Goal: Task Accomplishment & Management: Manage account settings

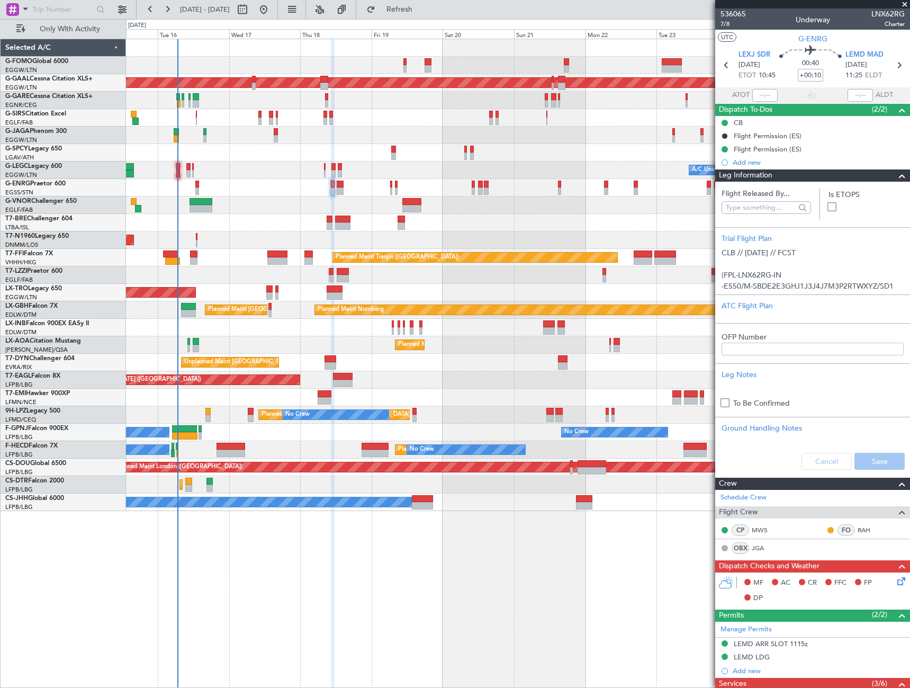
click at [898, 175] on span at bounding box center [902, 175] width 13 height 13
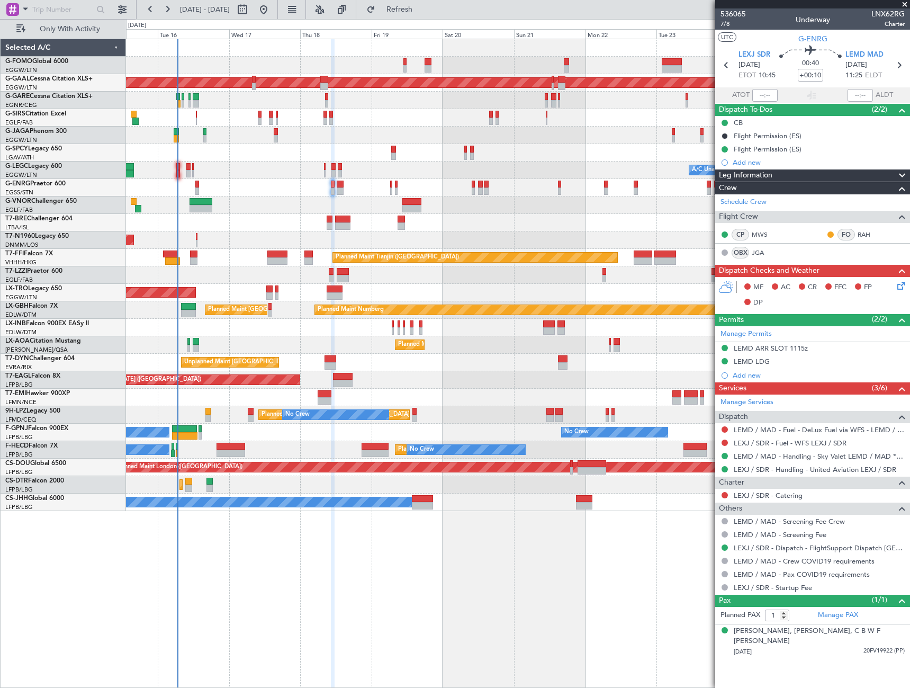
click at [901, 284] on icon at bounding box center [899, 283] width 8 height 8
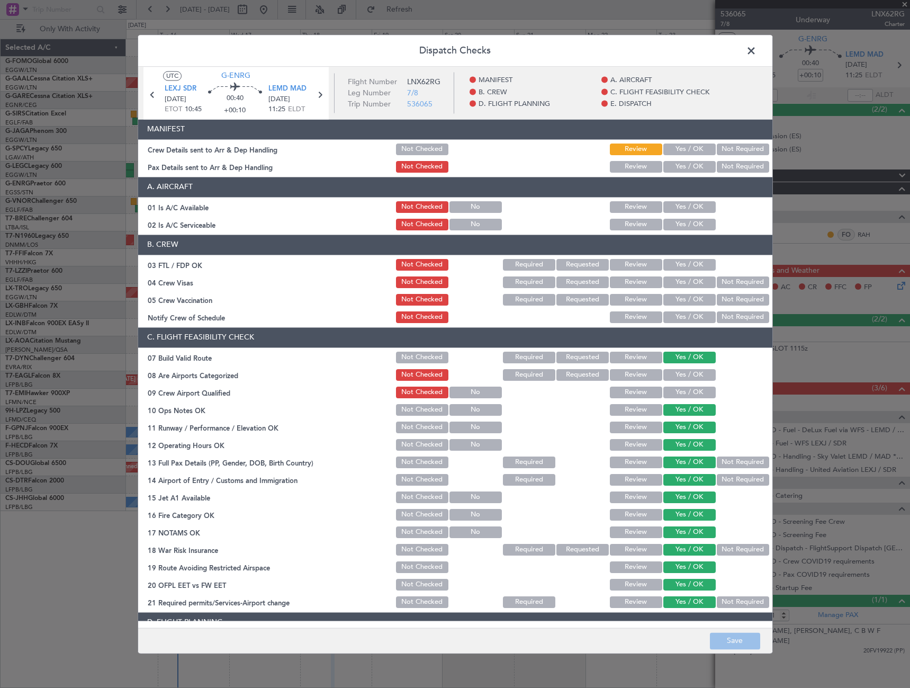
click at [673, 206] on button "Yes / OK" at bounding box center [689, 207] width 52 height 12
click at [673, 225] on button "Yes / OK" at bounding box center [689, 225] width 52 height 12
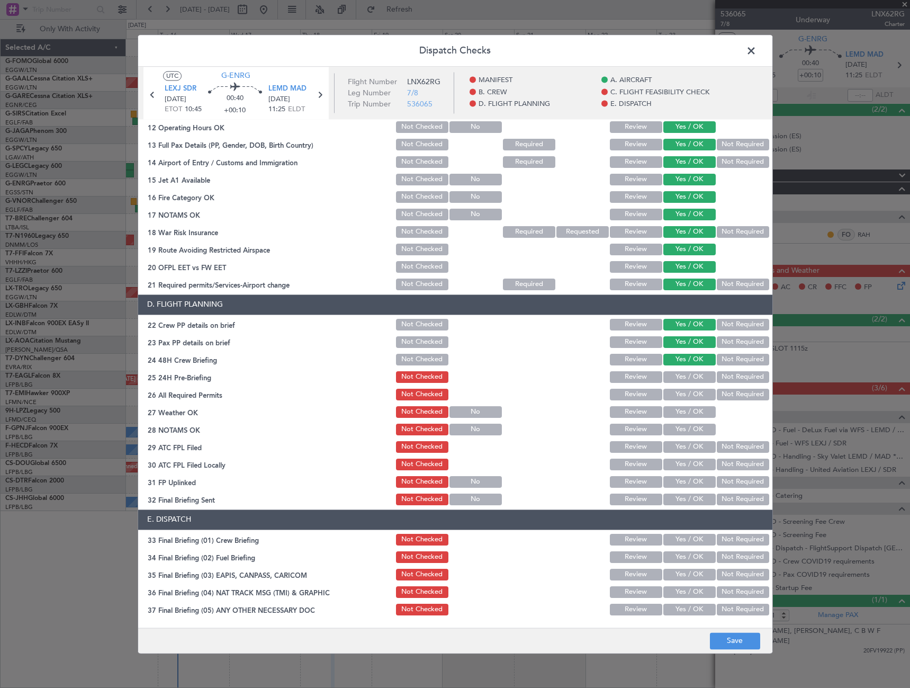
click at [732, 372] on button "Not Required" at bounding box center [743, 377] width 52 height 12
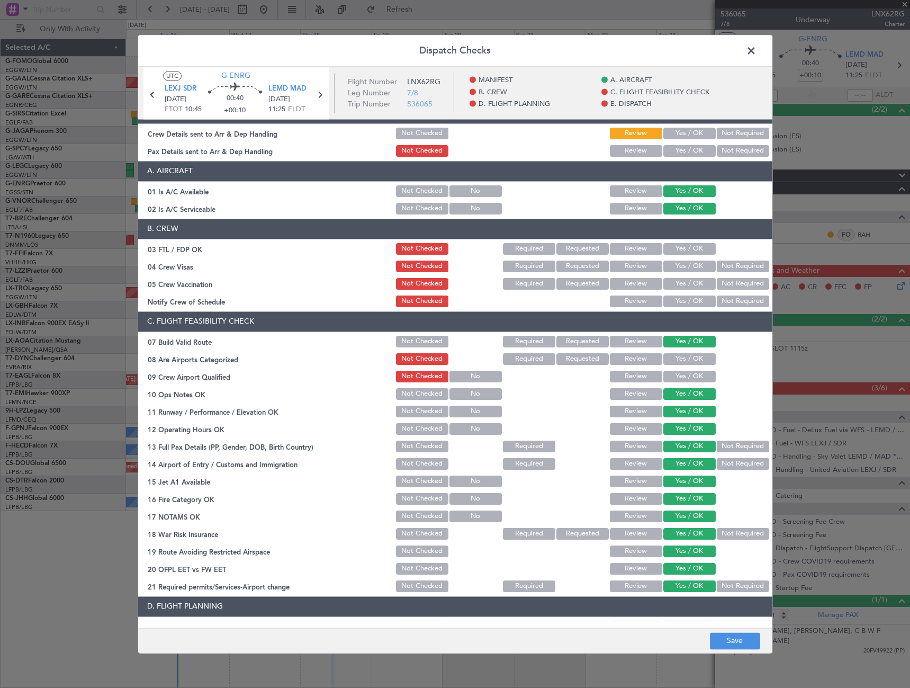
scroll to position [0, 0]
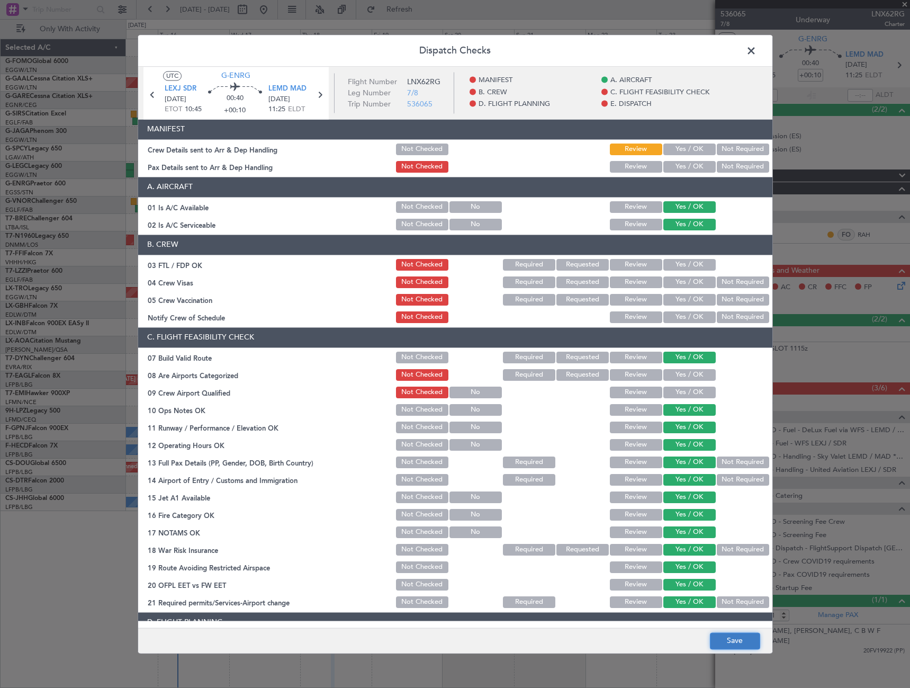
click at [743, 643] on button "Save" at bounding box center [735, 640] width 50 height 17
click at [743, 52] on div "Dispatch Checks UTC G-ENRG LEXJ SDR 18/09/2025 ETOT 10:45 00:40 +00:10 LEMD MAD…" at bounding box center [455, 343] width 635 height 619
drag, startPoint x: 743, startPoint y: 52, endPoint x: 729, endPoint y: 49, distance: 13.6
click at [723, 49] on header "Dispatch Checks" at bounding box center [455, 51] width 634 height 32
click at [756, 50] on span at bounding box center [756, 53] width 0 height 21
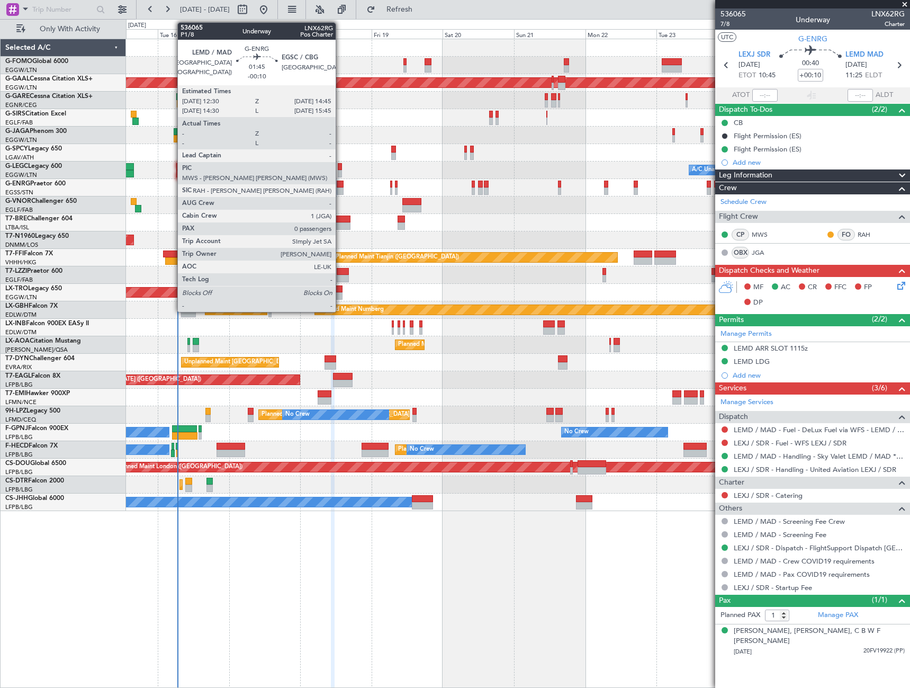
click at [340, 186] on div at bounding box center [340, 183] width 7 height 7
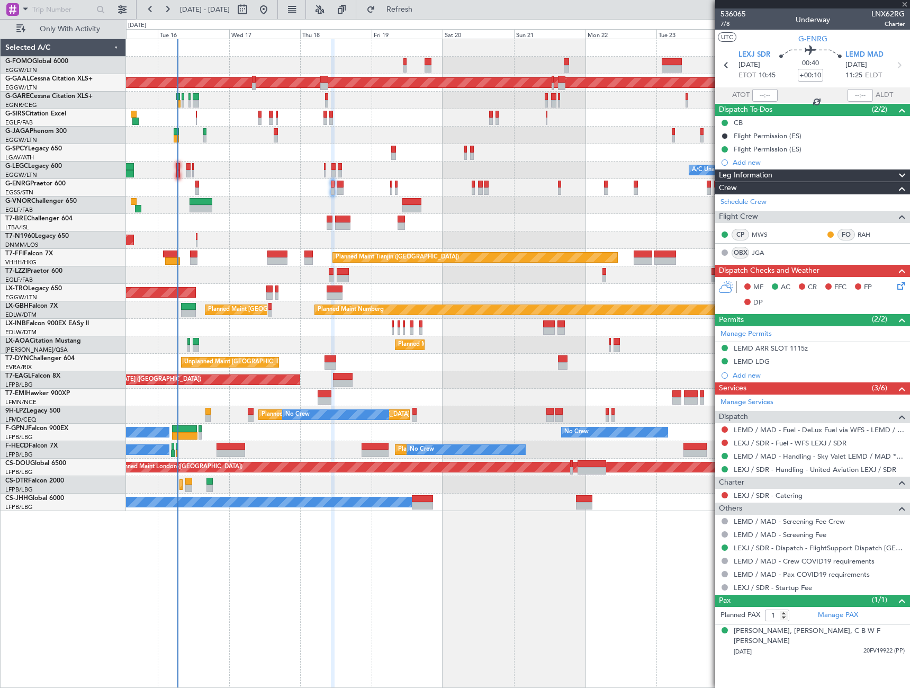
type input "-00:10"
type input "0"
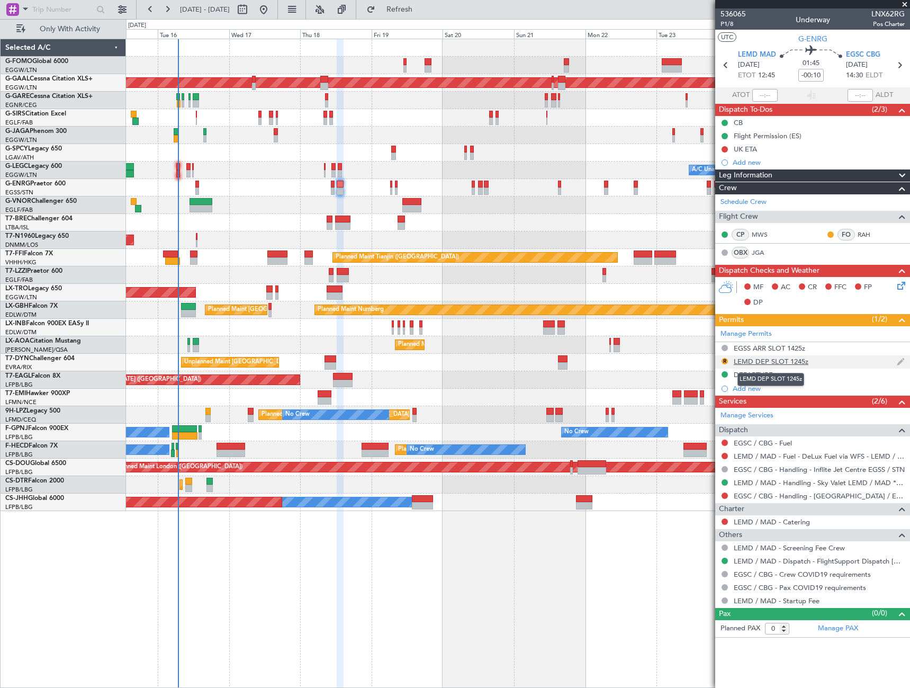
click at [784, 362] on div "LEMD DEP SLOT 1245z" at bounding box center [771, 361] width 75 height 9
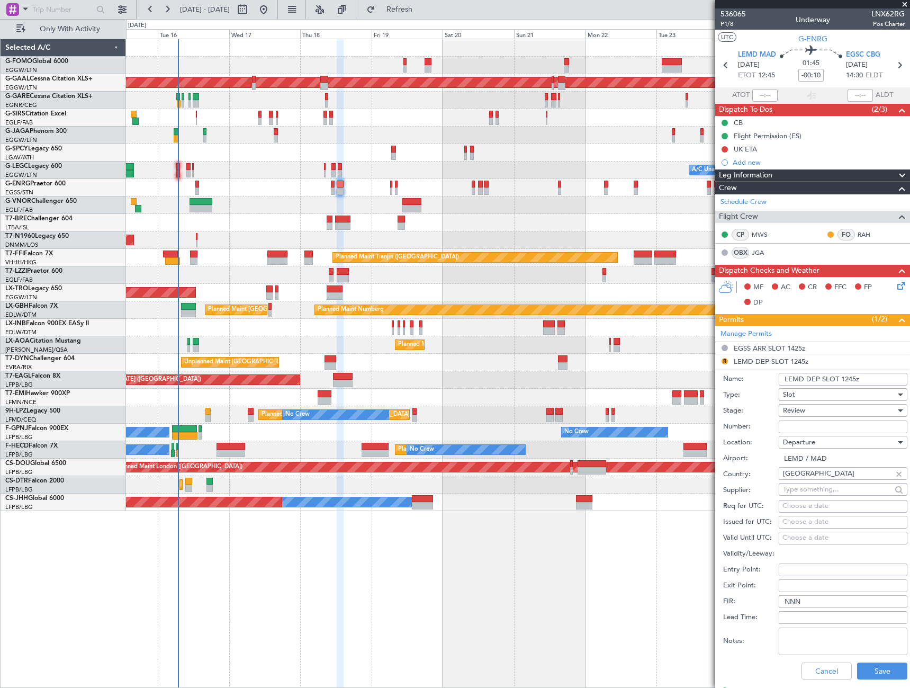
click at [854, 379] on input "LEMD DEP SLOT 1245z" at bounding box center [843, 379] width 129 height 13
type input "LEMD DEP SLOT 1255z"
click at [798, 410] on span "Review" at bounding box center [794, 410] width 22 height 10
click at [826, 498] on span "Received OK" at bounding box center [838, 495] width 111 height 16
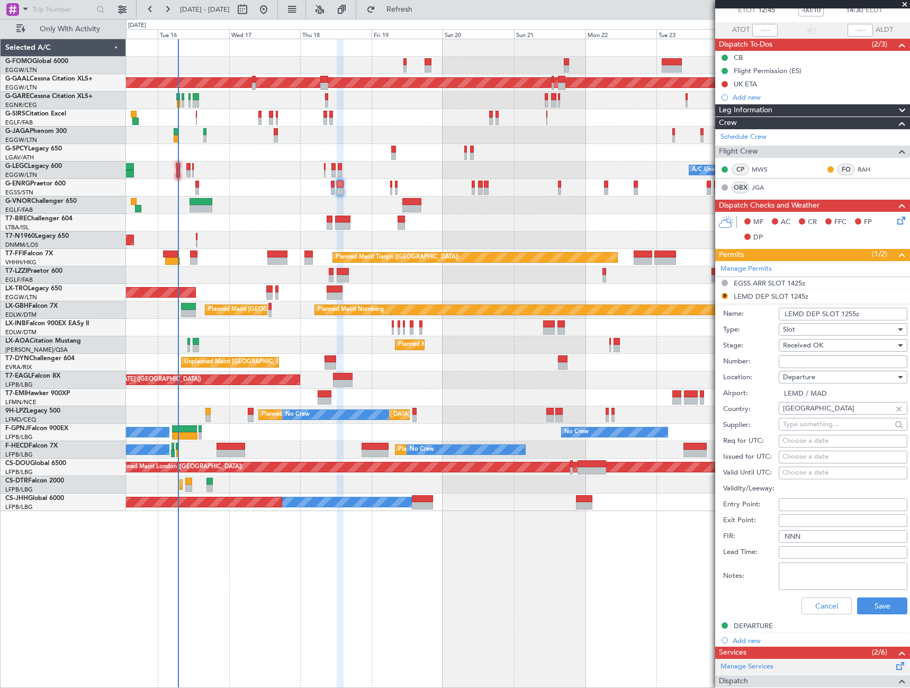
scroll to position [106, 0]
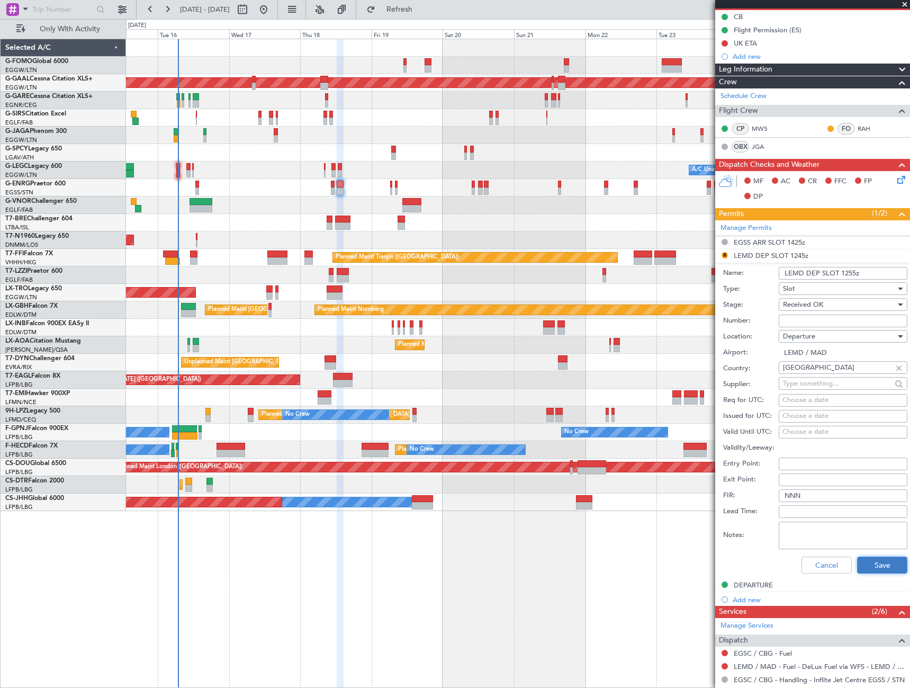
click at [887, 567] on button "Save" at bounding box center [882, 564] width 50 height 17
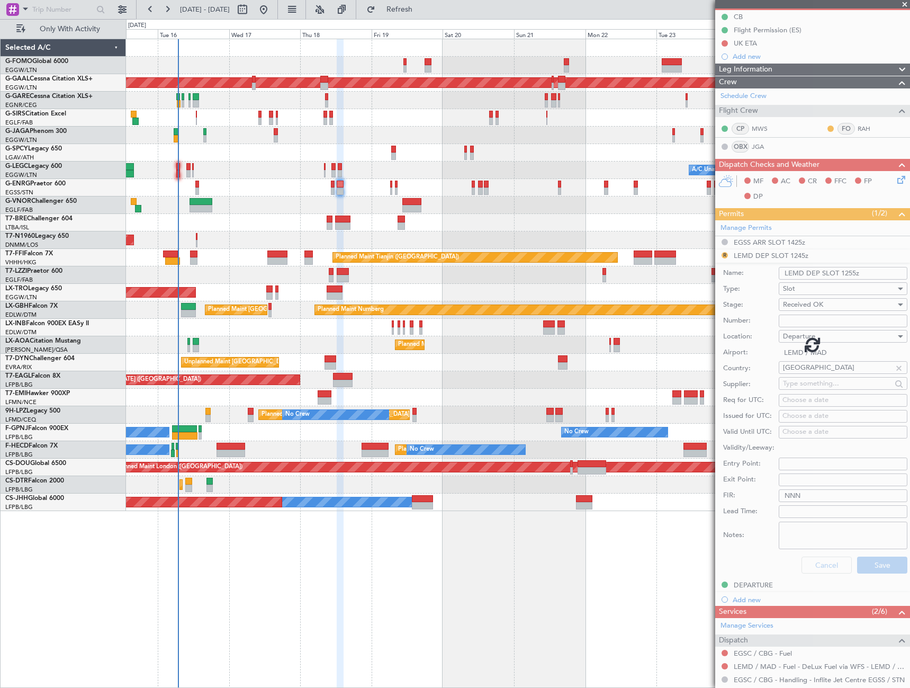
scroll to position [0, 0]
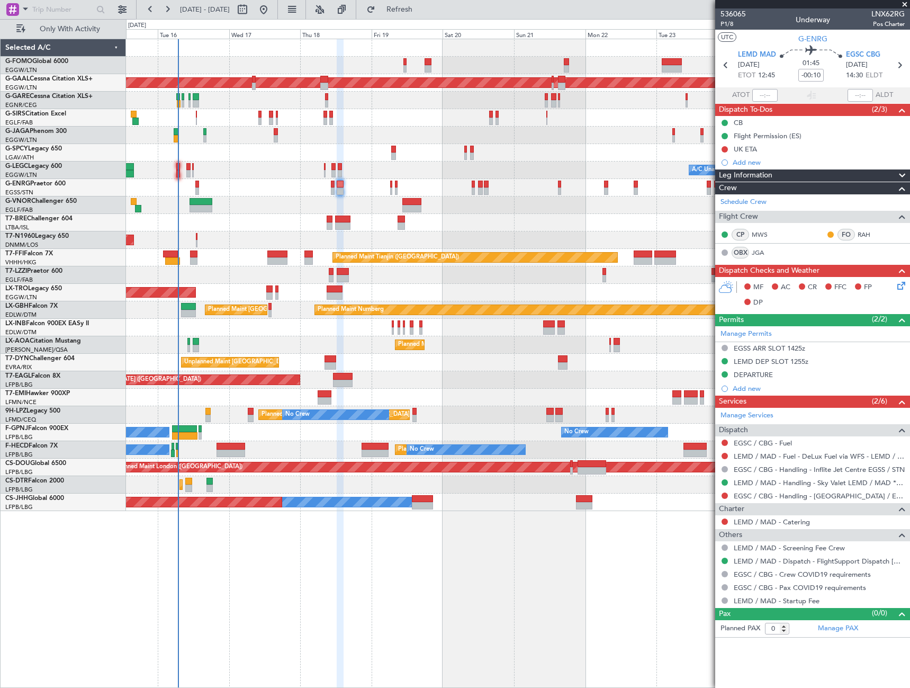
drag, startPoint x: 797, startPoint y: 365, endPoint x: 814, endPoint y: 367, distance: 17.6
click at [796, 365] on div "LEMD DEP SLOT 1255z" at bounding box center [812, 361] width 195 height 13
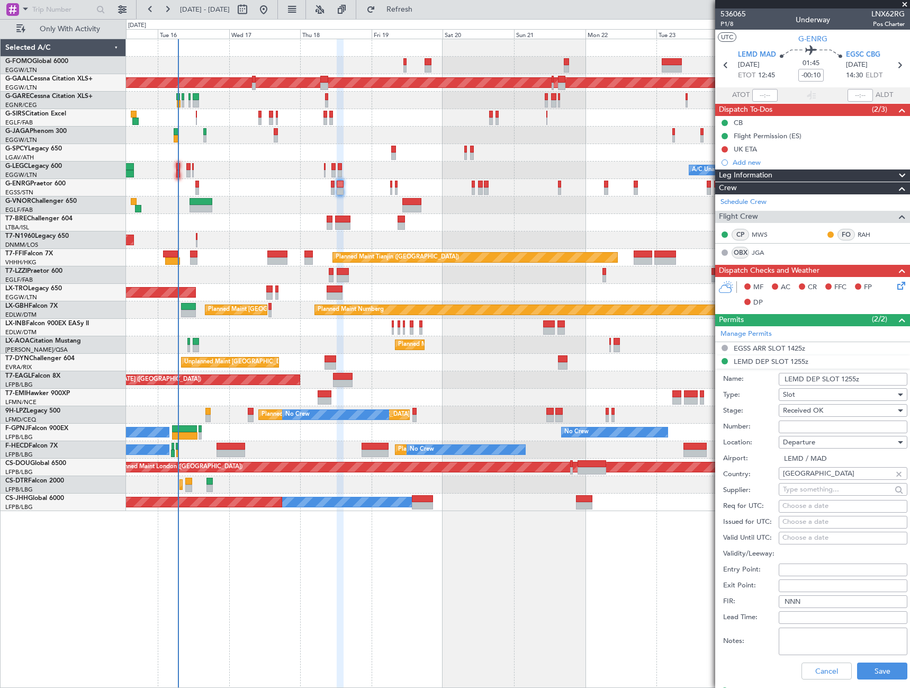
click at [853, 379] on input "LEMD DEP SLOT 1255z" at bounding box center [843, 379] width 129 height 13
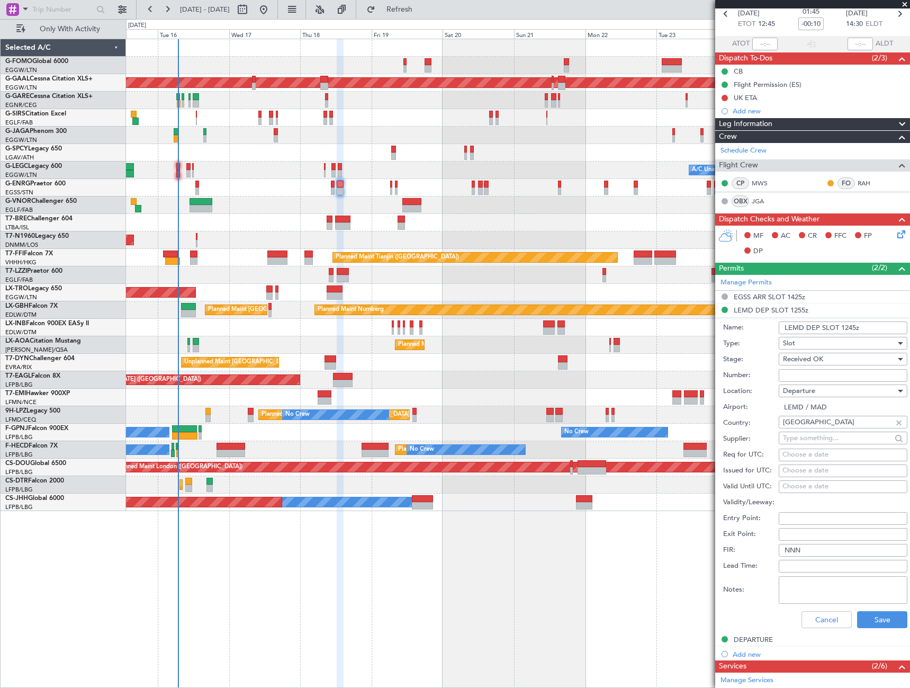
scroll to position [106, 0]
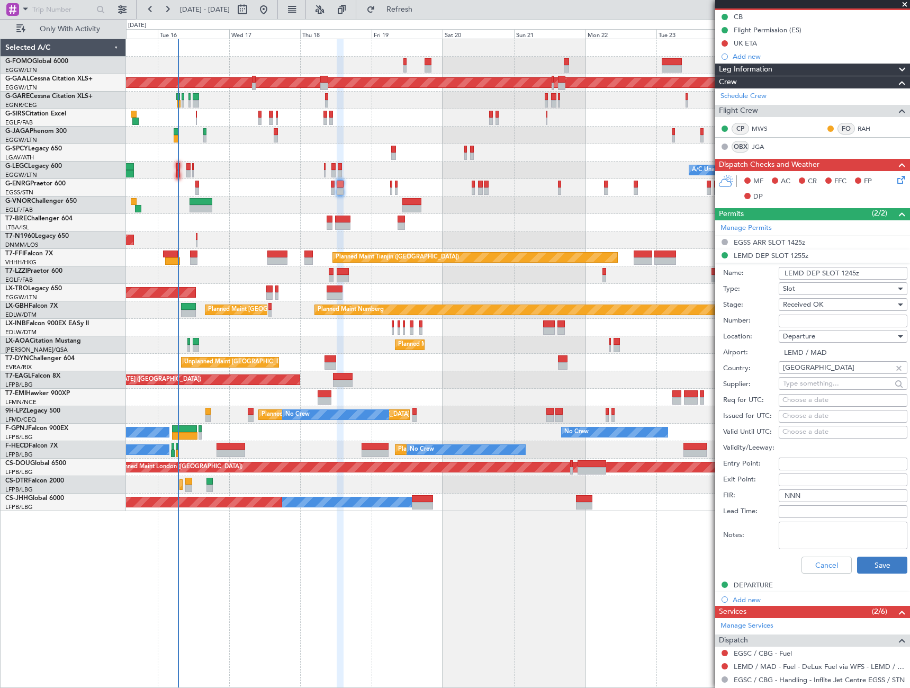
type input "LEMD DEP SLOT 1245z"
click at [866, 563] on button "Save" at bounding box center [882, 564] width 50 height 17
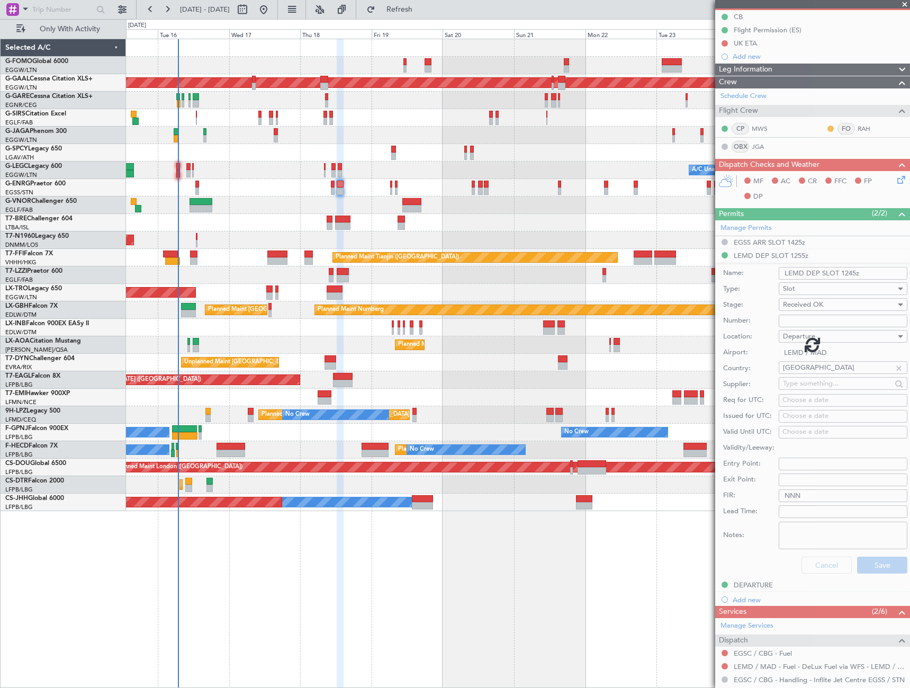
scroll to position [0, 0]
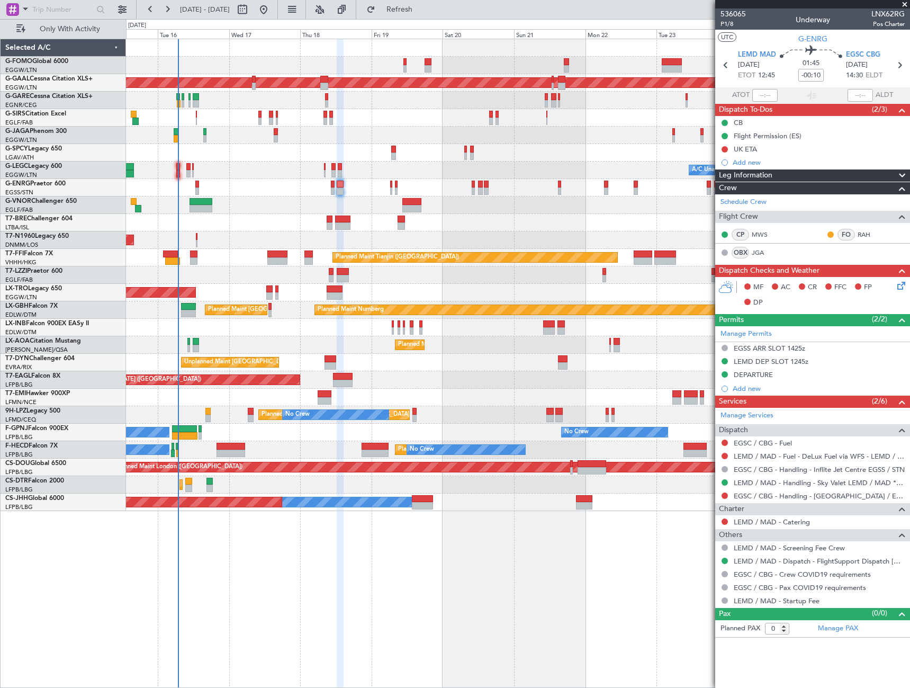
click at [899, 284] on icon at bounding box center [899, 283] width 8 height 8
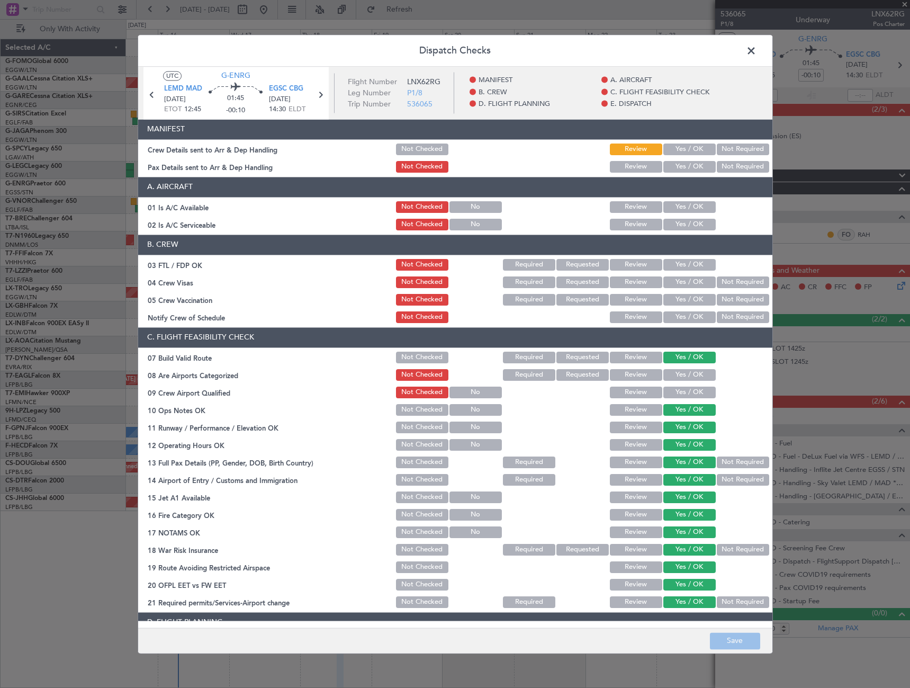
click at [673, 204] on button "Yes / OK" at bounding box center [689, 207] width 52 height 12
click at [681, 216] on section "A. AIRCRAFT 01 Is A/C Available Not Checked No Review Yes / OK 02 Is A/C Servic…" at bounding box center [455, 204] width 634 height 55
click at [682, 221] on button "Yes / OK" at bounding box center [689, 225] width 52 height 12
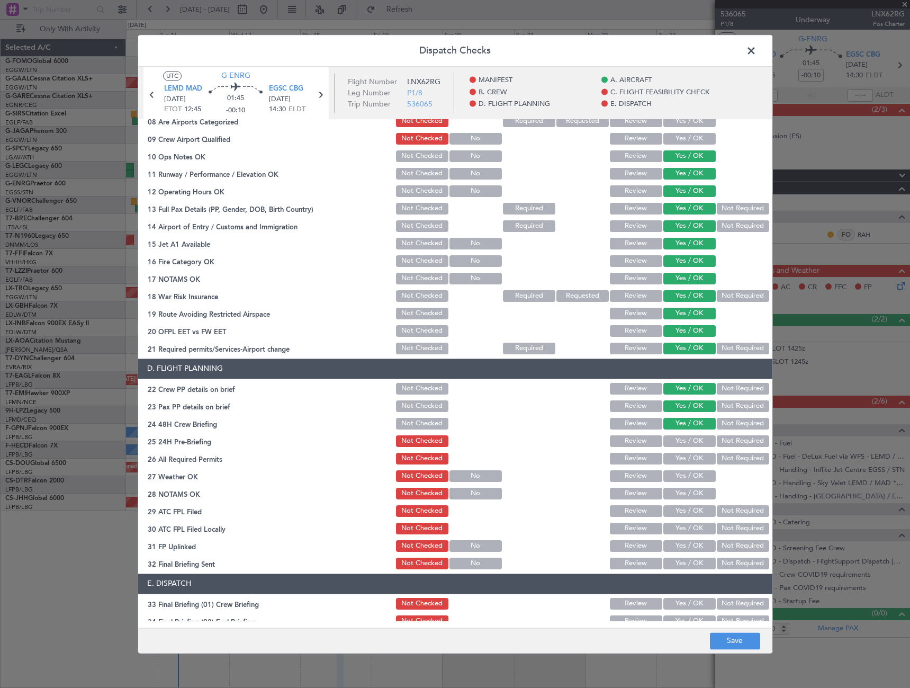
scroll to position [423, 0]
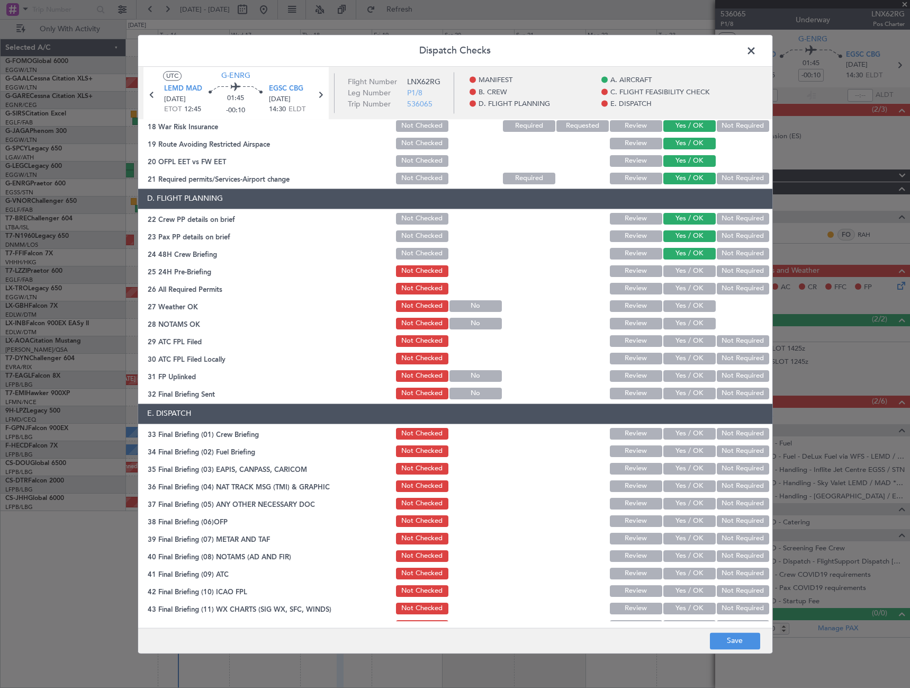
click at [734, 271] on button "Not Required" at bounding box center [743, 271] width 52 height 12
click at [735, 634] on button "Save" at bounding box center [735, 640] width 50 height 17
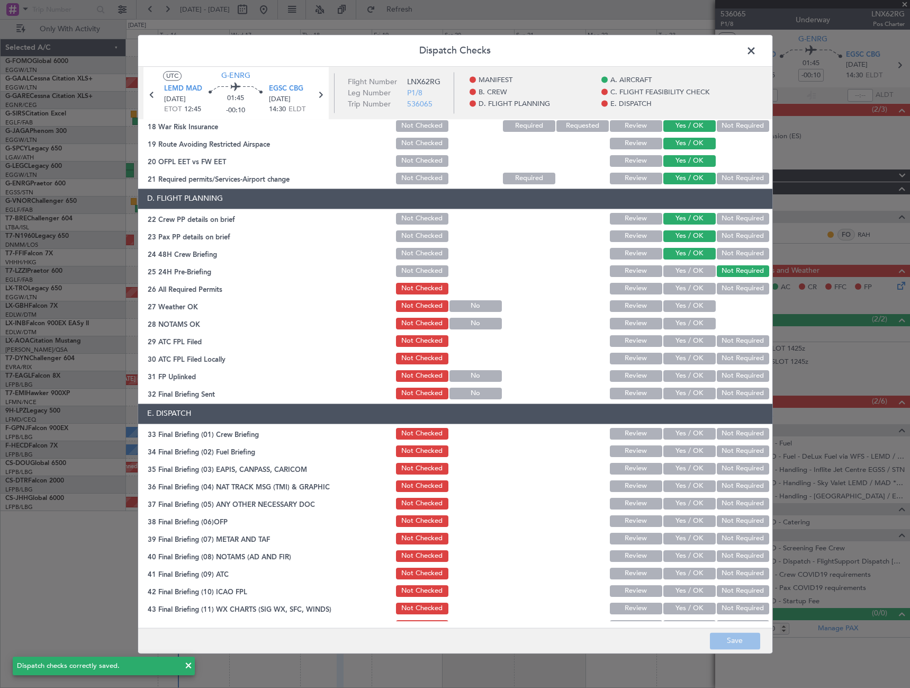
click at [756, 50] on span at bounding box center [756, 53] width 0 height 21
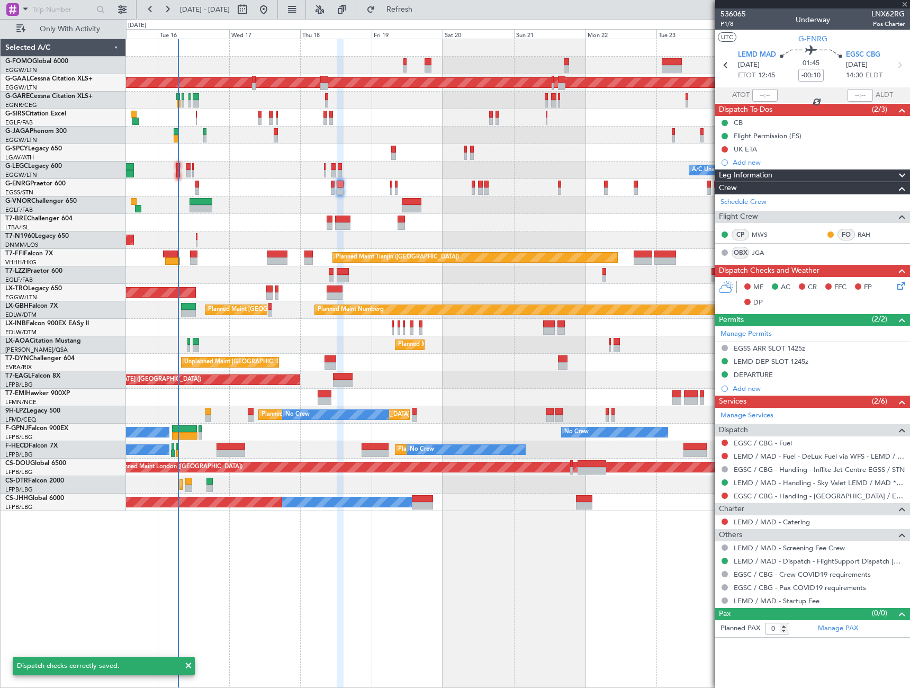
type input "+00:10"
type input "1"
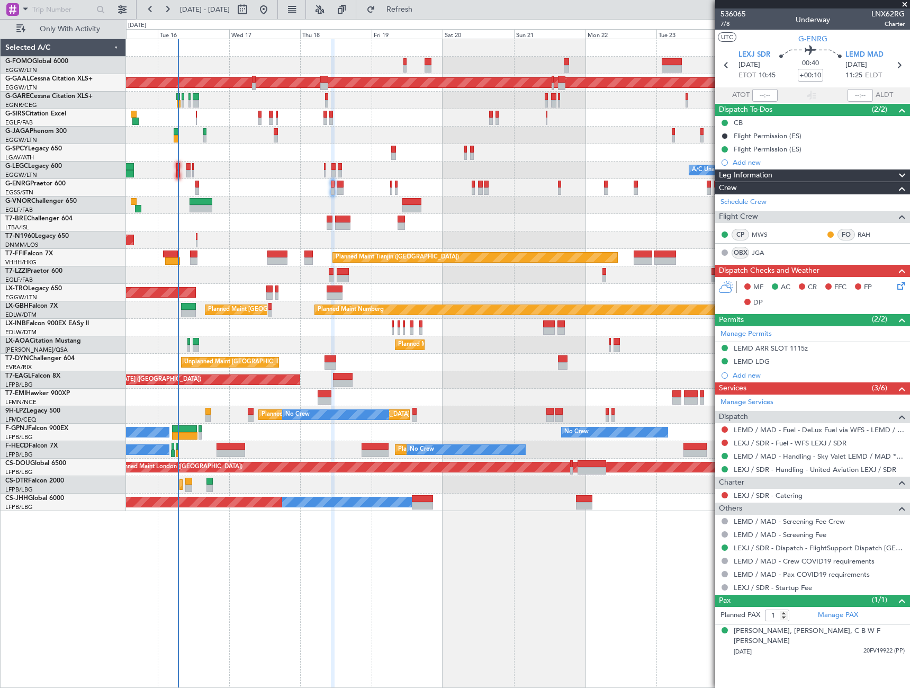
click at [901, 285] on icon at bounding box center [899, 283] width 8 height 8
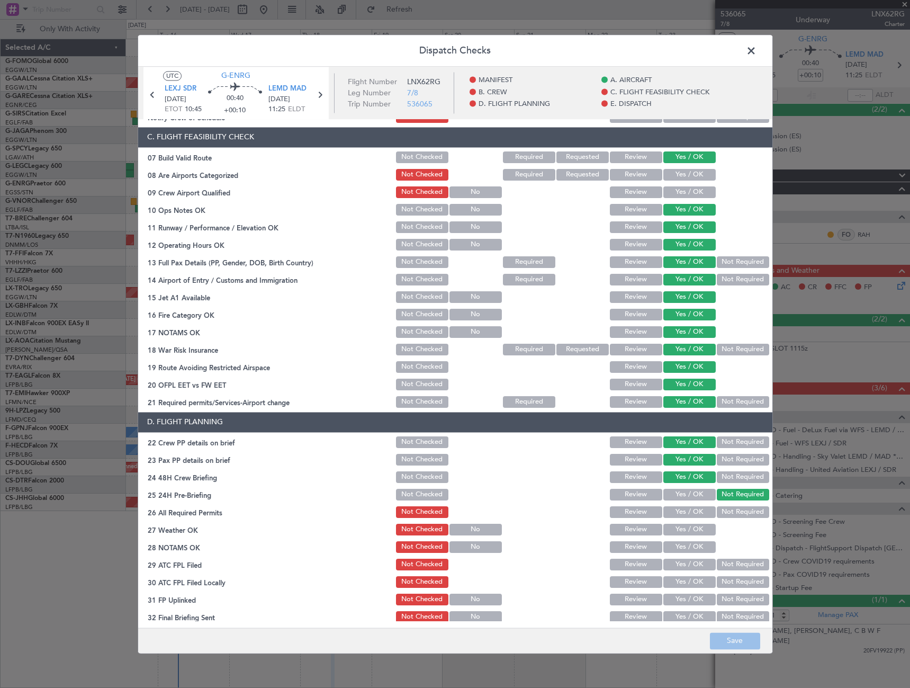
scroll to position [318, 0]
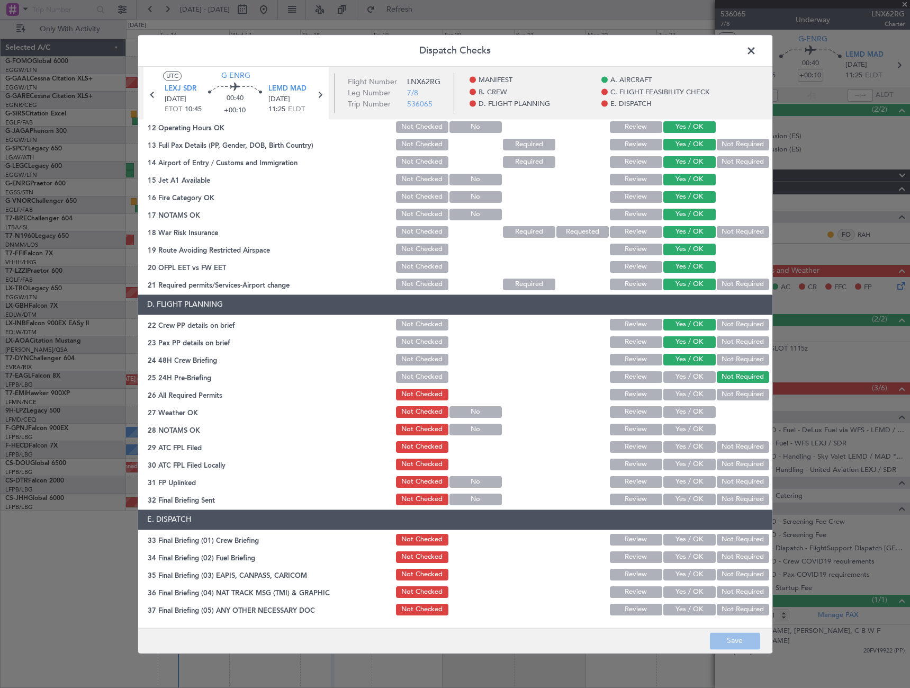
click at [756, 43] on span at bounding box center [756, 53] width 0 height 21
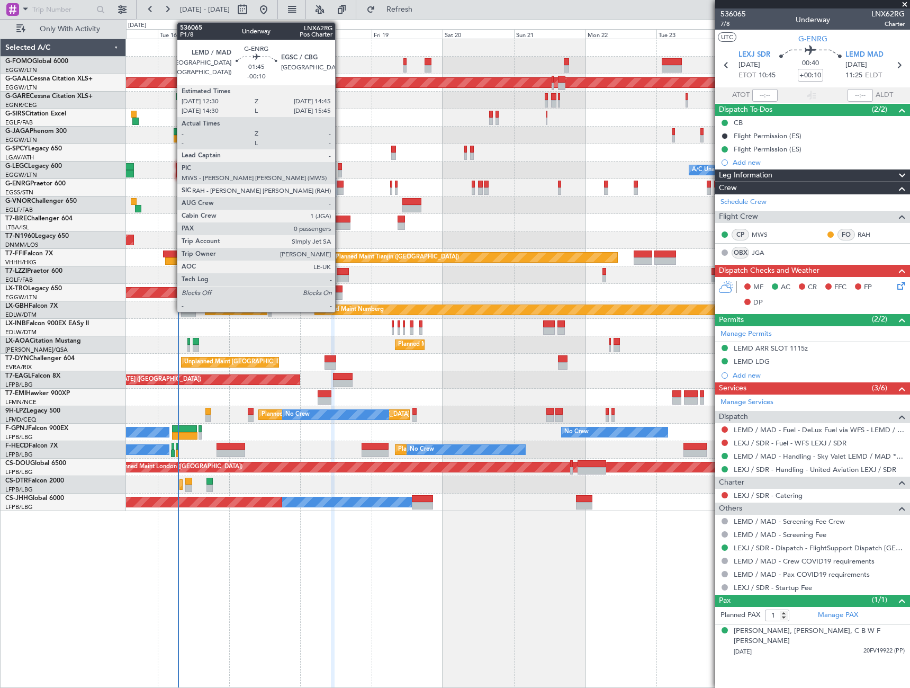
click at [340, 188] on div at bounding box center [340, 190] width 7 height 7
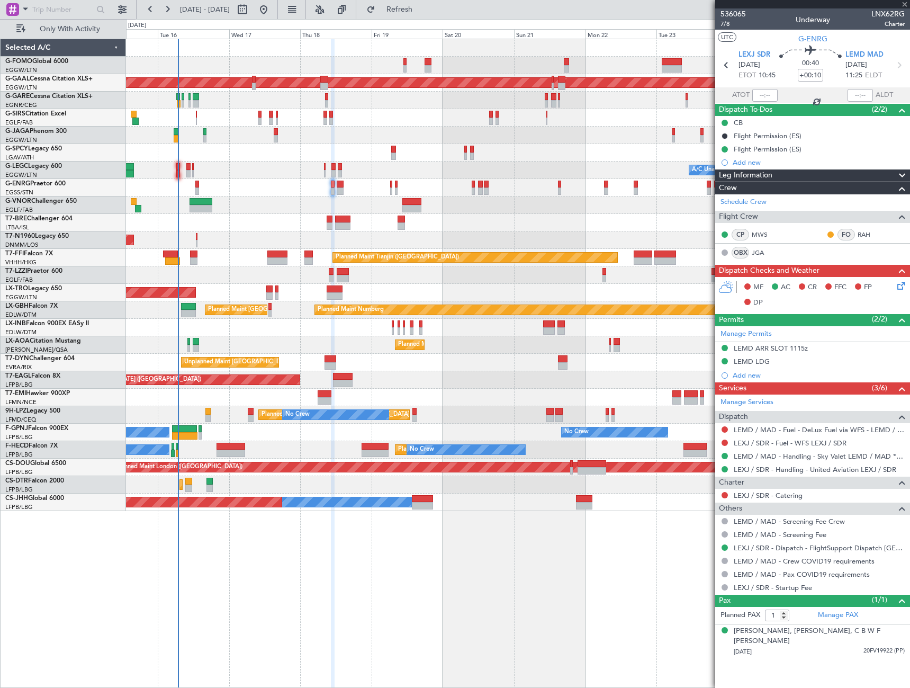
type input "-00:10"
type input "0"
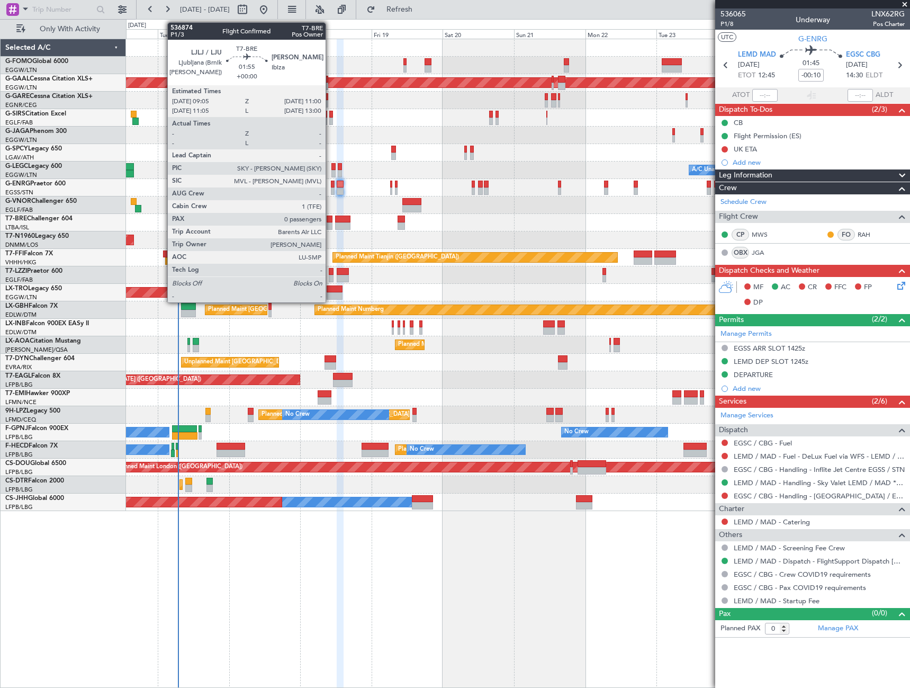
click at [330, 221] on div at bounding box center [330, 218] width 6 height 7
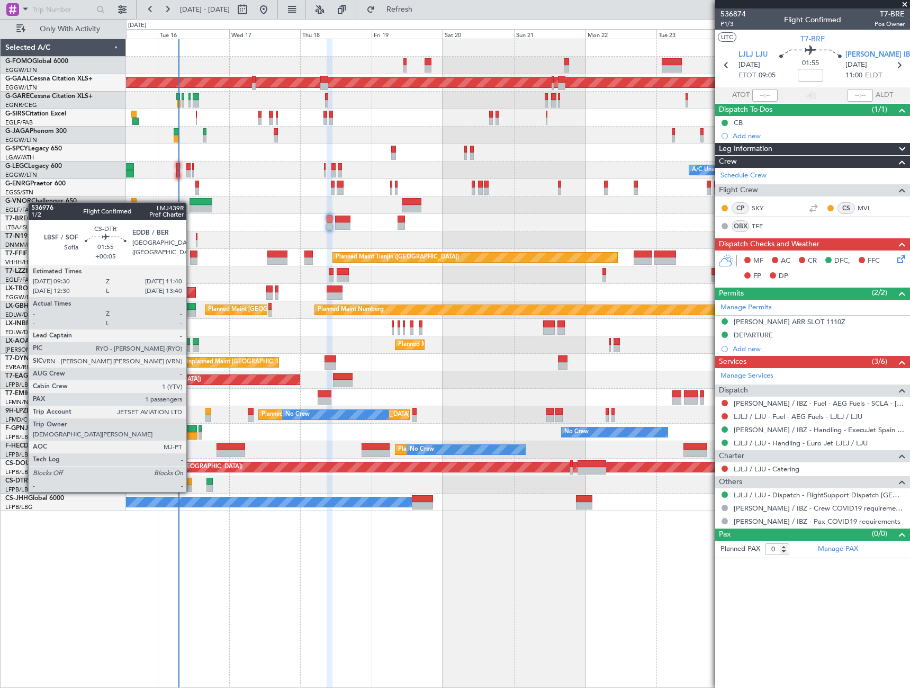
click at [191, 481] on div at bounding box center [188, 480] width 7 height 7
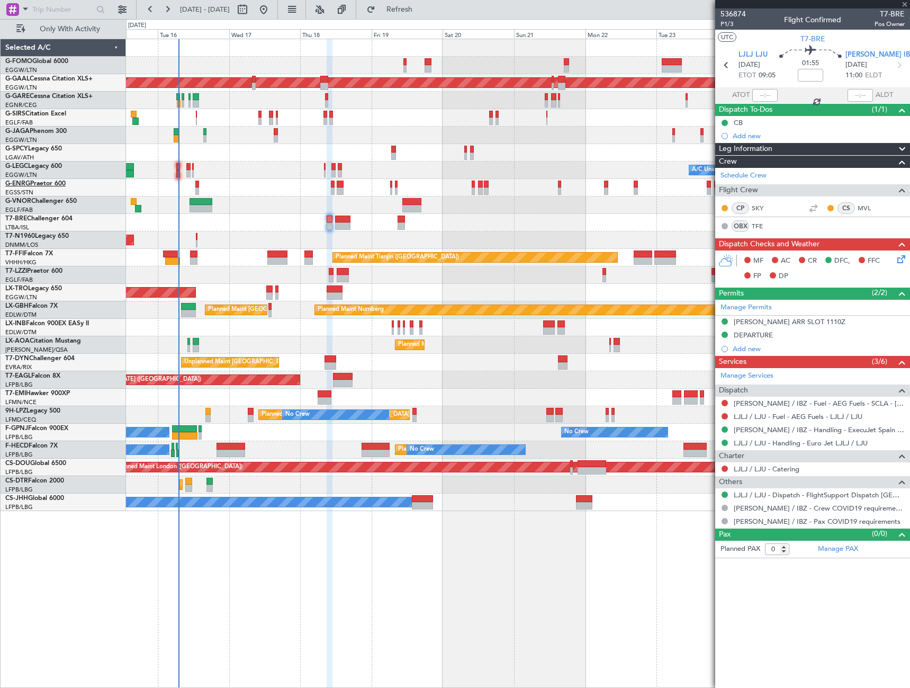
type input "+00:05"
type input "1"
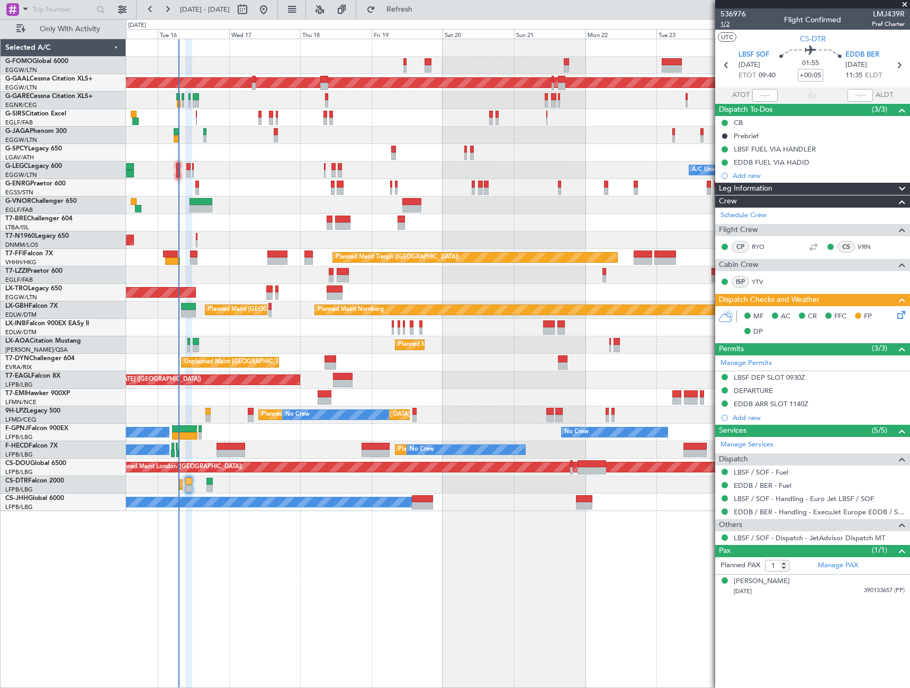
click at [727, 26] on span "1/2" at bounding box center [732, 24] width 25 height 9
click at [897, 316] on icon at bounding box center [899, 313] width 8 height 8
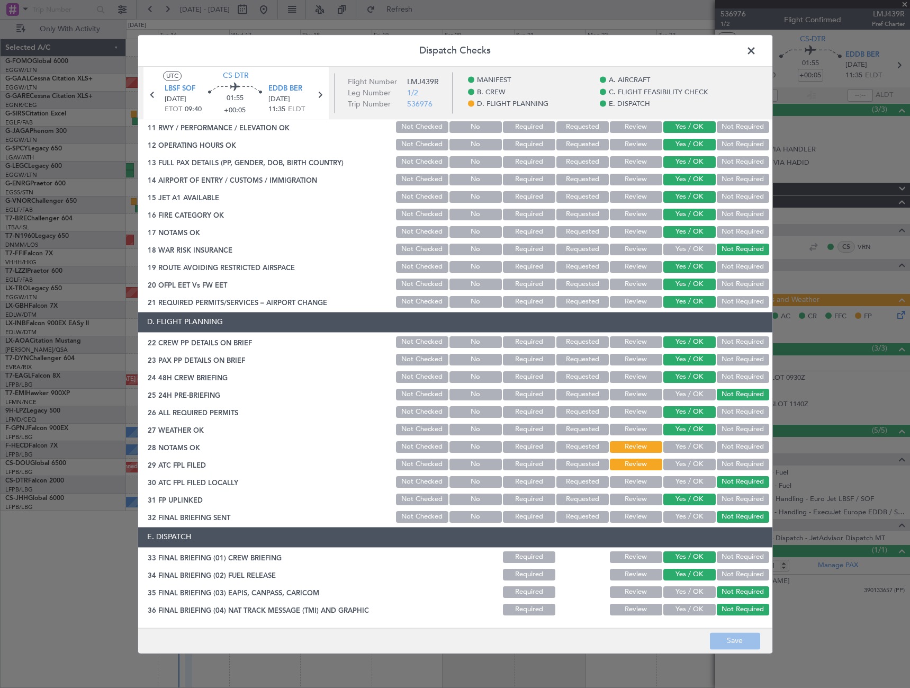
click at [692, 446] on button "Yes / OK" at bounding box center [689, 447] width 52 height 12
click at [696, 464] on button "Yes / OK" at bounding box center [689, 464] width 52 height 12
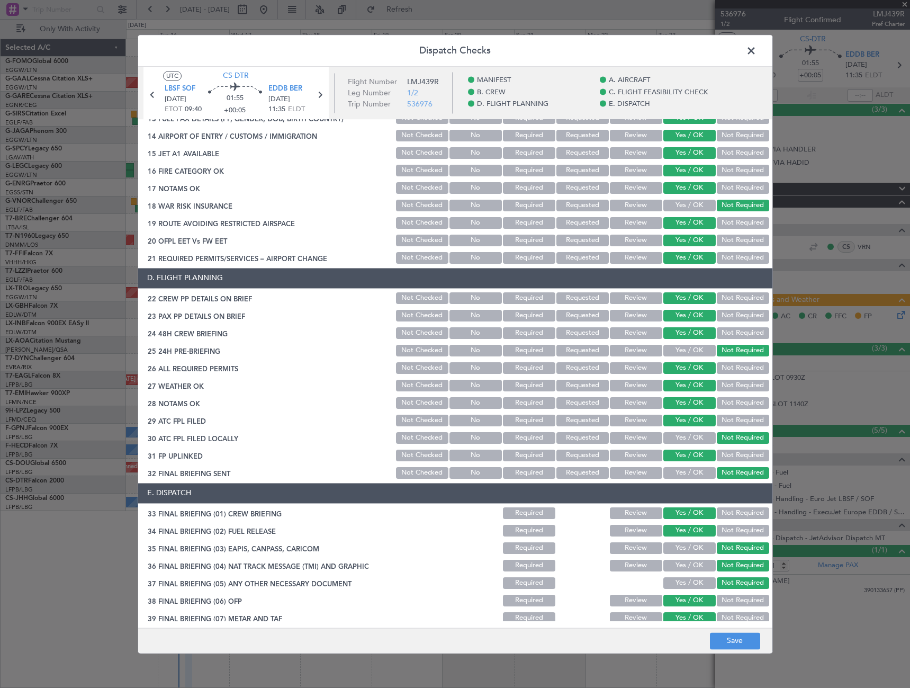
scroll to position [456, 0]
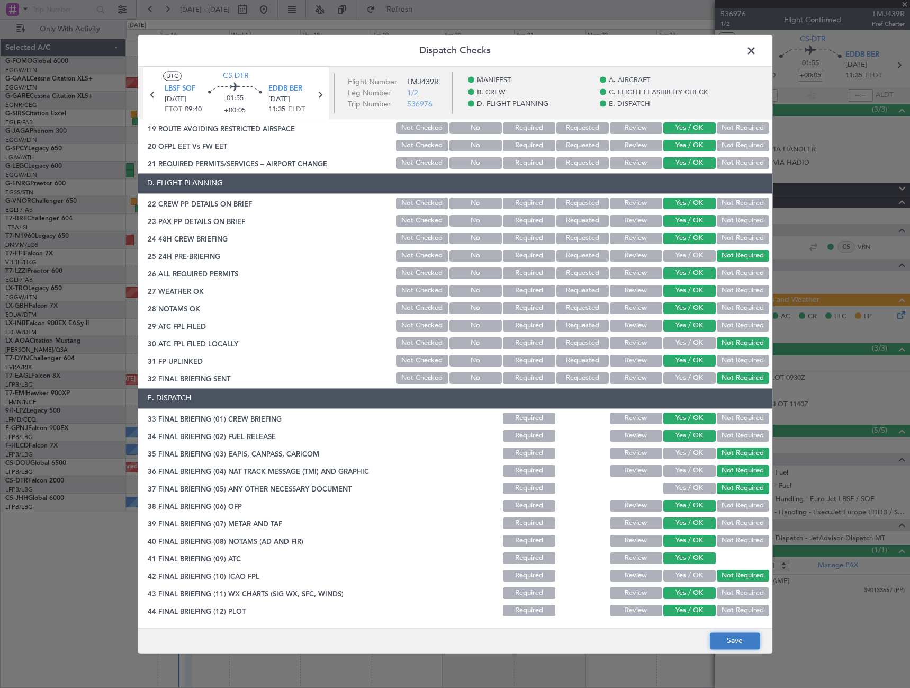
click at [746, 643] on button "Save" at bounding box center [735, 640] width 50 height 17
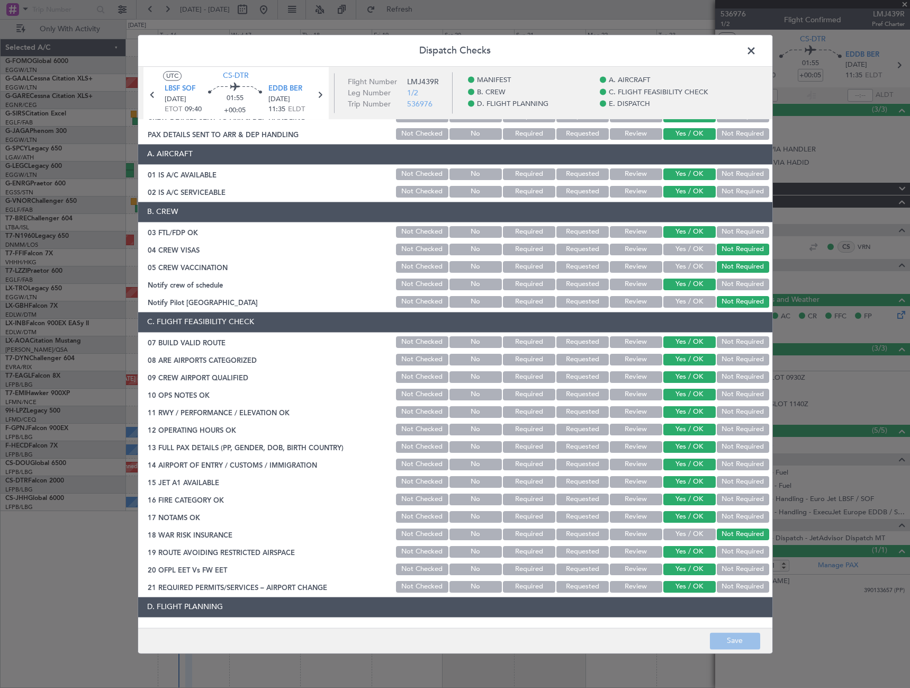
click at [756, 58] on span at bounding box center [756, 53] width 0 height 21
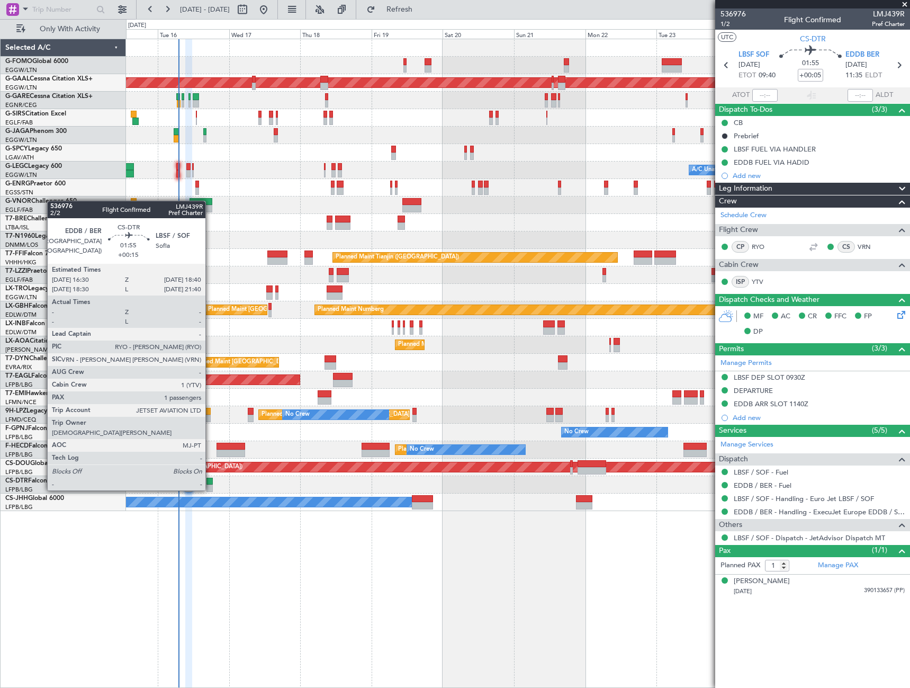
click at [210, 480] on div at bounding box center [209, 480] width 7 height 7
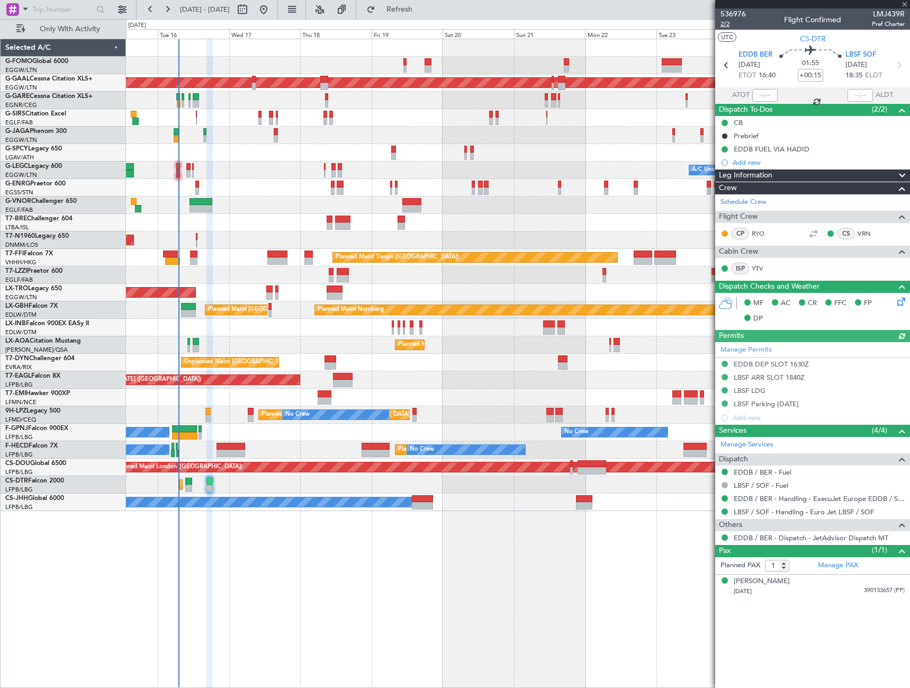
click at [723, 25] on span "2/2" at bounding box center [732, 24] width 25 height 9
click at [726, 27] on div "Trip Number" at bounding box center [733, 33] width 38 height 13
click at [725, 23] on mat-tooltip-component "Trip Number" at bounding box center [733, 34] width 52 height 28
click at [725, 20] on span "2/2" at bounding box center [732, 24] width 25 height 9
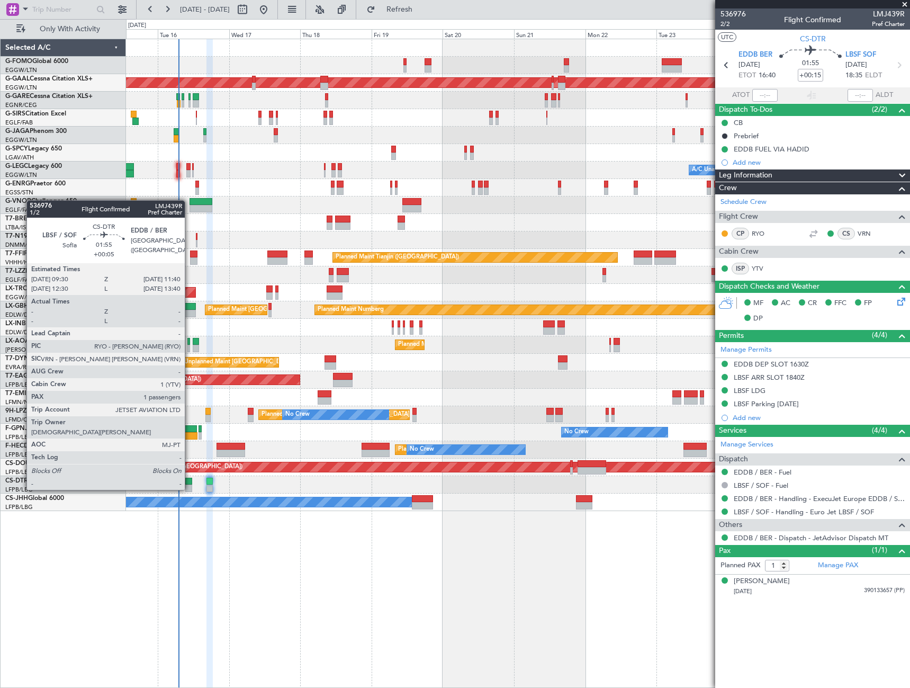
click at [189, 480] on div at bounding box center [188, 480] width 7 height 7
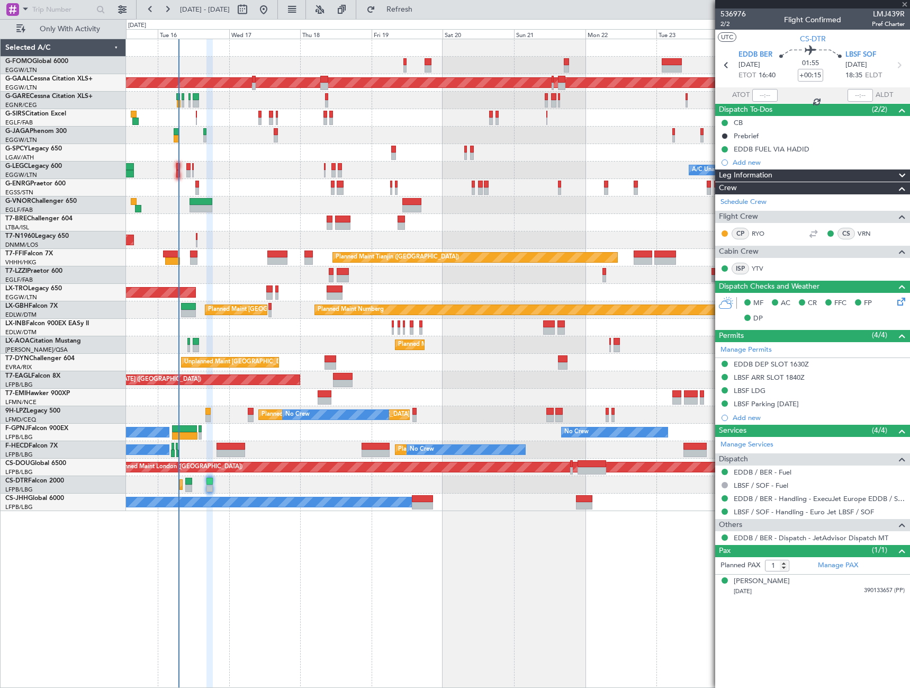
type input "+00:05"
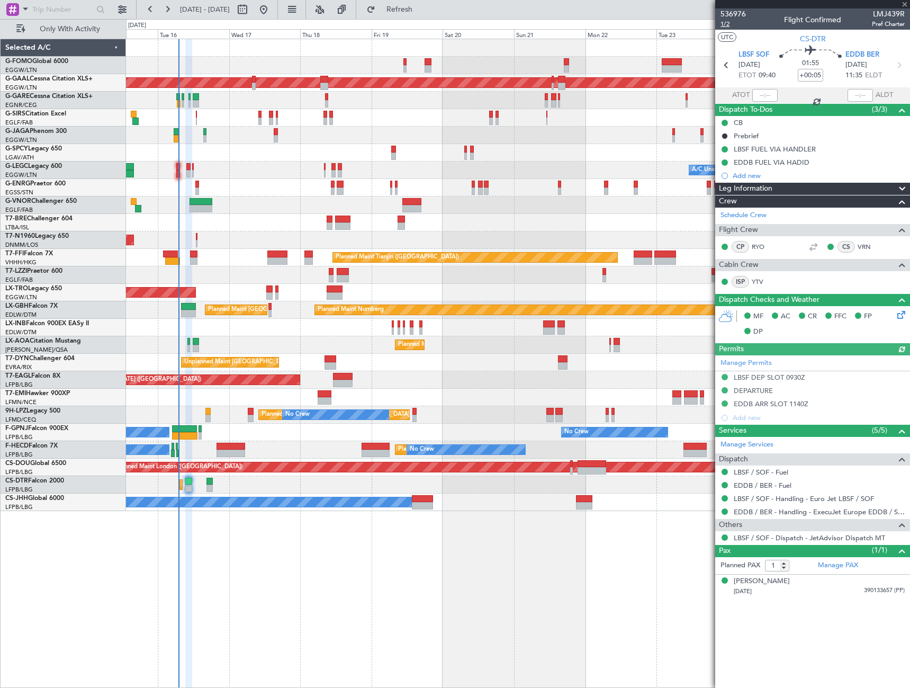
click at [726, 22] on span "1/2" at bounding box center [732, 24] width 25 height 9
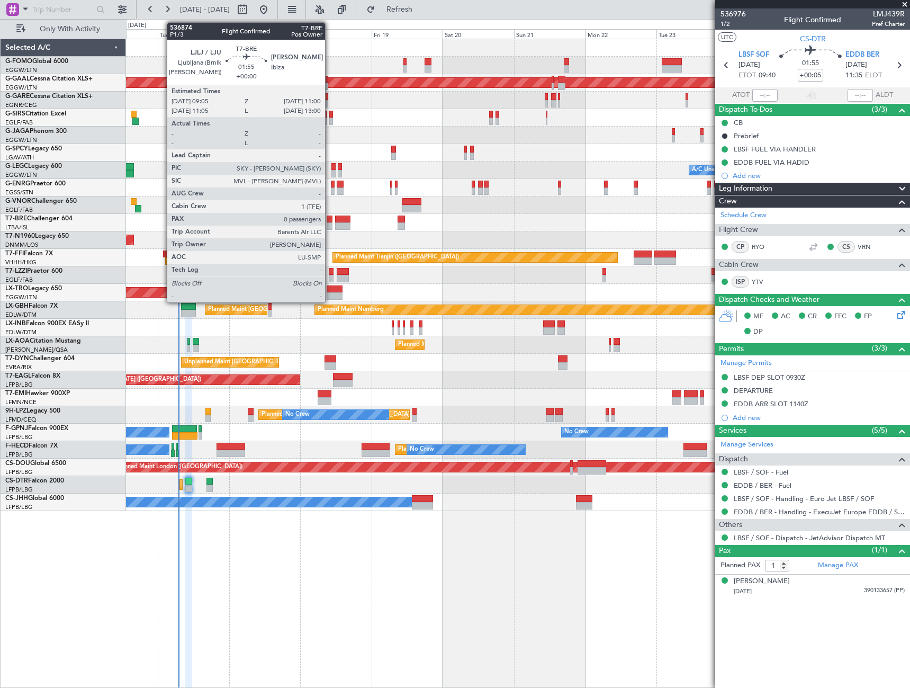
click at [330, 221] on div at bounding box center [330, 218] width 6 height 7
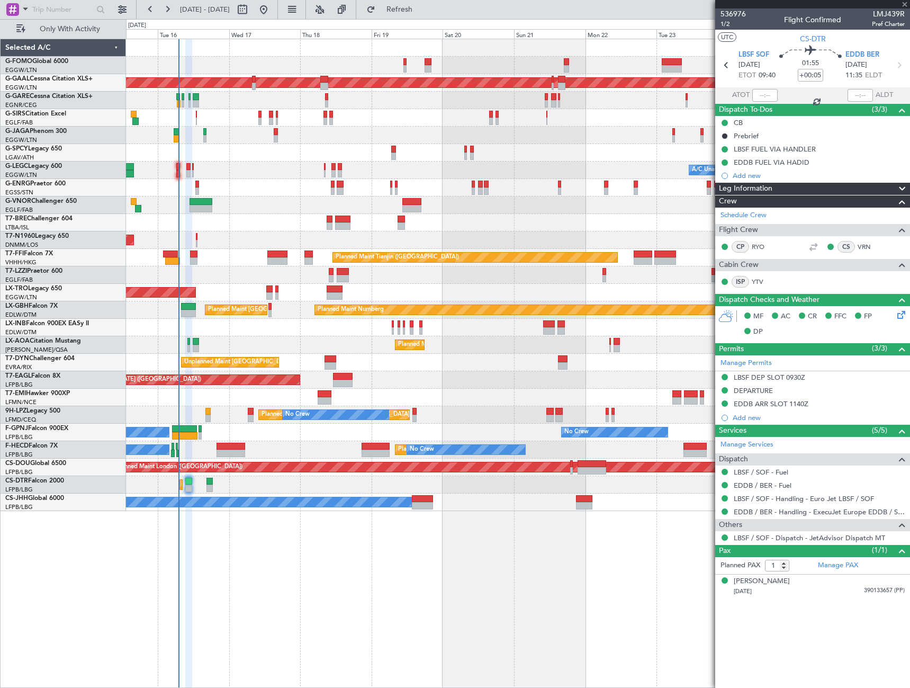
type input "0"
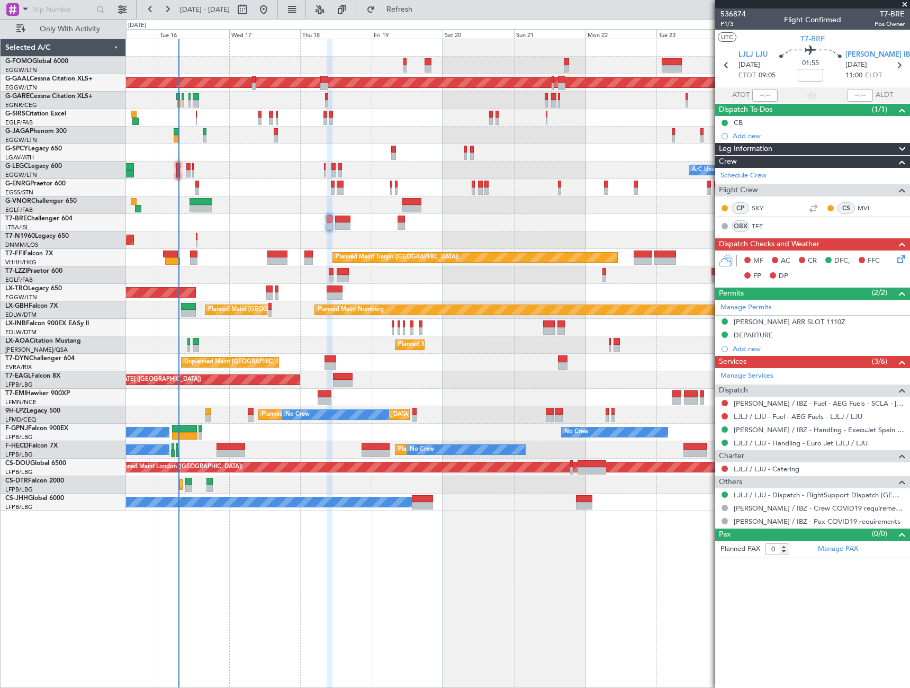
click at [832, 149] on div "Leg Information" at bounding box center [812, 149] width 195 height 12
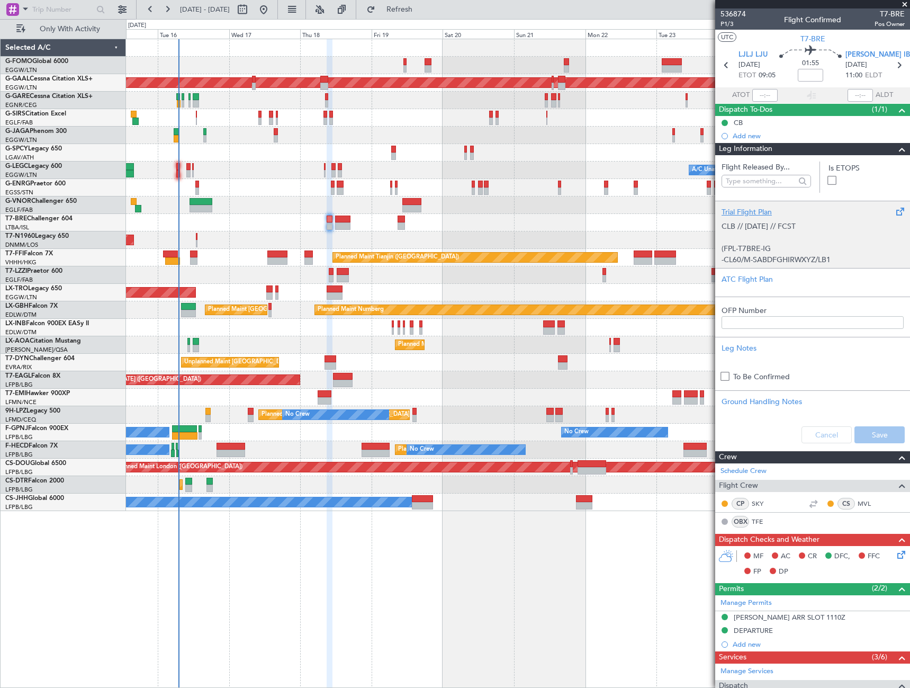
click at [799, 258] on div "CLB // 16SEP // FCST (FPL-T7BRE-IG -CL60/M-SABDFGHIRWXYZ/LB1 -LJLJ0905 -N0452F4…" at bounding box center [812, 240] width 182 height 45
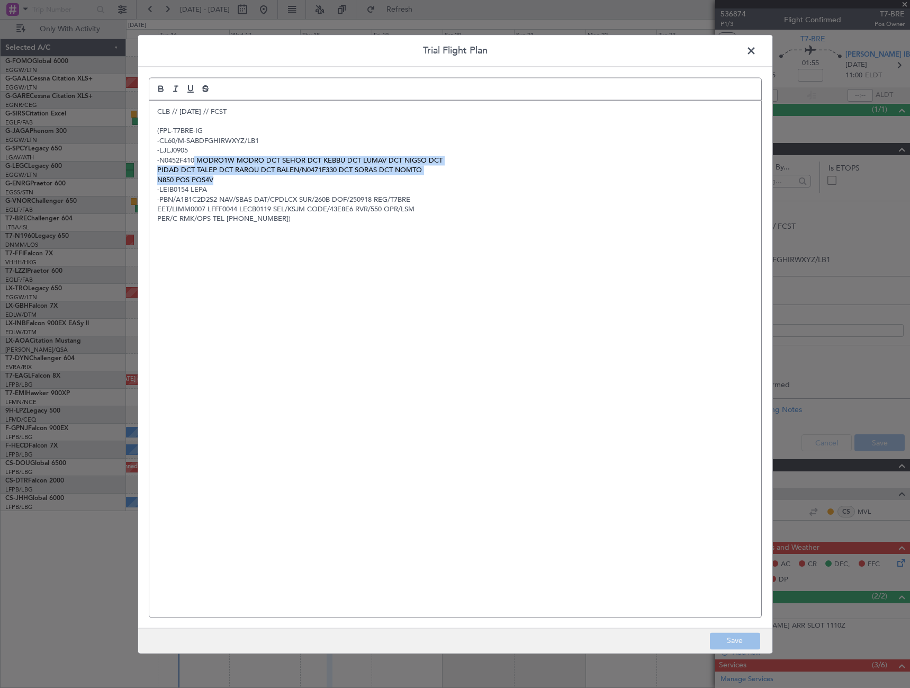
drag, startPoint x: 196, startPoint y: 159, endPoint x: 214, endPoint y: 180, distance: 28.1
click at [214, 180] on div "CLB // 16SEP // FCST (FPL-T7BRE-IG -CL60/M-SABDFGHIRWXYZ/LB1 -LJLJ0905 -N0452F4…" at bounding box center [455, 359] width 612 height 516
copy div "MODRO1W MODRO DCT SEHOR DCT KEBBU DCT LUMAV DCT NIGSO DCT PIDAD DCT TALEP DCT R…"
click at [756, 50] on span at bounding box center [756, 53] width 0 height 21
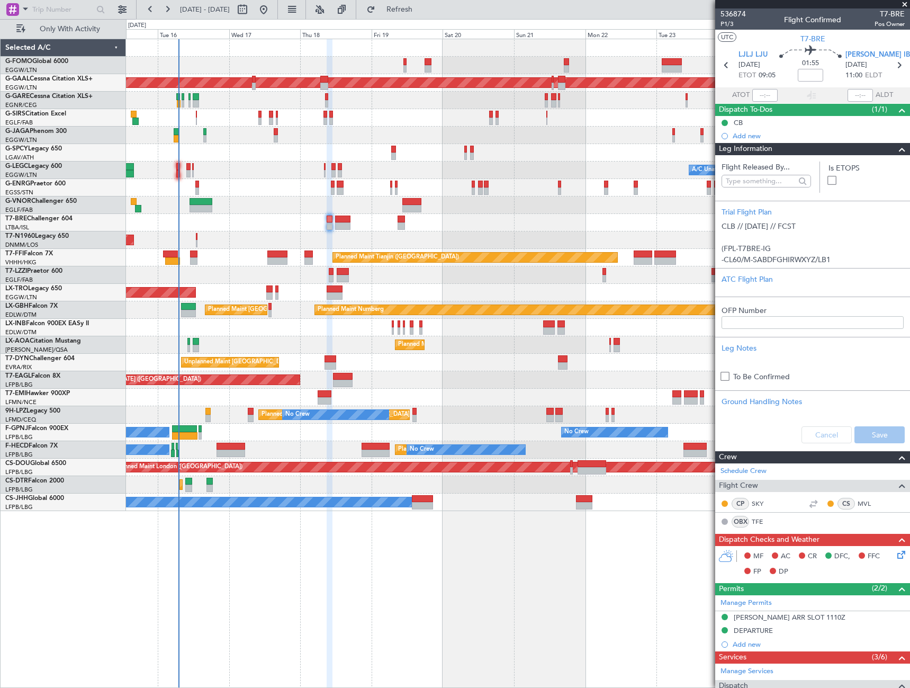
click at [896, 151] on span at bounding box center [902, 149] width 13 height 13
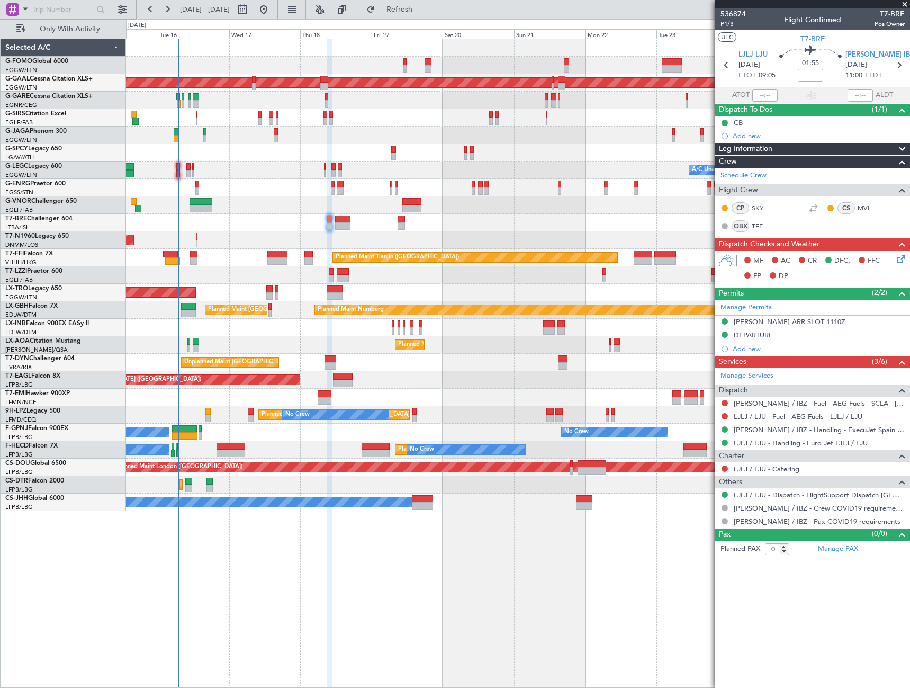
click at [904, 258] on icon at bounding box center [899, 257] width 8 height 8
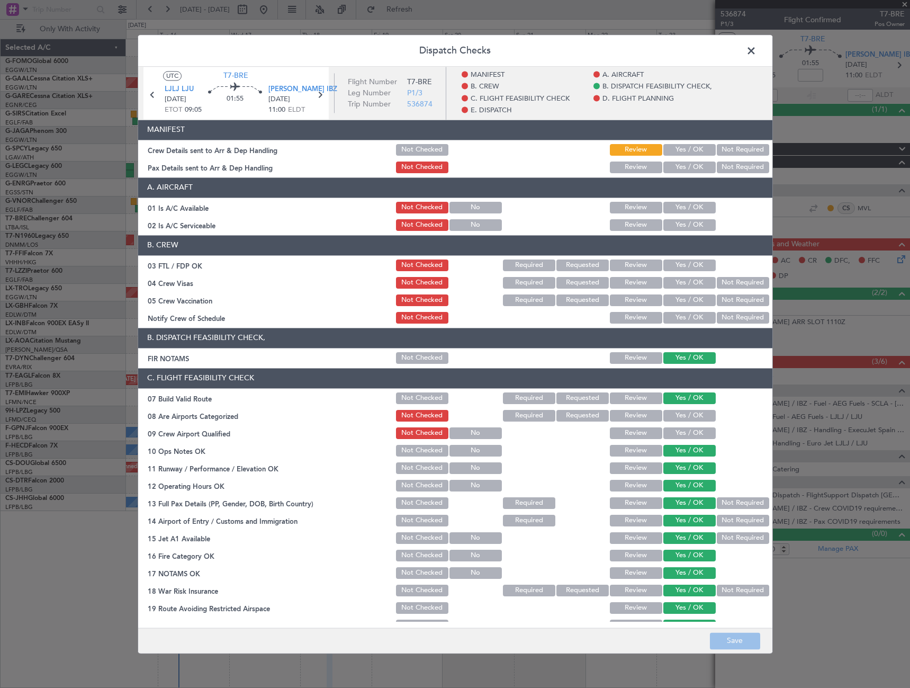
click at [690, 203] on button "Yes / OK" at bounding box center [689, 208] width 52 height 12
click at [681, 231] on div "Yes / OK" at bounding box center [688, 225] width 53 height 15
click at [681, 226] on button "Yes / OK" at bounding box center [689, 225] width 52 height 12
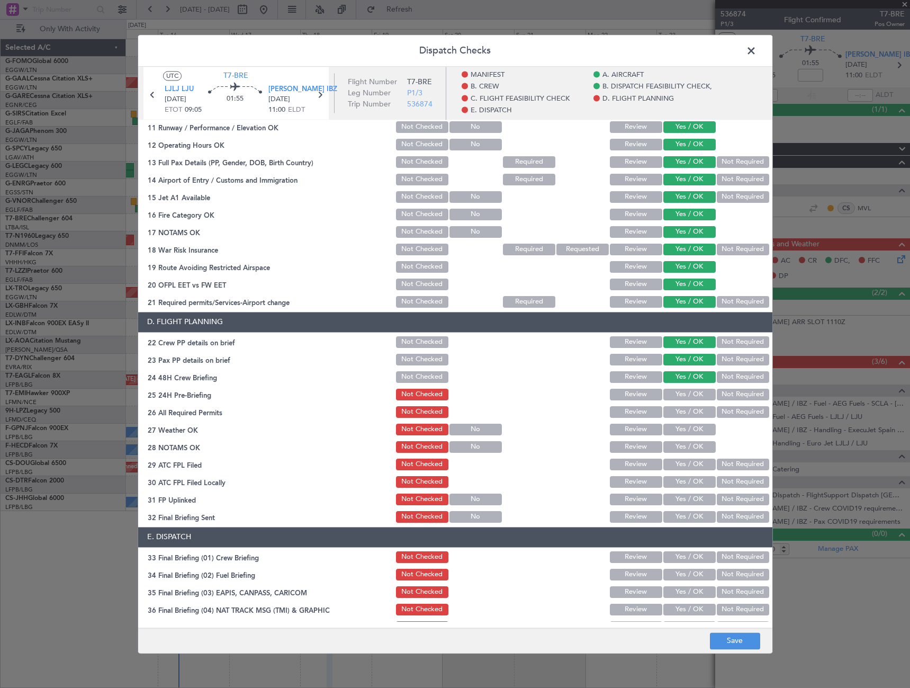
scroll to position [371, 0]
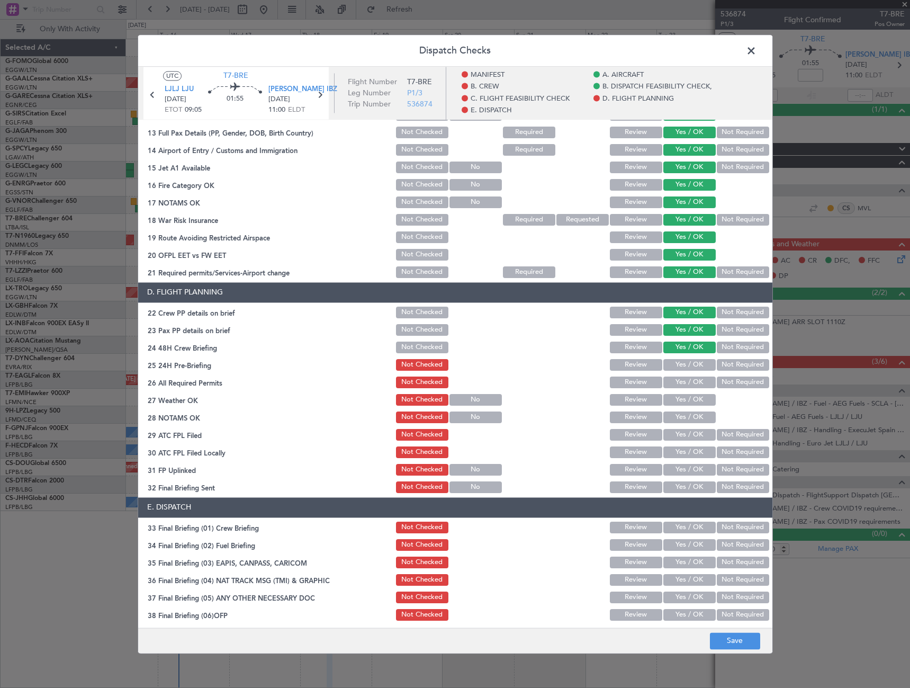
click at [745, 369] on button "Not Required" at bounding box center [743, 365] width 52 height 12
click at [756, 645] on button "Save" at bounding box center [735, 640] width 50 height 17
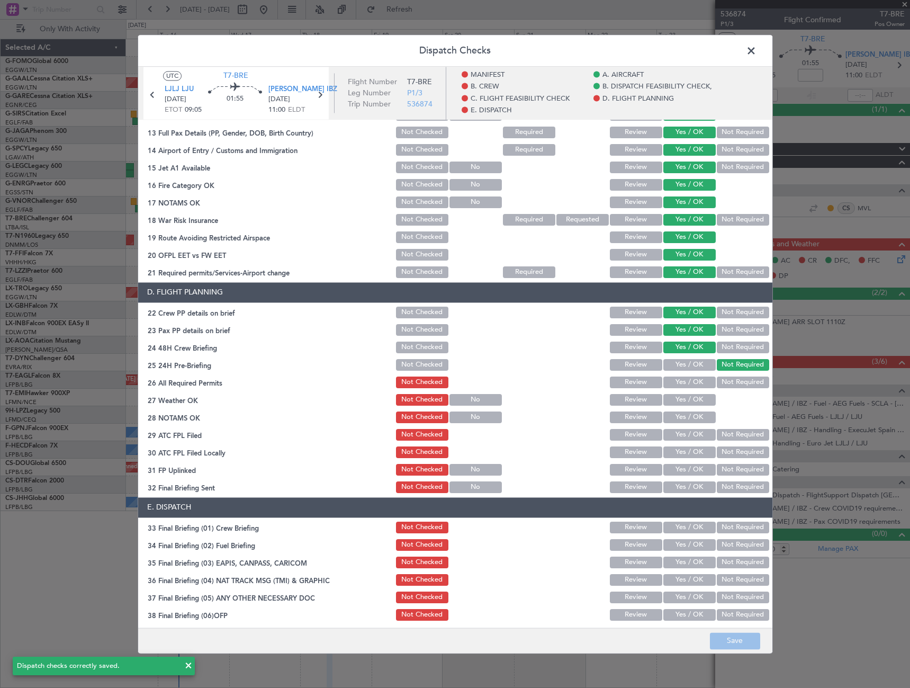
scroll to position [0, 0]
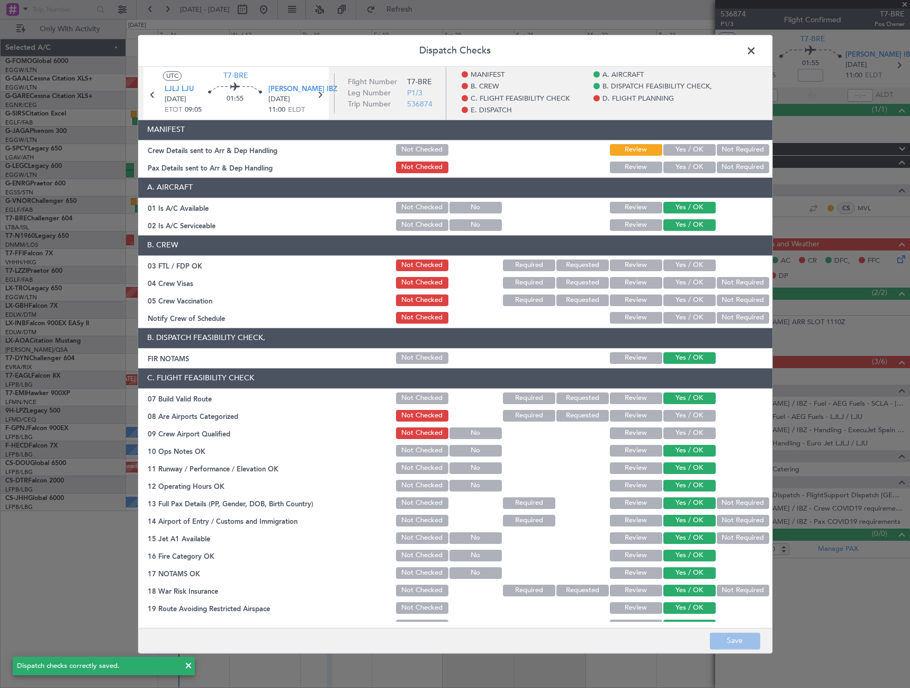
click at [756, 55] on span at bounding box center [756, 53] width 0 height 21
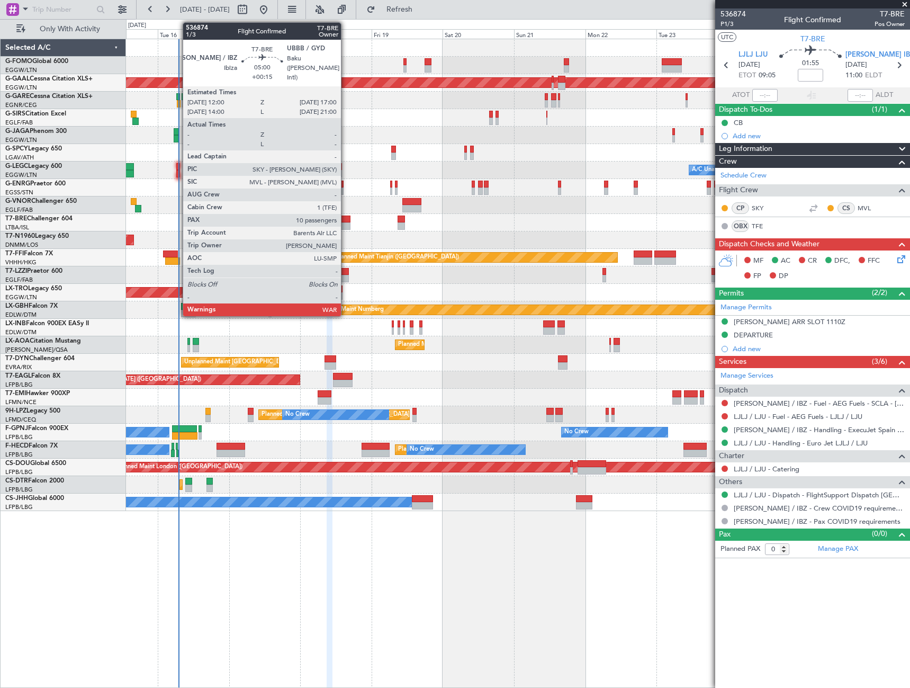
click at [342, 224] on div at bounding box center [342, 225] width 15 height 7
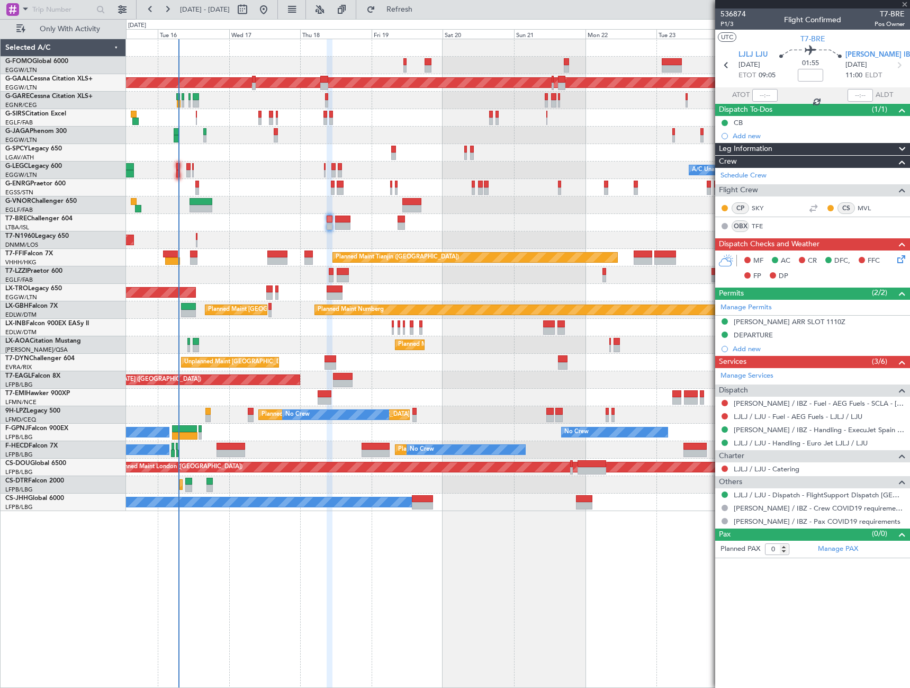
type input "+00:15"
type input "10"
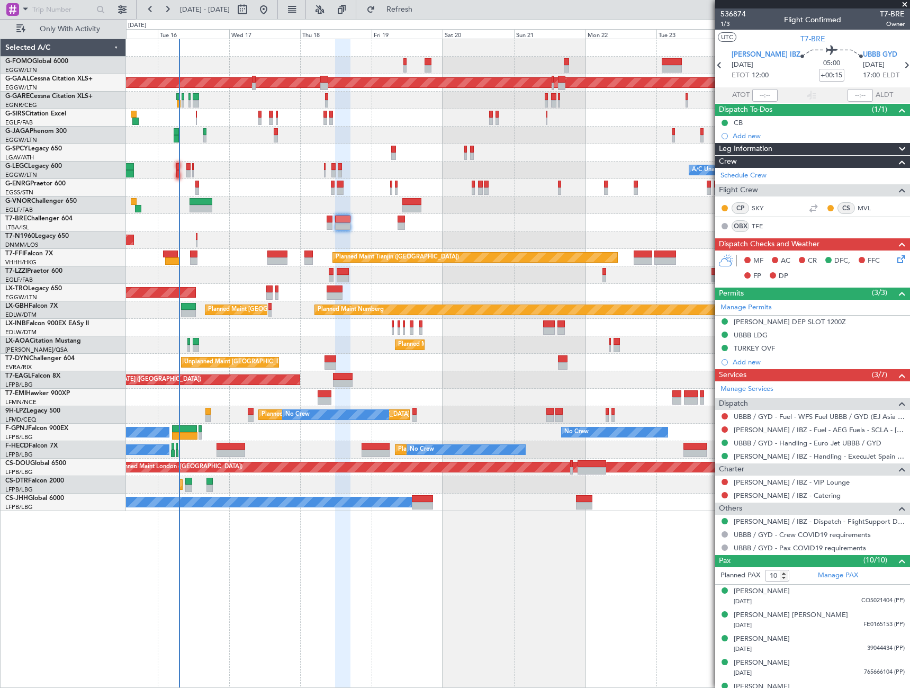
click at [748, 148] on span "Leg Information" at bounding box center [745, 149] width 53 height 12
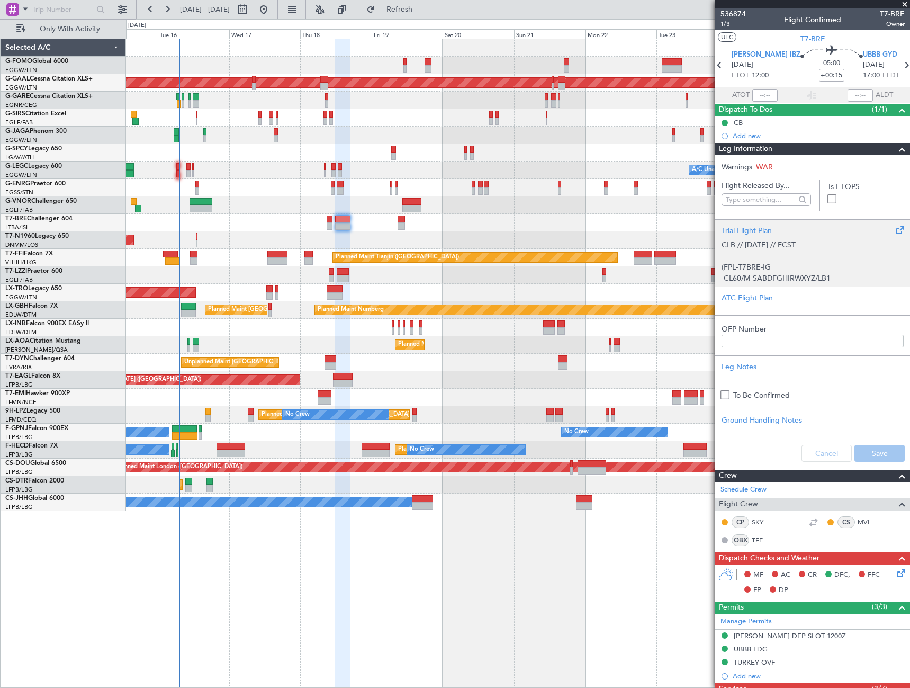
click at [753, 260] on p "CLB // 16SEP // FCST (FPL-T7BRE-IG -CL60/M-SABDFGHIRWXYZ/LB1 -LEIB1200 -N0458F3…" at bounding box center [812, 367] width 182 height 256
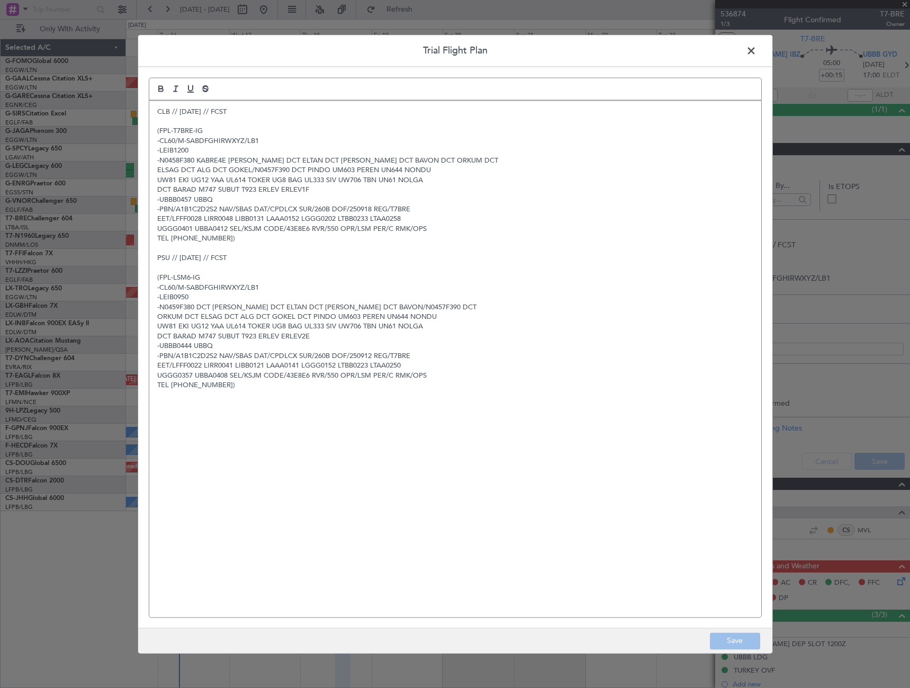
click at [756, 49] on span at bounding box center [756, 53] width 0 height 21
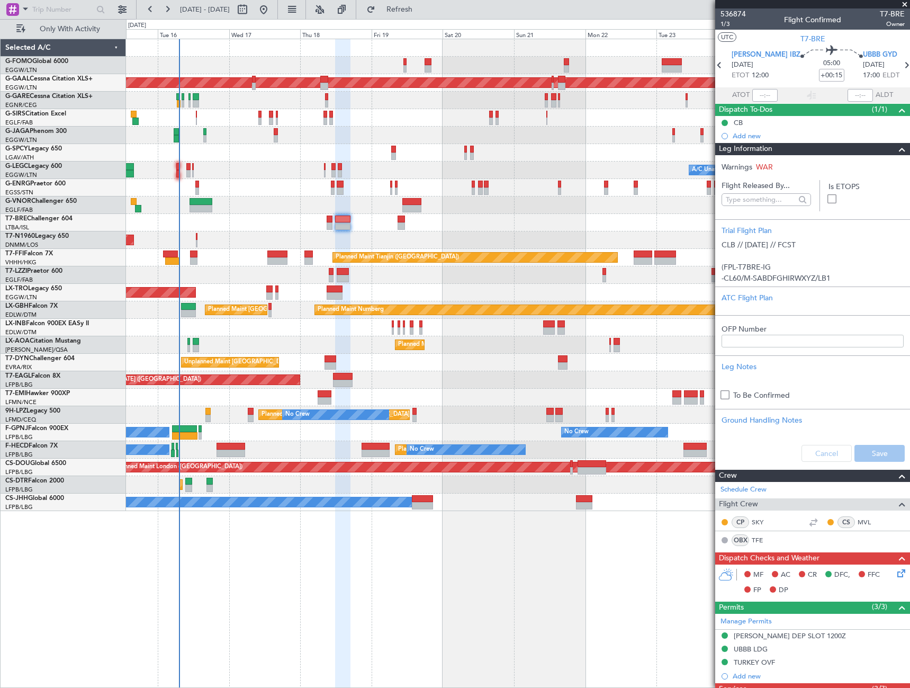
click at [896, 148] on span at bounding box center [902, 149] width 13 height 13
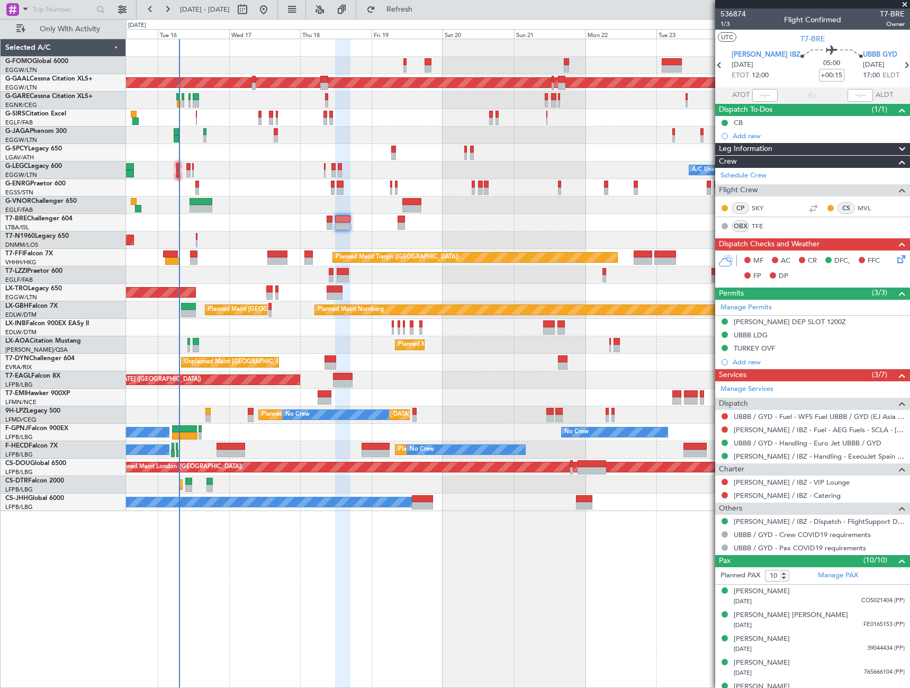
click at [762, 147] on span "Leg Information" at bounding box center [745, 149] width 53 height 12
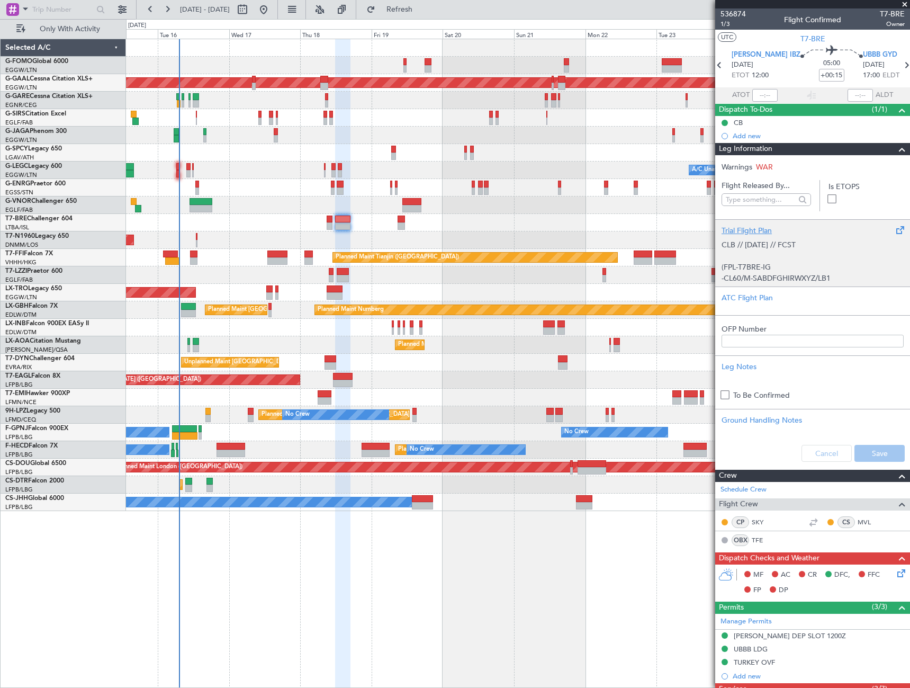
click at [788, 255] on p "CLB // 16SEP // FCST (FPL-T7BRE-IG -CL60/M-SABDFGHIRWXYZ/LB1 -LEIB1200 -N0458F3…" at bounding box center [812, 367] width 182 height 256
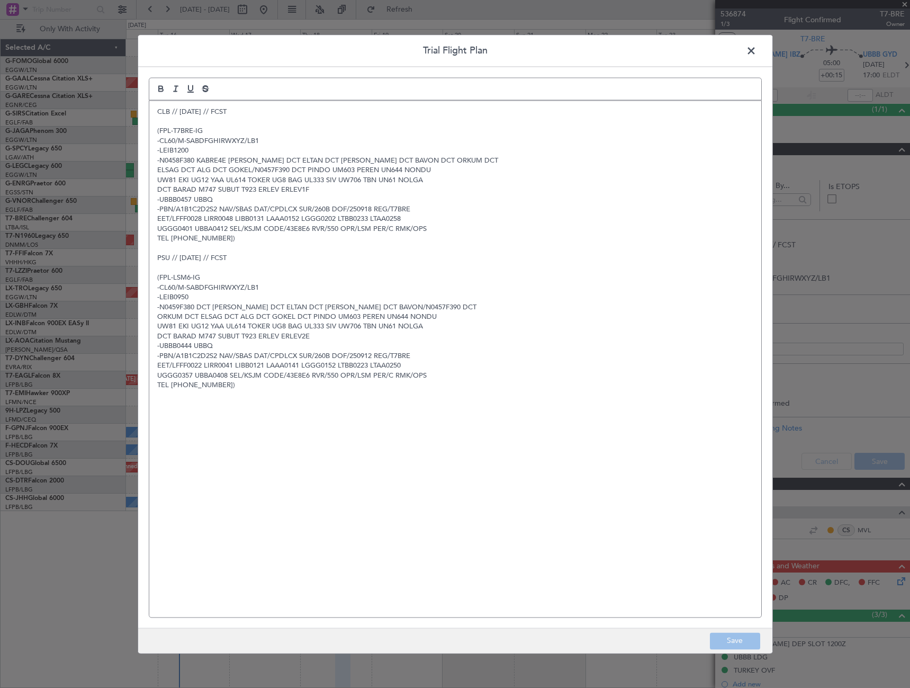
click at [756, 50] on span at bounding box center [756, 53] width 0 height 21
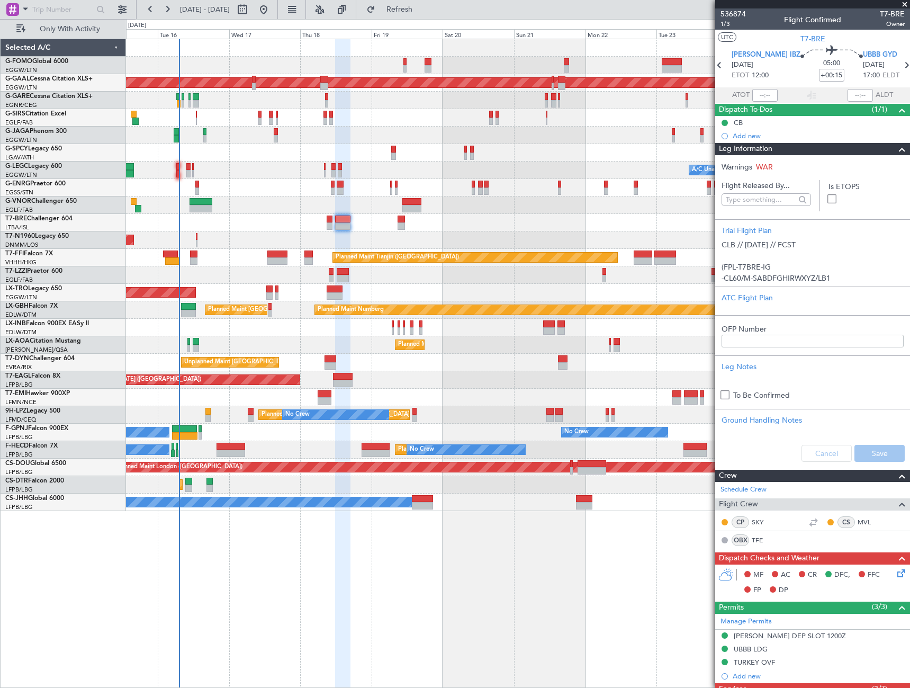
click at [896, 149] on span at bounding box center [902, 149] width 13 height 13
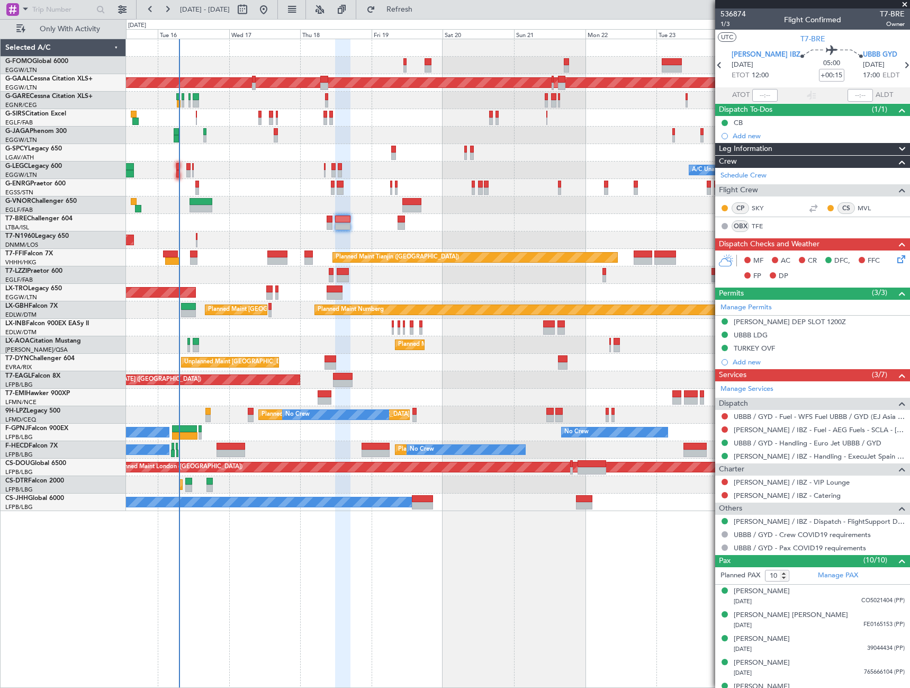
click at [725, 24] on mat-tooltip-component "Trip Number" at bounding box center [733, 34] width 52 height 28
click at [729, 21] on span "1/3" at bounding box center [732, 24] width 25 height 9
click at [817, 41] on span "T7-BRE" at bounding box center [812, 38] width 25 height 11
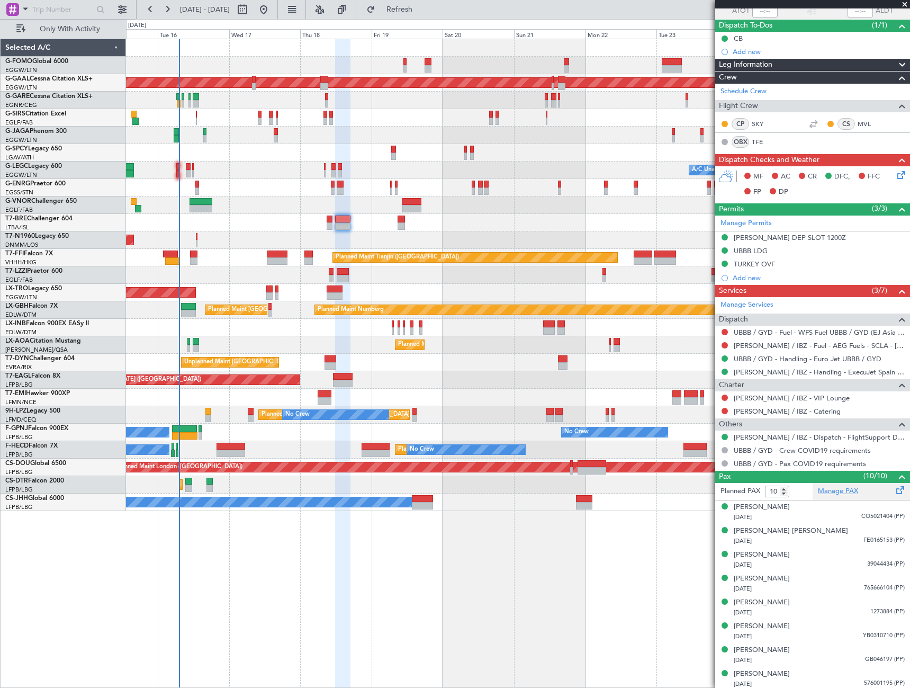
scroll to position [134, 0]
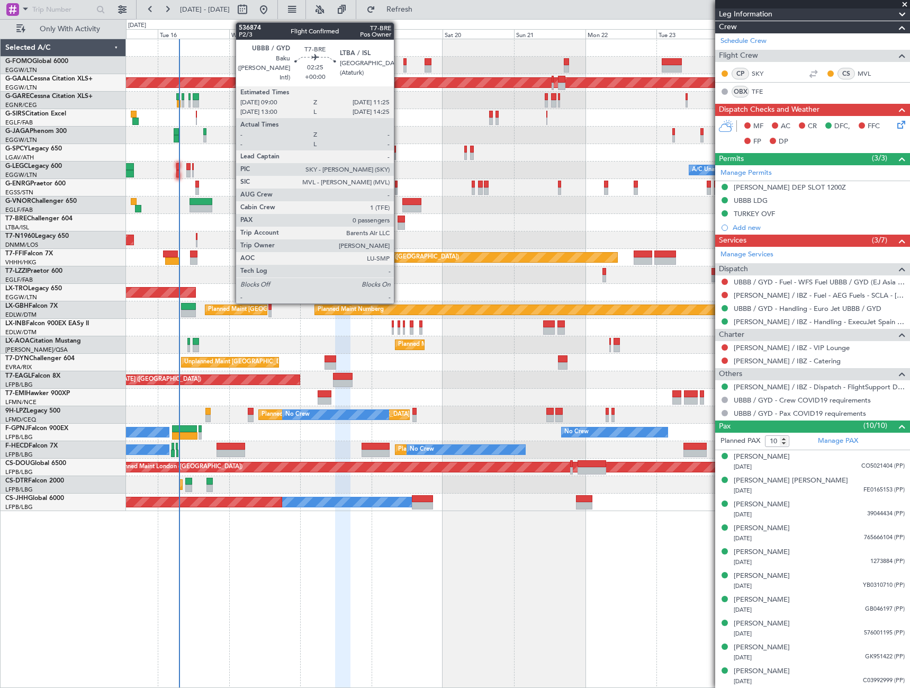
click at [399, 224] on div at bounding box center [401, 225] width 7 height 7
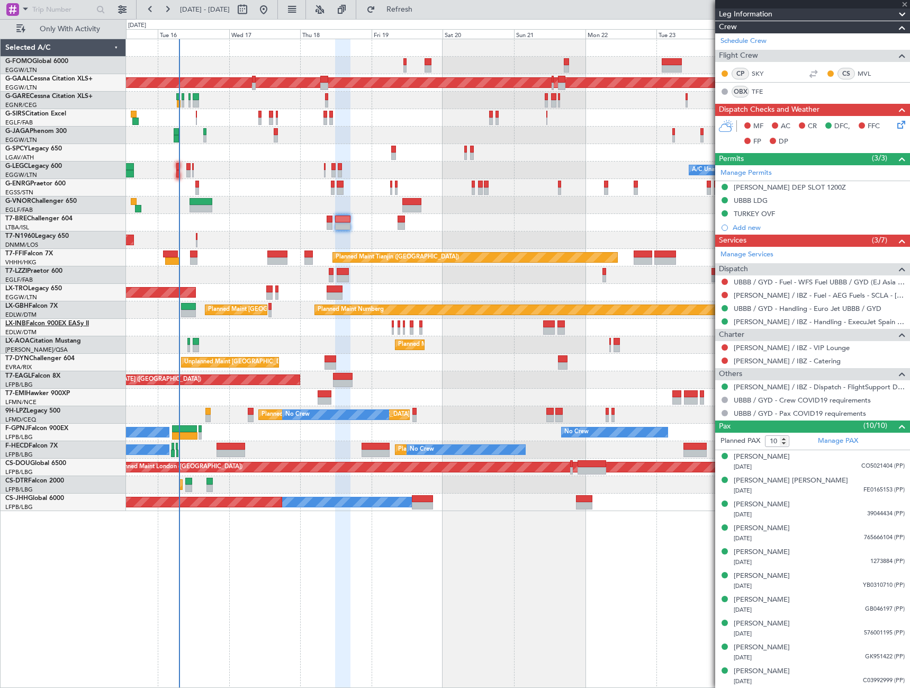
type input "0"
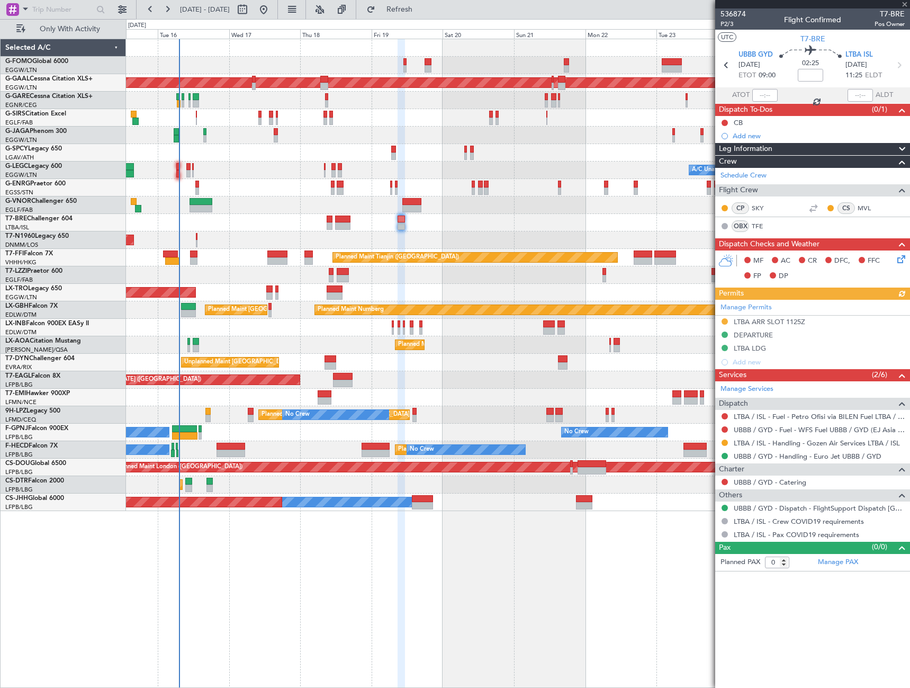
click at [758, 144] on span "Leg Information" at bounding box center [745, 149] width 53 height 12
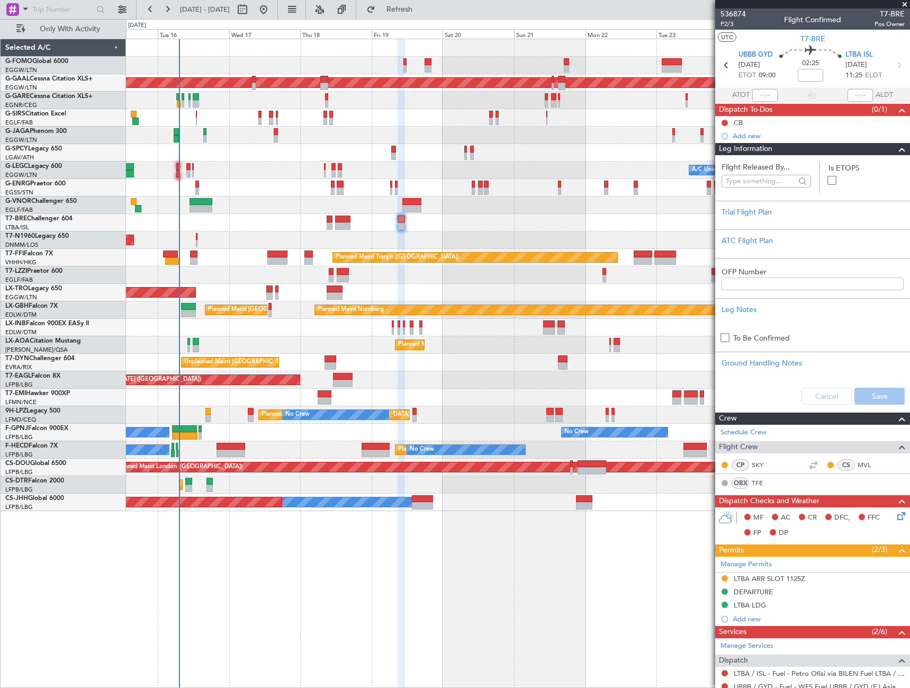
click at [758, 144] on span "Leg Information" at bounding box center [745, 149] width 53 height 12
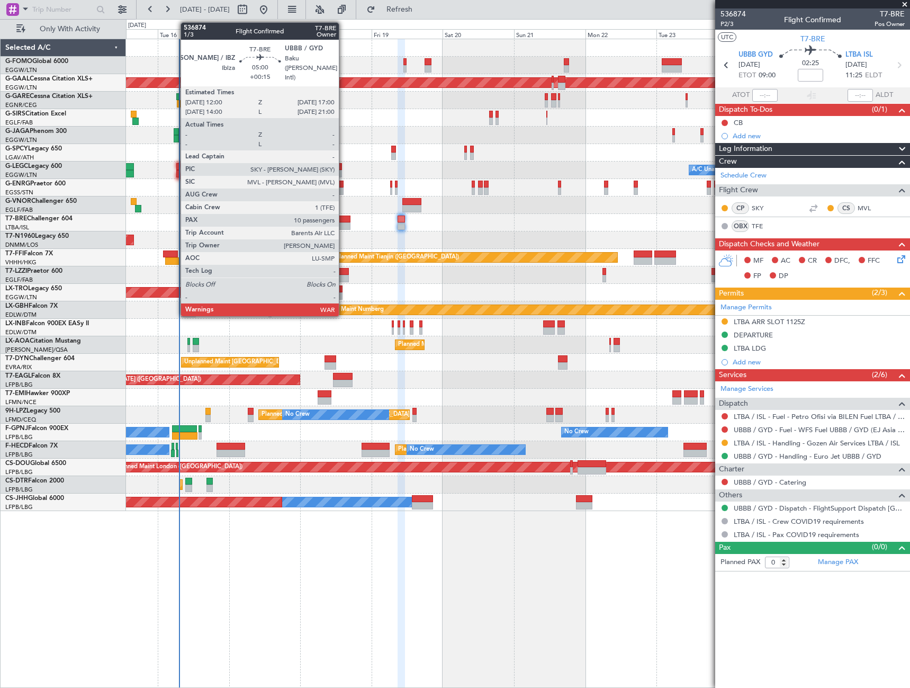
click at [344, 221] on div at bounding box center [342, 218] width 15 height 7
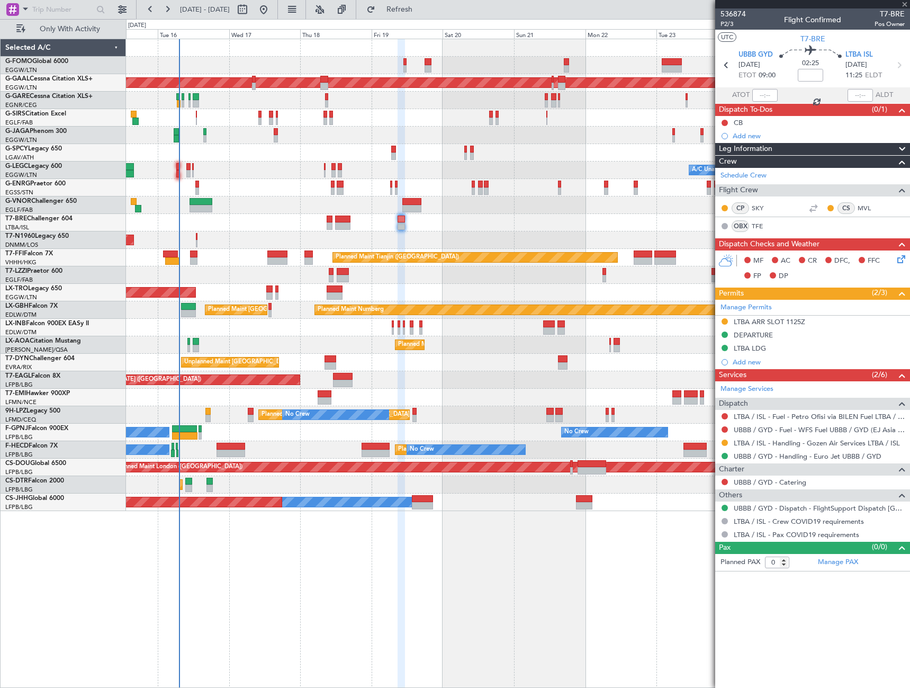
type input "+00:15"
type input "10"
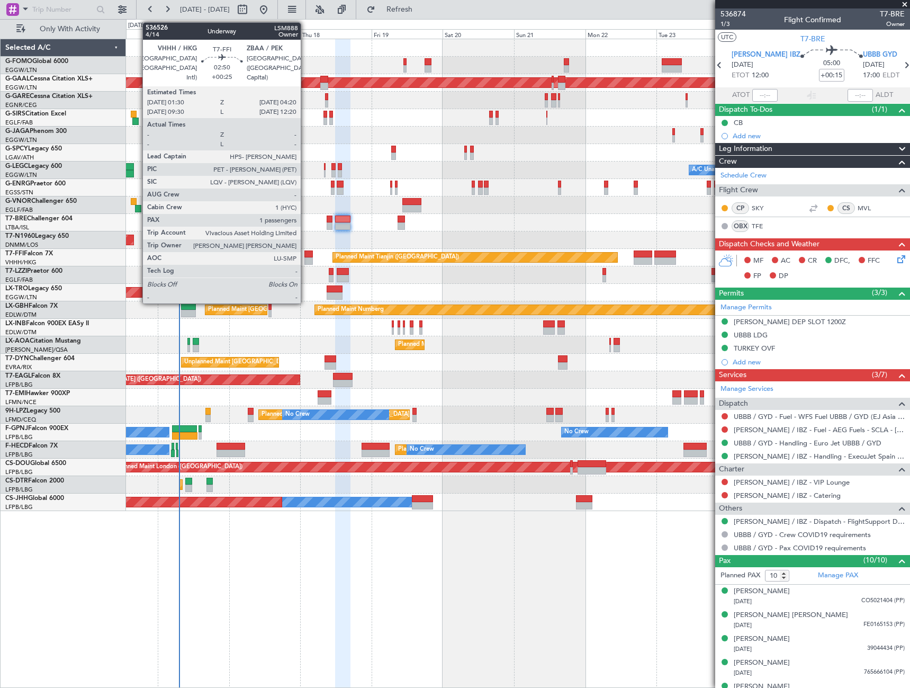
click at [305, 256] on div at bounding box center [308, 253] width 8 height 7
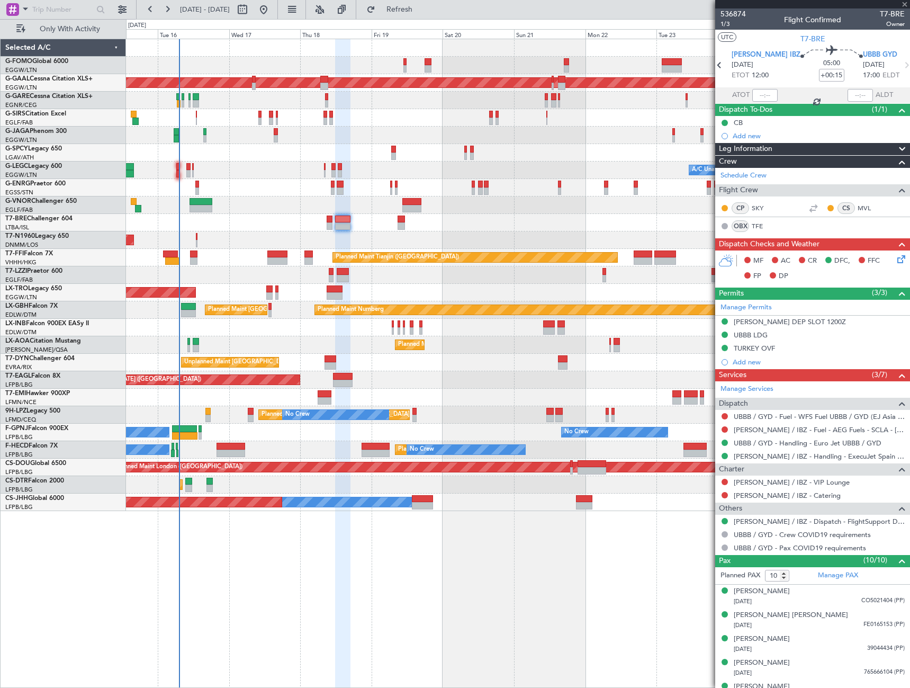
type input "+00:25"
type input "1"
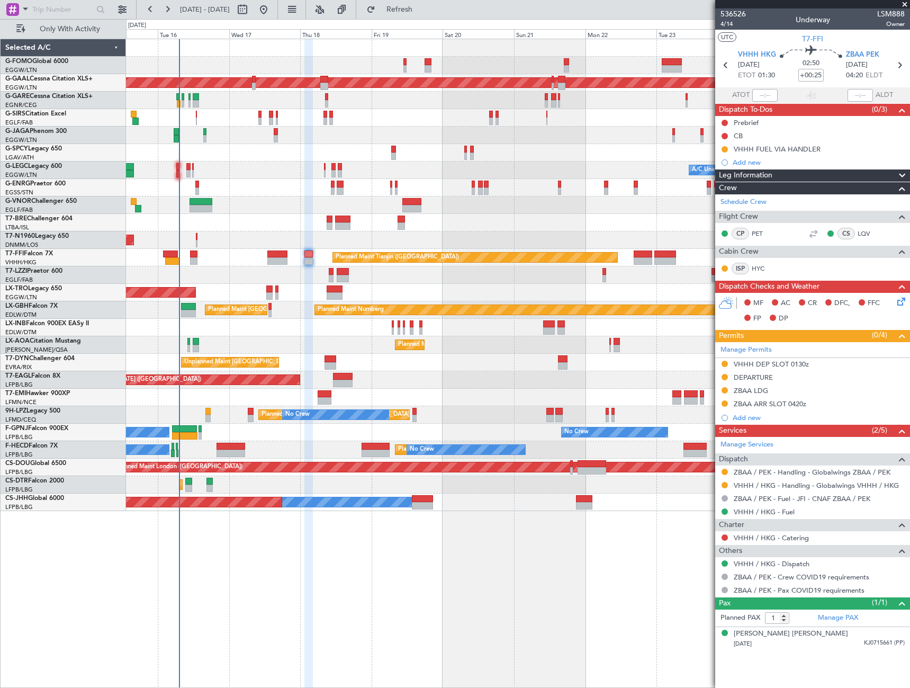
click at [779, 170] on div "Leg Information" at bounding box center [812, 175] width 195 height 12
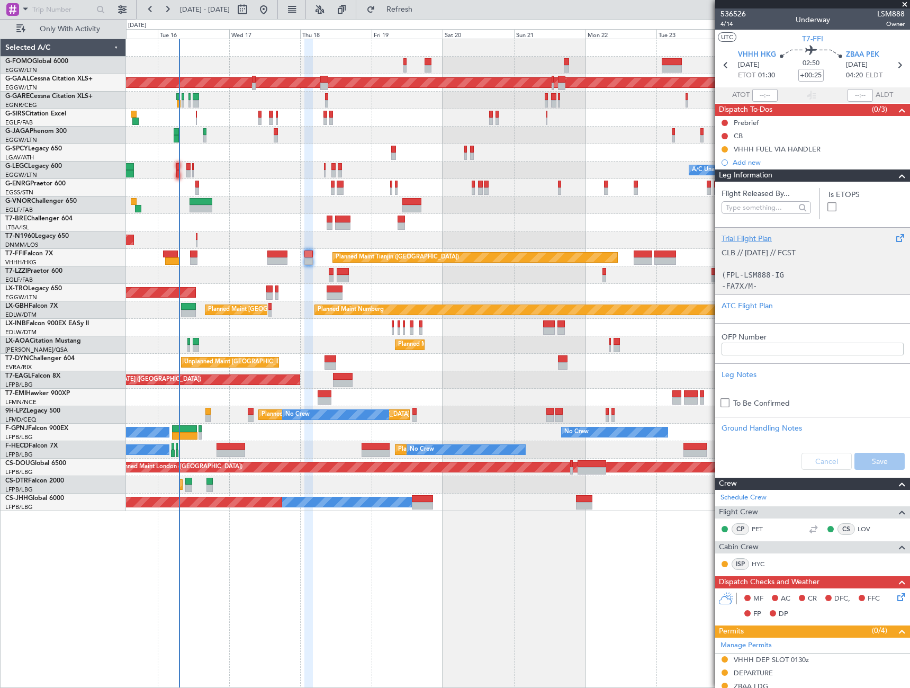
click at [767, 231] on div "Trial Flight Plan CLB // 16SEP // FCST (FPL-LSM888-IG -FA7X/M-SBDE1E2E3FGHIJ3J4…" at bounding box center [812, 260] width 195 height 67
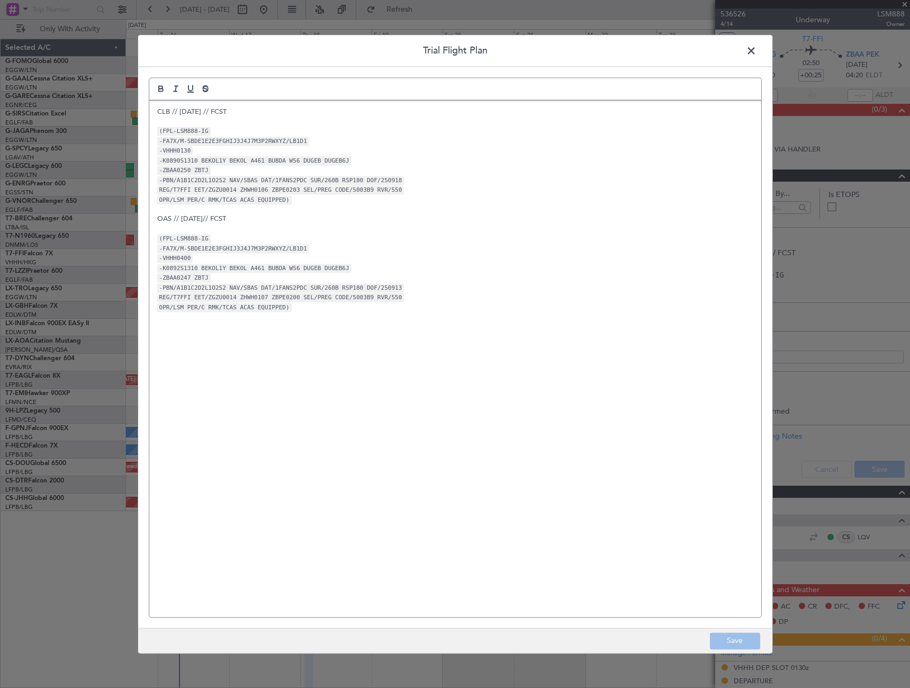
click at [756, 47] on span at bounding box center [756, 53] width 0 height 21
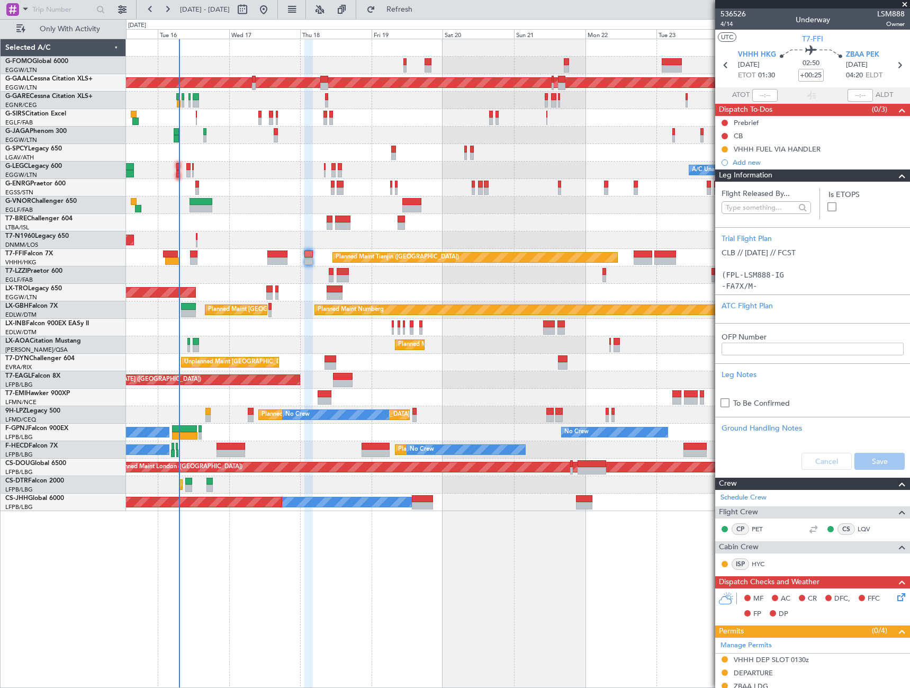
click at [896, 179] on span at bounding box center [902, 175] width 13 height 13
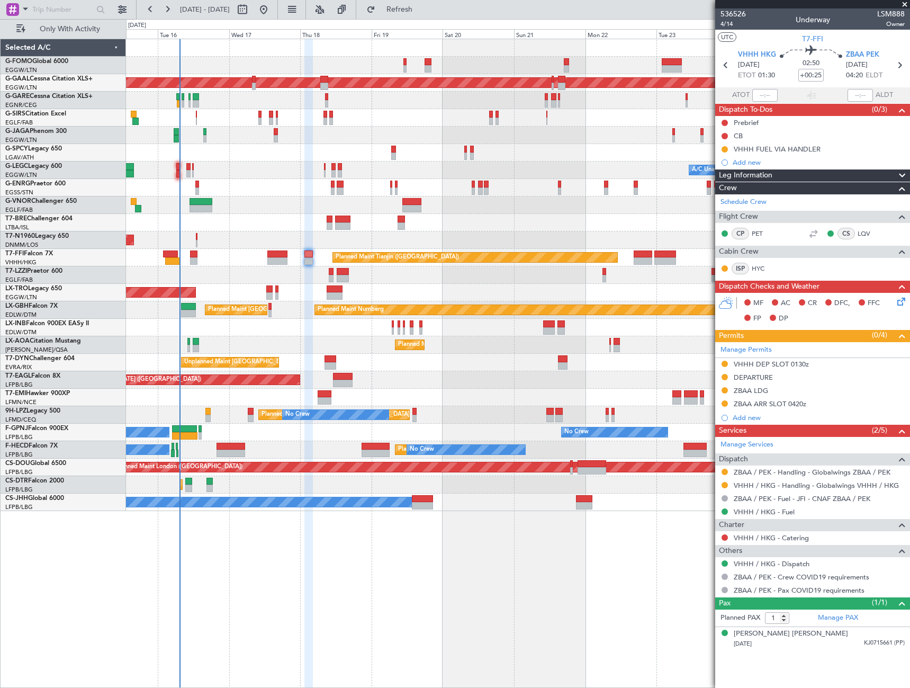
click at [899, 301] on icon at bounding box center [899, 299] width 8 height 8
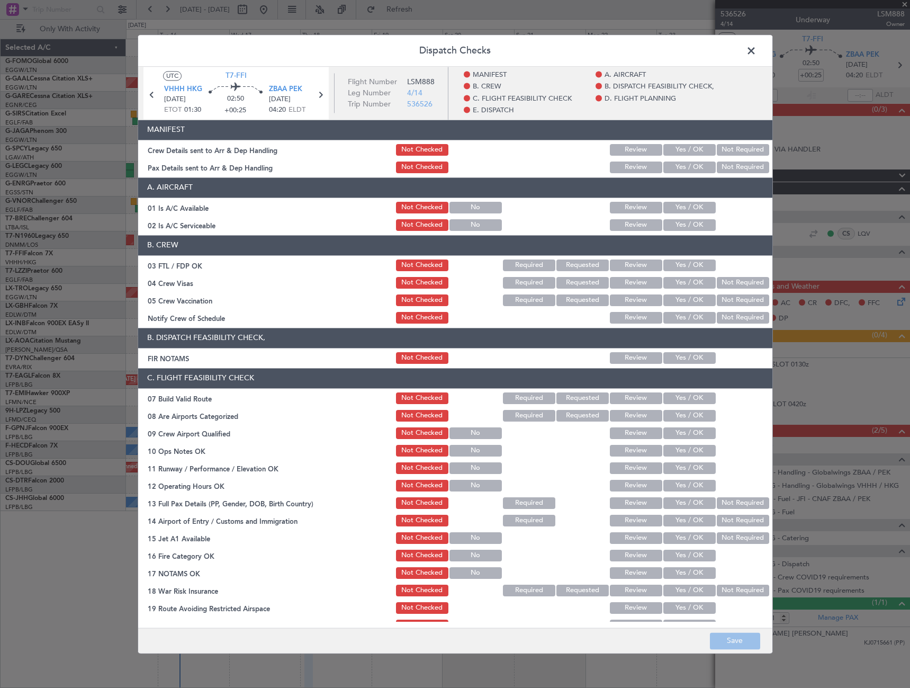
click at [682, 208] on button "Yes / OK" at bounding box center [689, 208] width 52 height 12
click at [687, 224] on button "Yes / OK" at bounding box center [689, 225] width 52 height 12
click at [696, 358] on button "Yes / OK" at bounding box center [689, 358] width 52 height 12
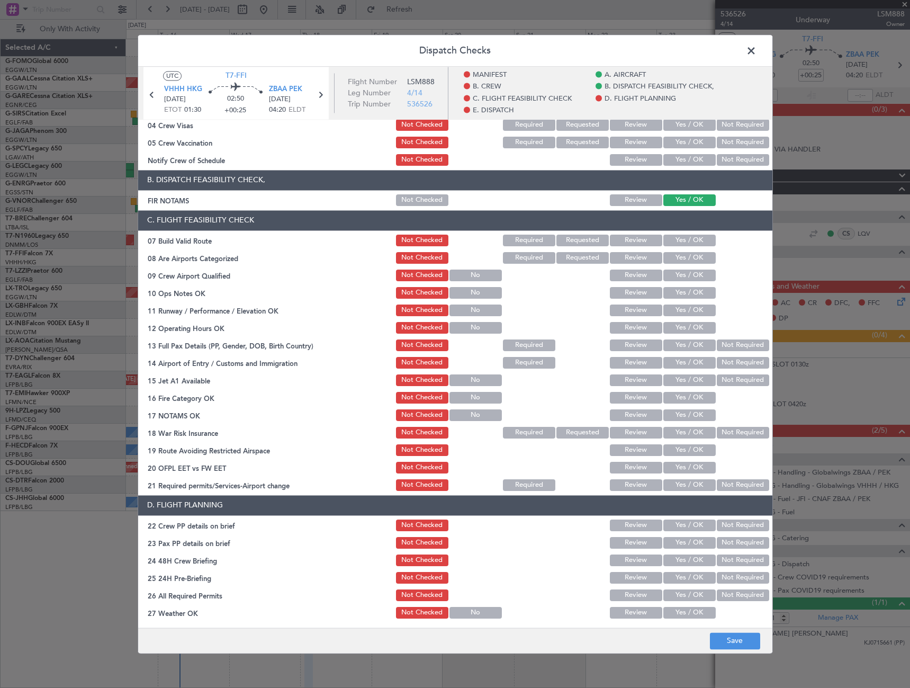
scroll to position [159, 0]
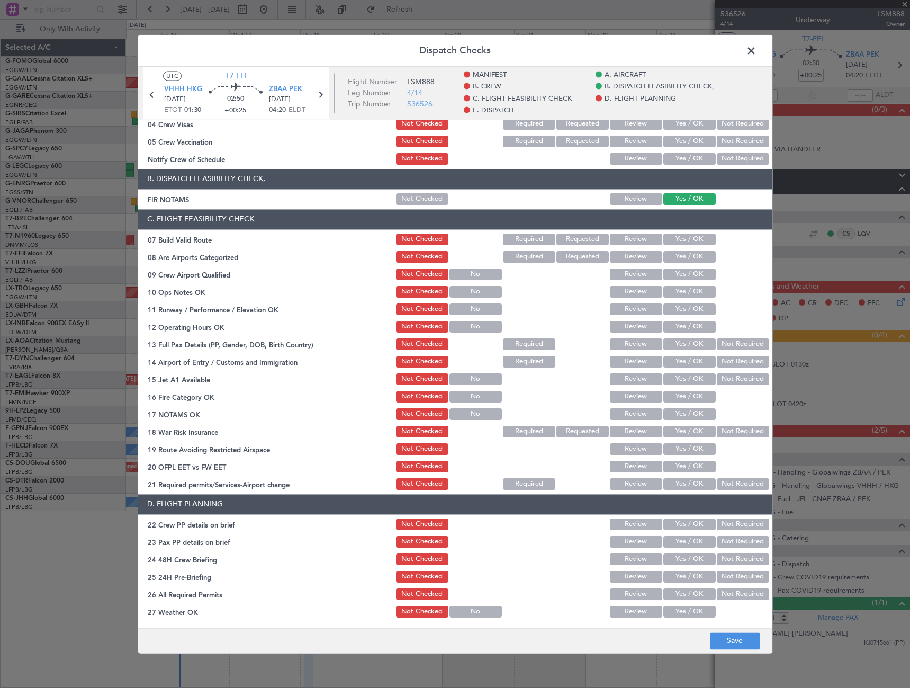
click at [676, 232] on div "Yes / OK" at bounding box center [688, 239] width 53 height 15
click at [680, 241] on button "Yes / OK" at bounding box center [689, 239] width 52 height 12
click at [691, 290] on button "Yes / OK" at bounding box center [689, 292] width 52 height 12
click at [690, 306] on button "Yes / OK" at bounding box center [689, 309] width 52 height 12
click at [697, 326] on button "Yes / OK" at bounding box center [689, 327] width 52 height 12
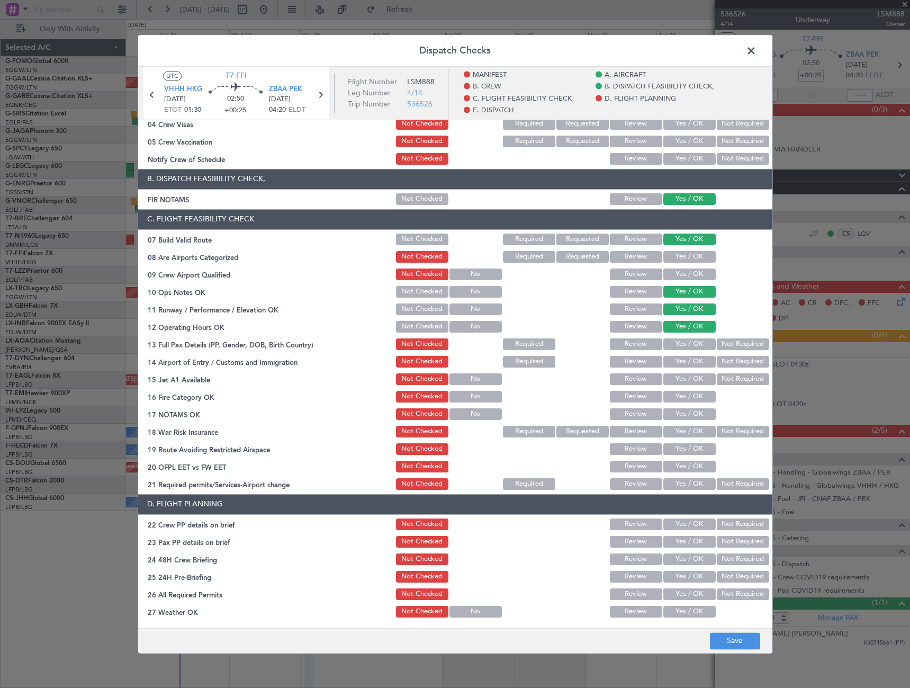
click at [696, 344] on button "Yes / OK" at bounding box center [689, 344] width 52 height 12
drag, startPoint x: 694, startPoint y: 361, endPoint x: 696, endPoint y: 382, distance: 21.2
click at [694, 362] on button "Yes / OK" at bounding box center [689, 362] width 52 height 12
click at [696, 382] on button "Yes / OK" at bounding box center [689, 379] width 52 height 12
click at [696, 394] on button "Yes / OK" at bounding box center [689, 397] width 52 height 12
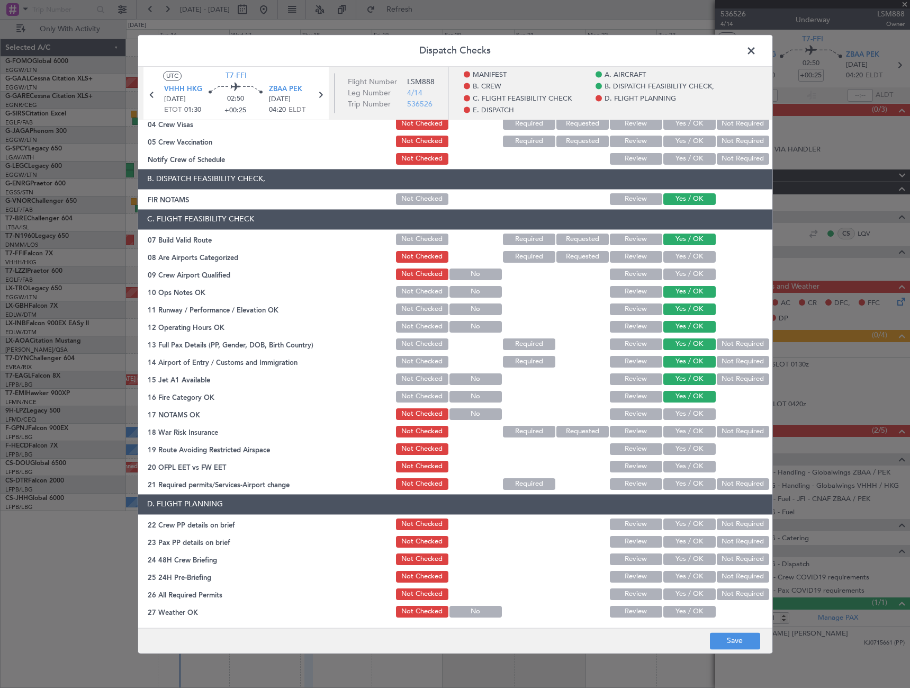
click at [697, 412] on button "Yes / OK" at bounding box center [689, 414] width 52 height 12
click at [740, 433] on button "Not Required" at bounding box center [743, 432] width 52 height 12
click at [703, 444] on button "Yes / OK" at bounding box center [689, 449] width 52 height 12
drag, startPoint x: 699, startPoint y: 461, endPoint x: 691, endPoint y: 475, distance: 16.1
click at [699, 462] on button "Yes / OK" at bounding box center [689, 466] width 52 height 12
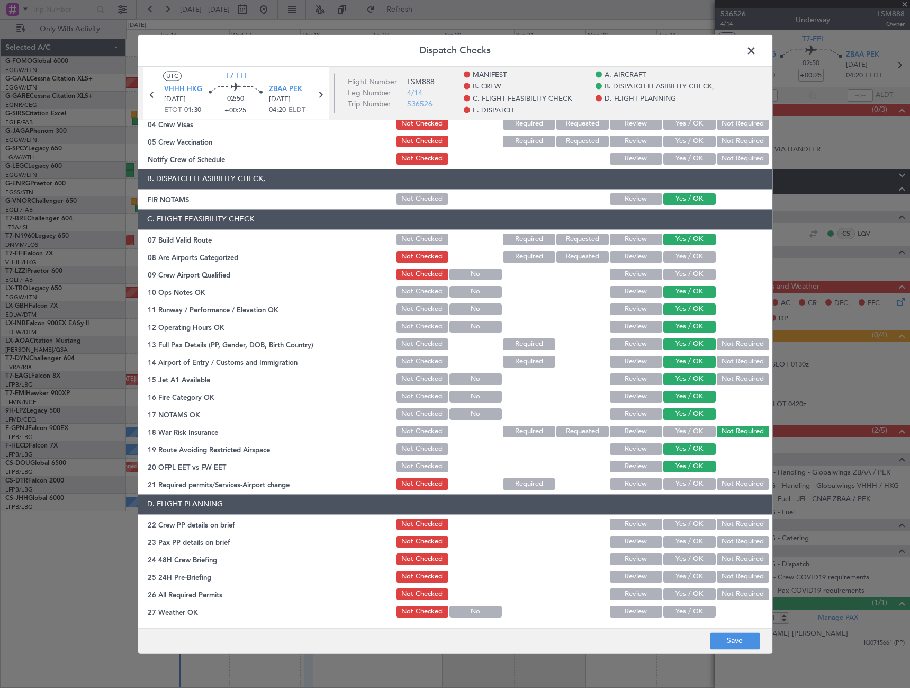
click at [691, 479] on button "Yes / OK" at bounding box center [689, 484] width 52 height 12
click at [699, 528] on button "Yes / OK" at bounding box center [689, 524] width 52 height 12
drag, startPoint x: 700, startPoint y: 531, endPoint x: 698, endPoint y: 543, distance: 11.3
click at [700, 532] on section "D. FLIGHT PLANNING 22 Crew PP details on brief Not Checked Review Yes / OK Not …" at bounding box center [455, 600] width 634 height 212
click at [698, 542] on button "Yes / OK" at bounding box center [689, 542] width 52 height 12
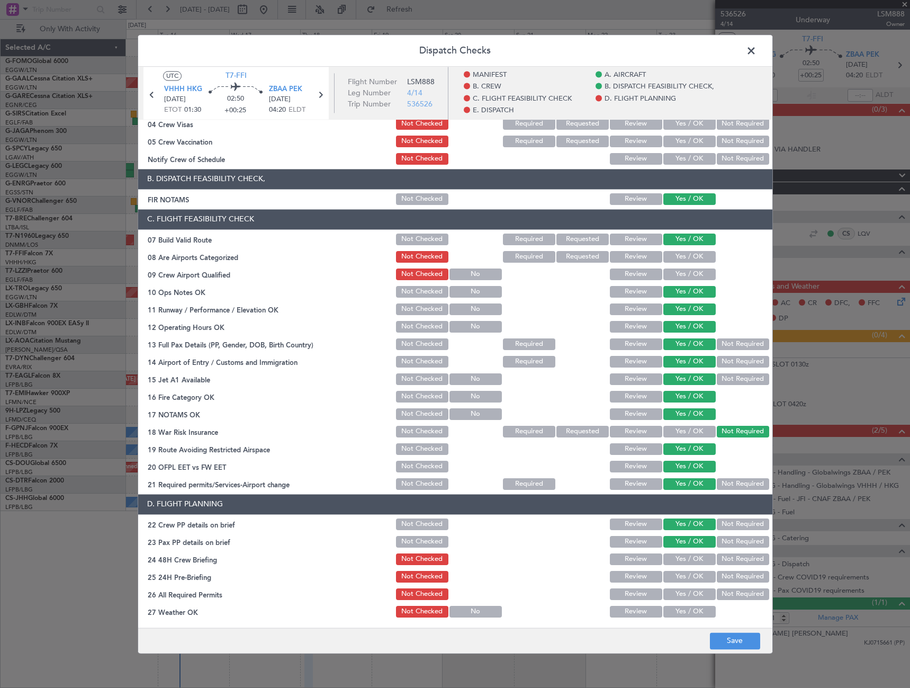
click at [693, 561] on button "Yes / OK" at bounding box center [689, 559] width 52 height 12
click at [728, 578] on button "Not Required" at bounding box center [743, 577] width 52 height 12
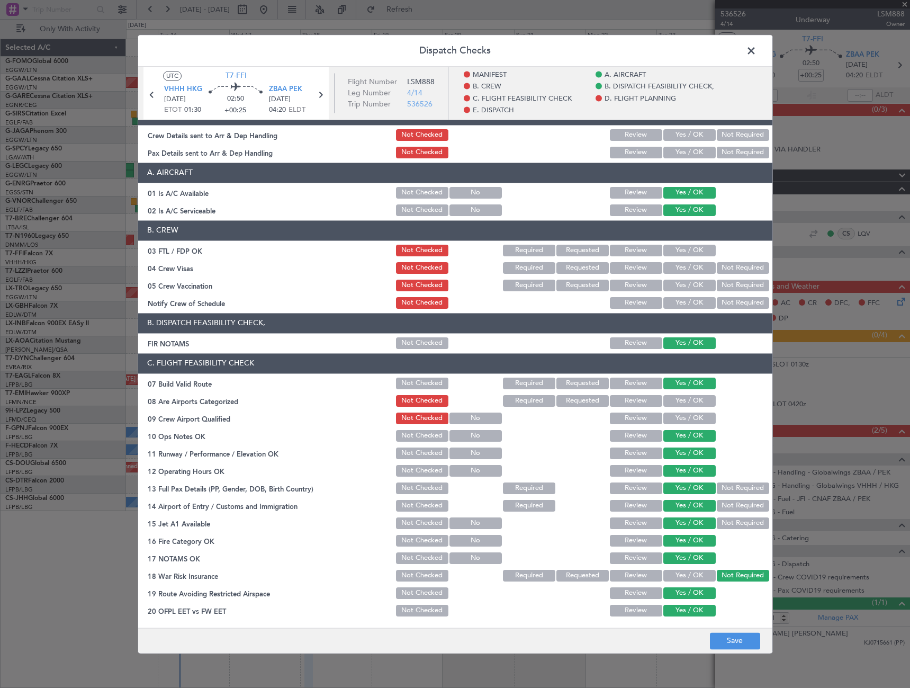
scroll to position [0, 0]
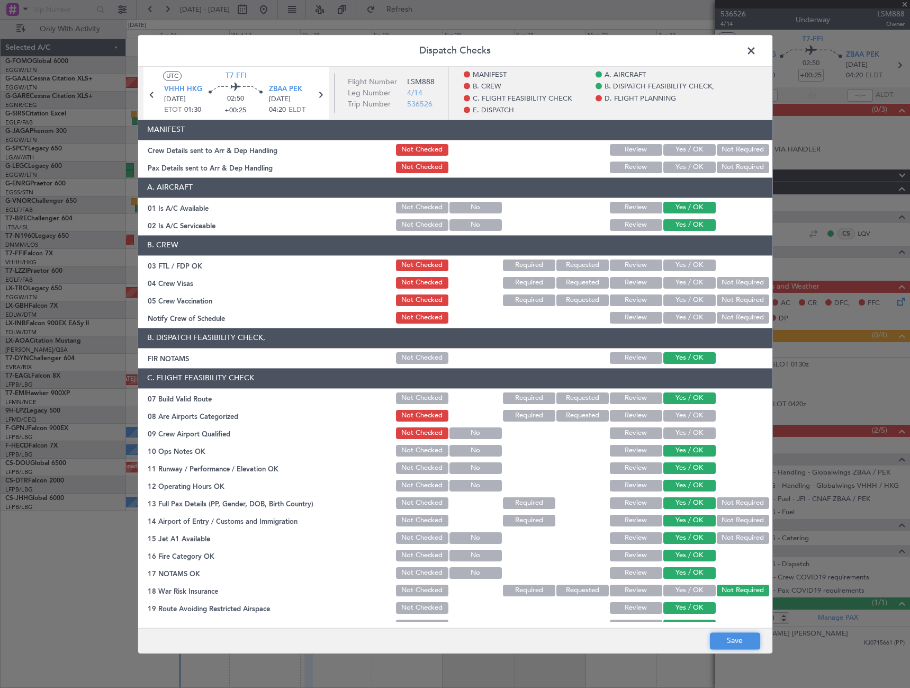
click at [739, 639] on button "Save" at bounding box center [735, 640] width 50 height 17
click at [756, 51] on span at bounding box center [756, 53] width 0 height 21
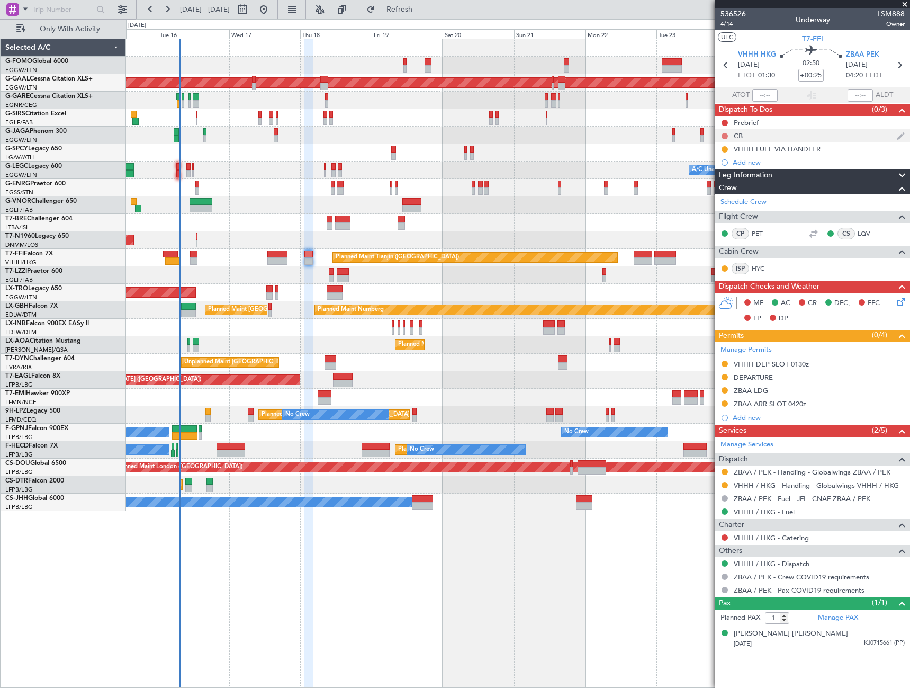
click at [726, 136] on button at bounding box center [724, 136] width 6 height 6
click at [723, 182] on span "Completed" at bounding box center [729, 182] width 35 height 11
click at [724, 121] on button at bounding box center [724, 123] width 6 height 6
click at [722, 153] on span "In Progress" at bounding box center [730, 153] width 36 height 11
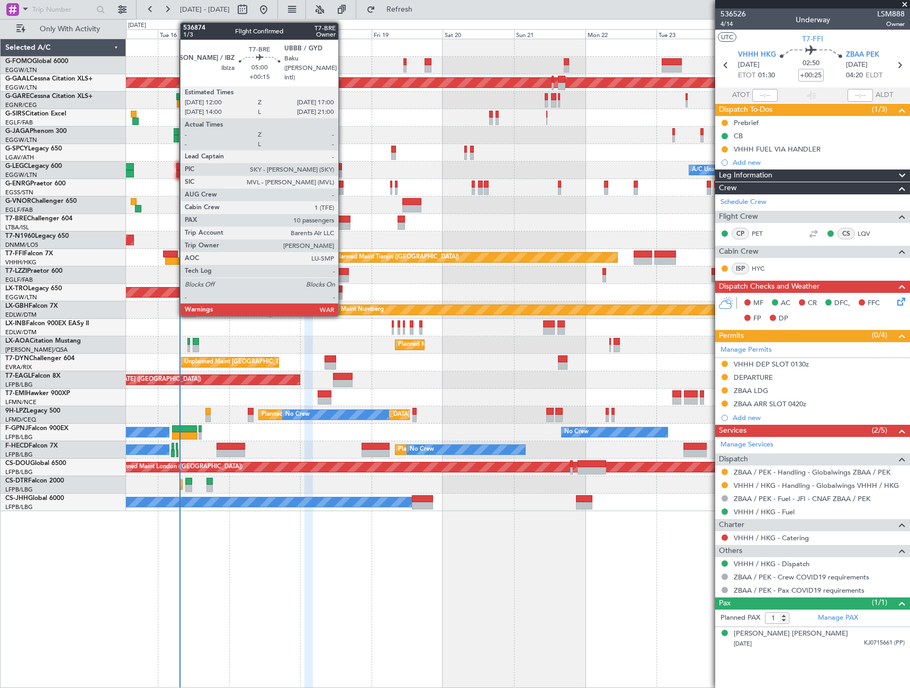
click at [343, 220] on div at bounding box center [342, 218] width 15 height 7
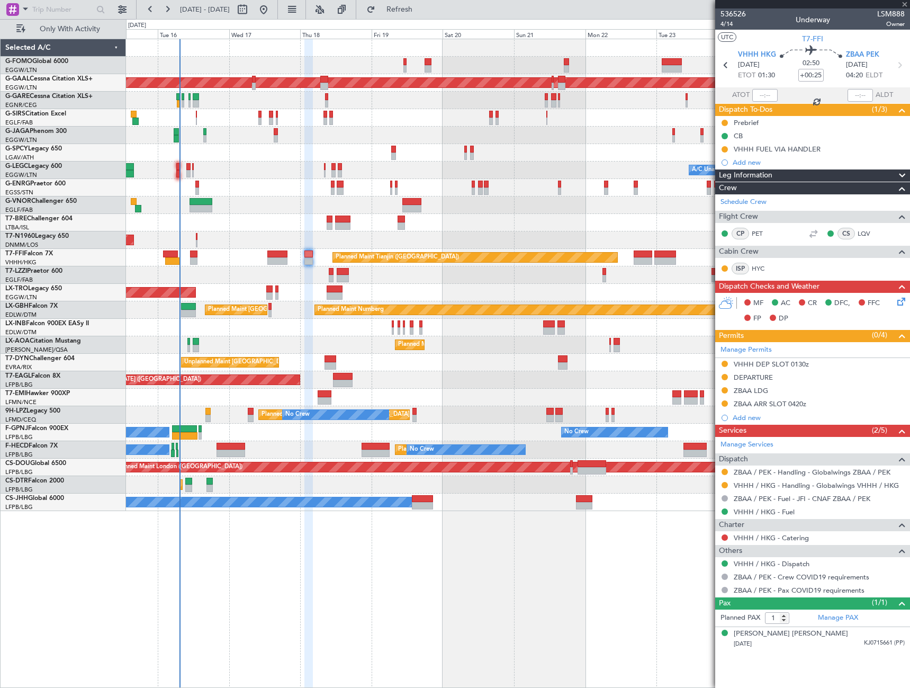
type input "+00:15"
type input "10"
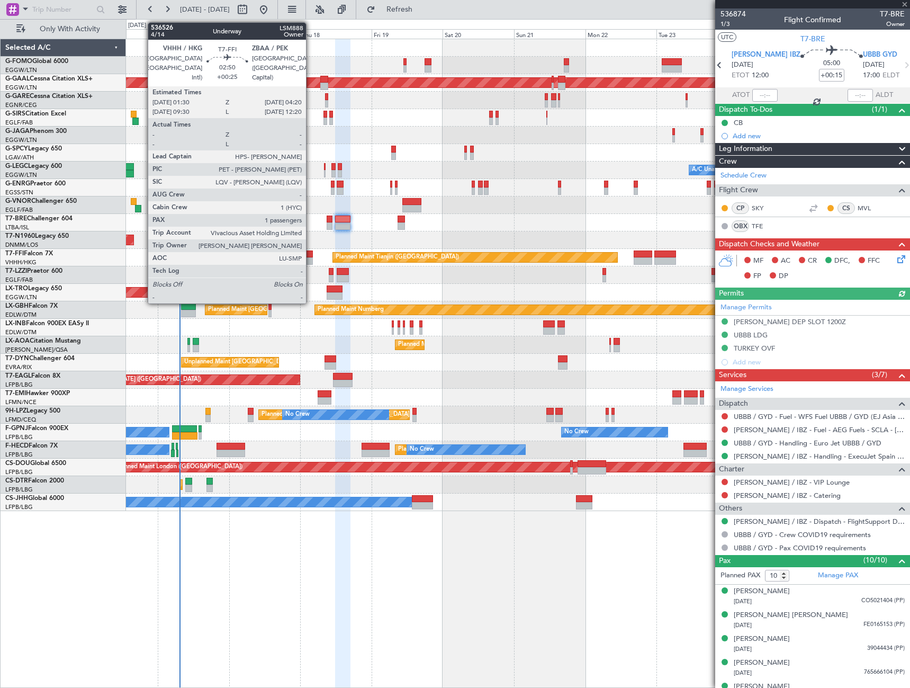
click at [311, 258] on div at bounding box center [308, 260] width 8 height 7
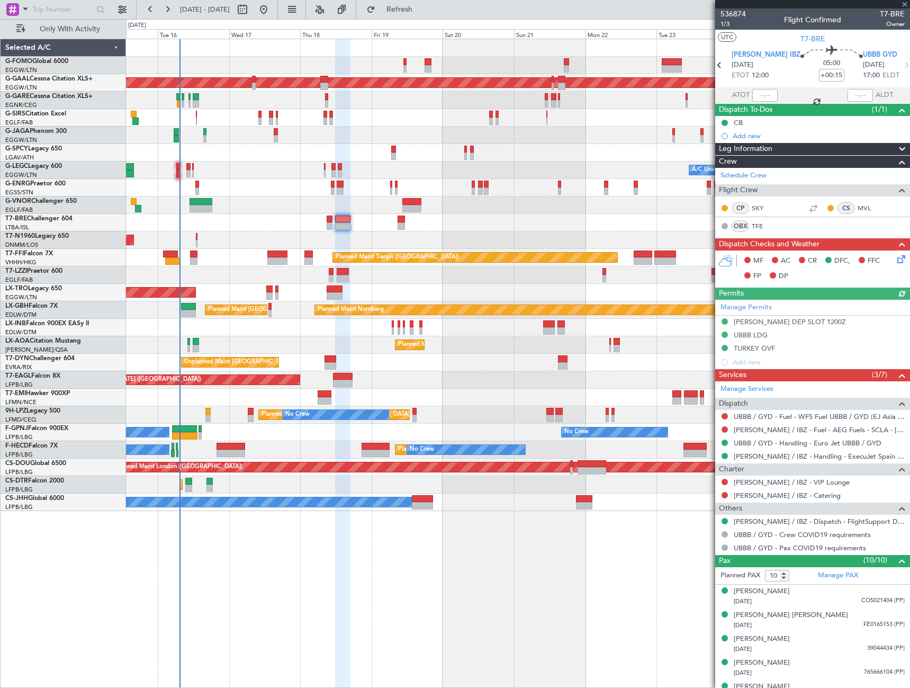
type input "+00:25"
type input "1"
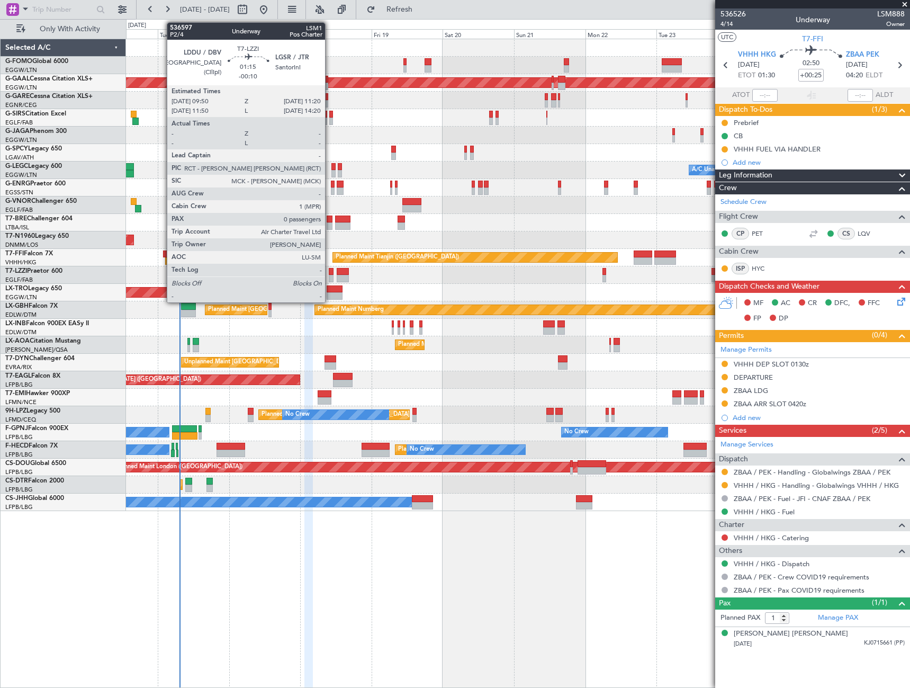
click at [330, 273] on div at bounding box center [331, 271] width 5 height 7
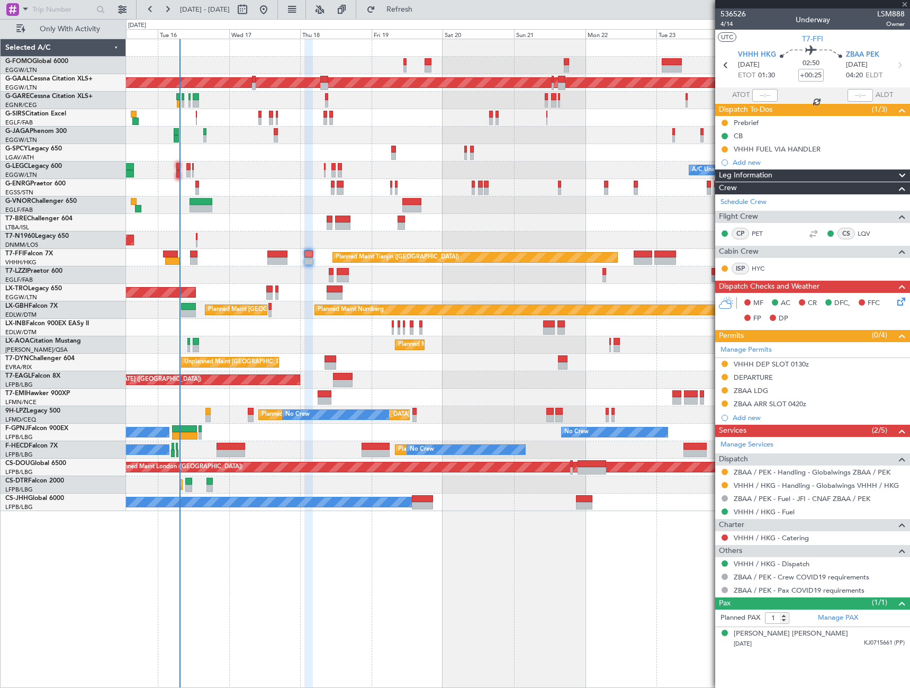
type input "-00:10"
type input "0"
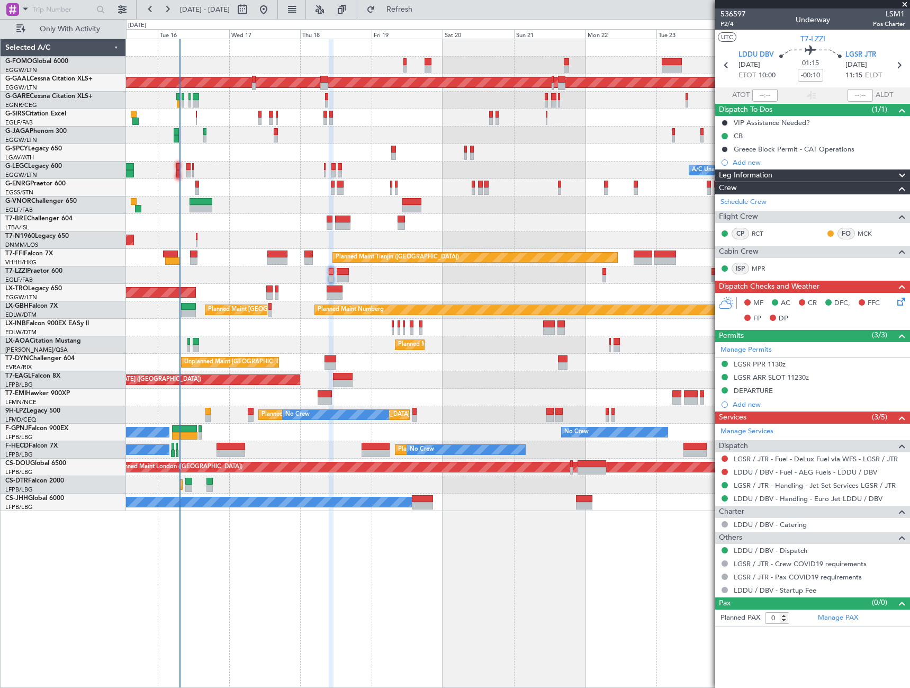
click at [728, 175] on span "Leg Information" at bounding box center [745, 175] width 53 height 12
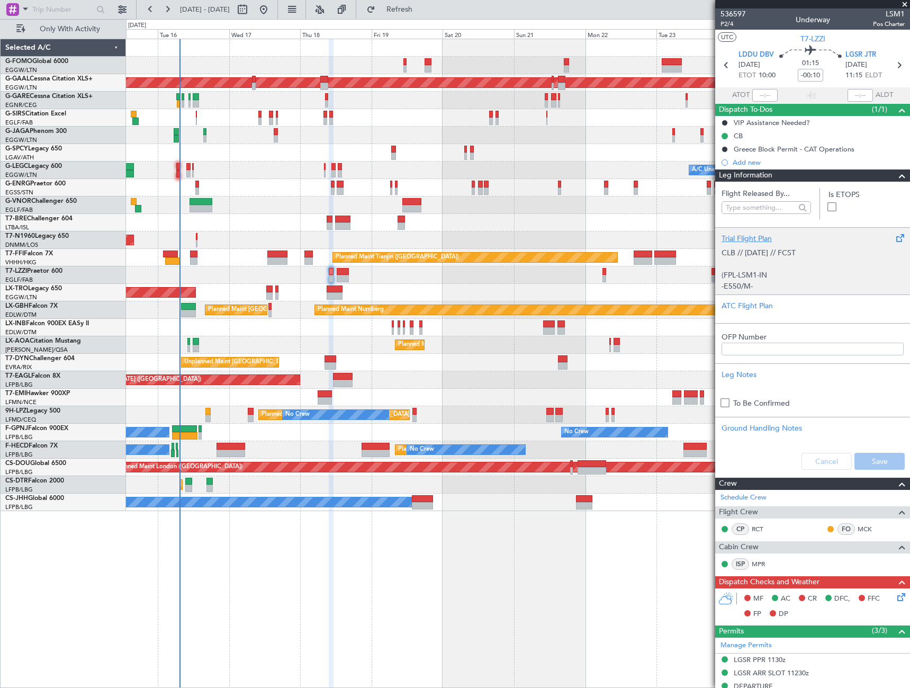
click at [744, 269] on p "CLB // 16SEP // FCST (FPL-LSM1-IN -E550/M-SBDE2E3FGHIJ1J3J4J7M3P2RWXYZ/LB2D1 -L…" at bounding box center [812, 341] width 182 height 189
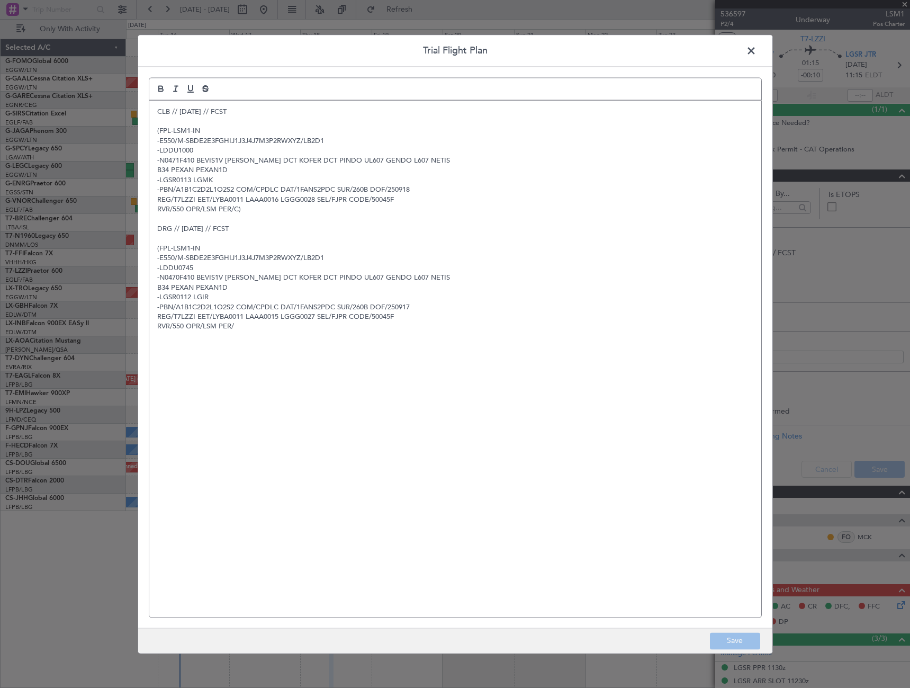
click at [756, 50] on span at bounding box center [756, 53] width 0 height 21
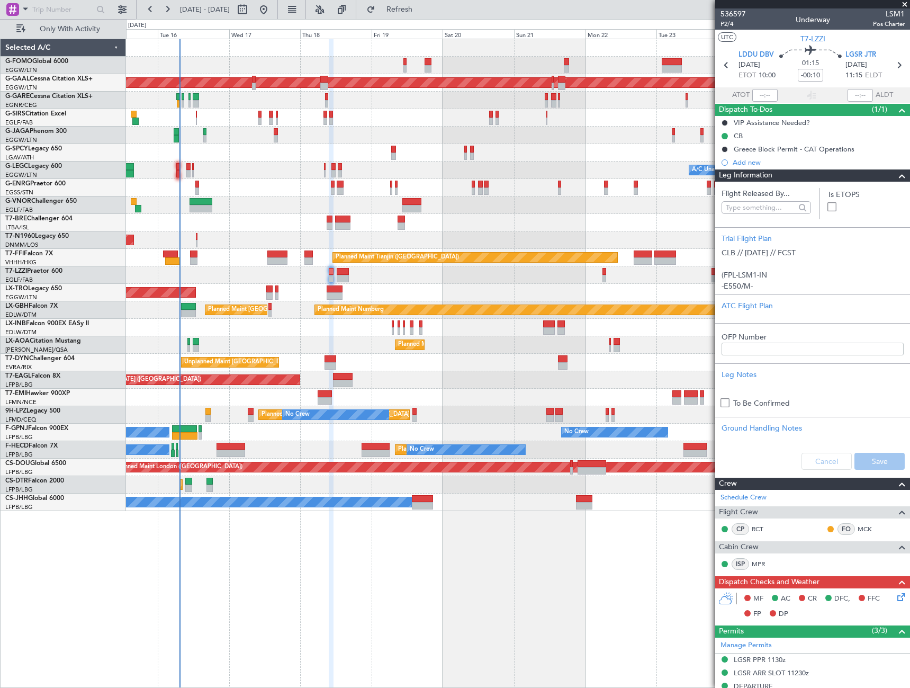
click at [887, 176] on div at bounding box center [897, 175] width 21 height 13
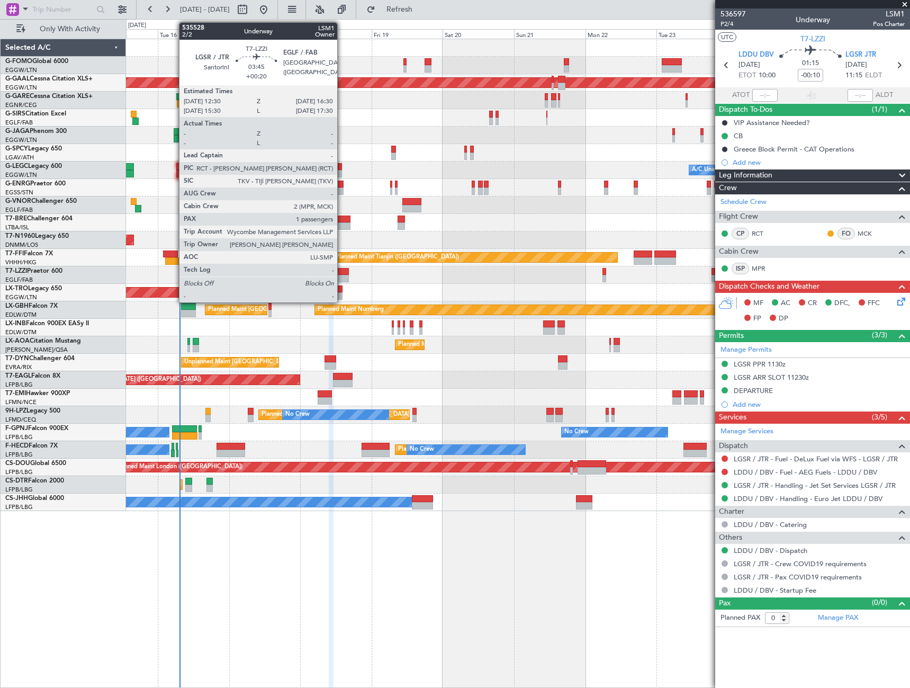
click at [342, 274] on div at bounding box center [343, 271] width 12 height 7
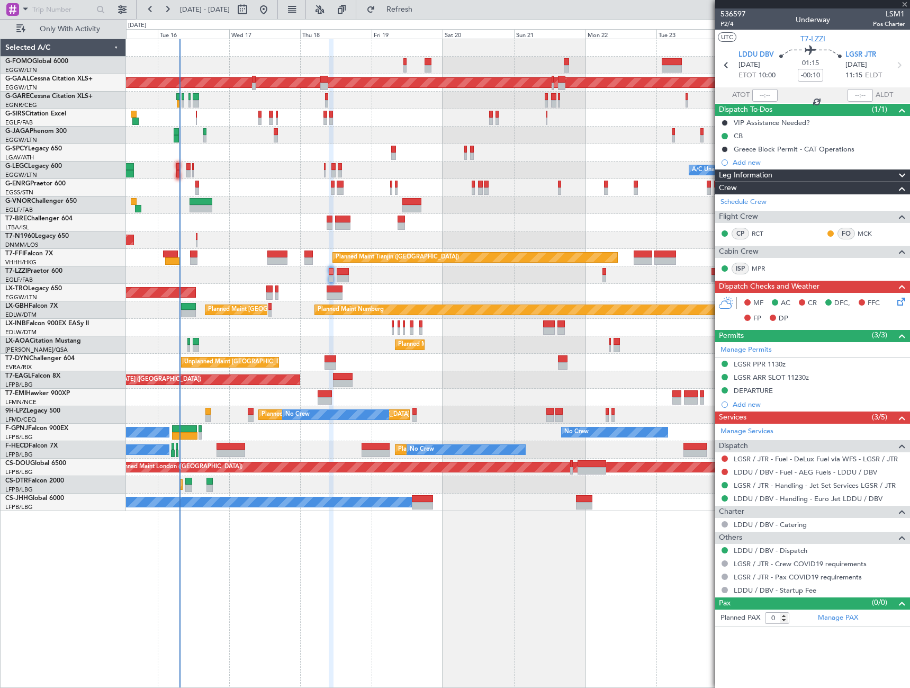
type input "+00:20"
type input "1"
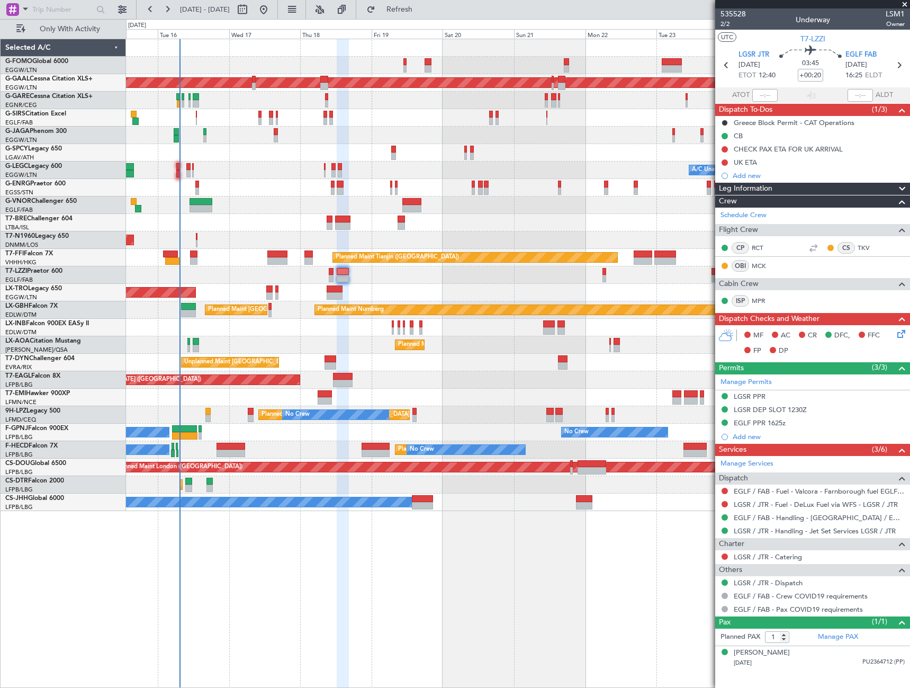
click at [899, 336] on icon at bounding box center [899, 332] width 8 height 8
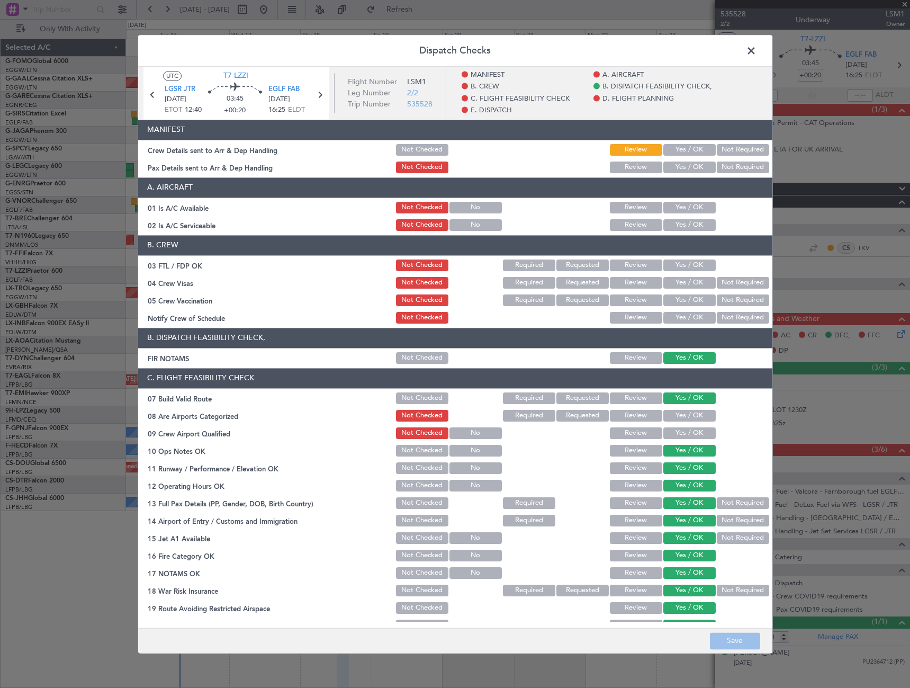
click at [675, 213] on div "Yes / OK" at bounding box center [688, 207] width 53 height 15
click at [683, 202] on button "Yes / OK" at bounding box center [689, 208] width 52 height 12
click at [687, 232] on div "Yes / OK" at bounding box center [688, 225] width 53 height 15
click at [688, 230] on button "Yes / OK" at bounding box center [689, 225] width 52 height 12
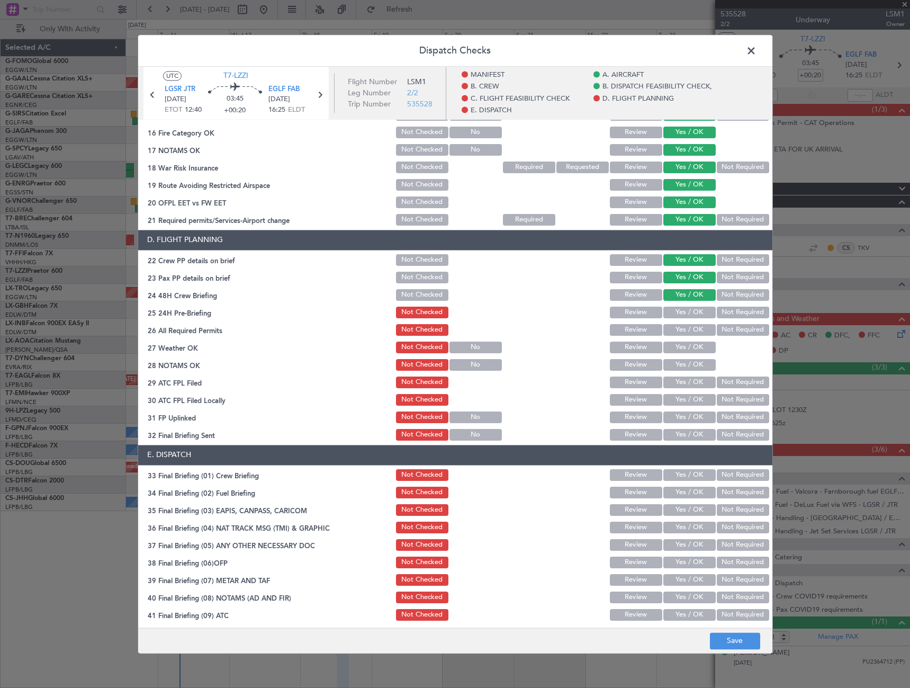
scroll to position [423, 0]
click at [732, 305] on div "Not Required" at bounding box center [741, 311] width 53 height 15
click at [744, 309] on button "Not Required" at bounding box center [743, 312] width 52 height 12
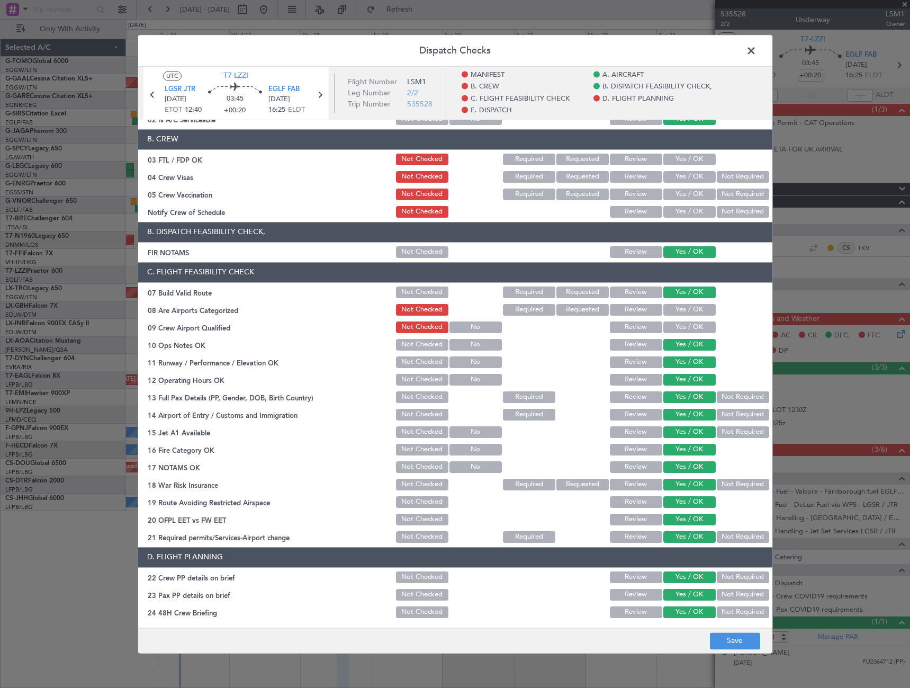
scroll to position [0, 0]
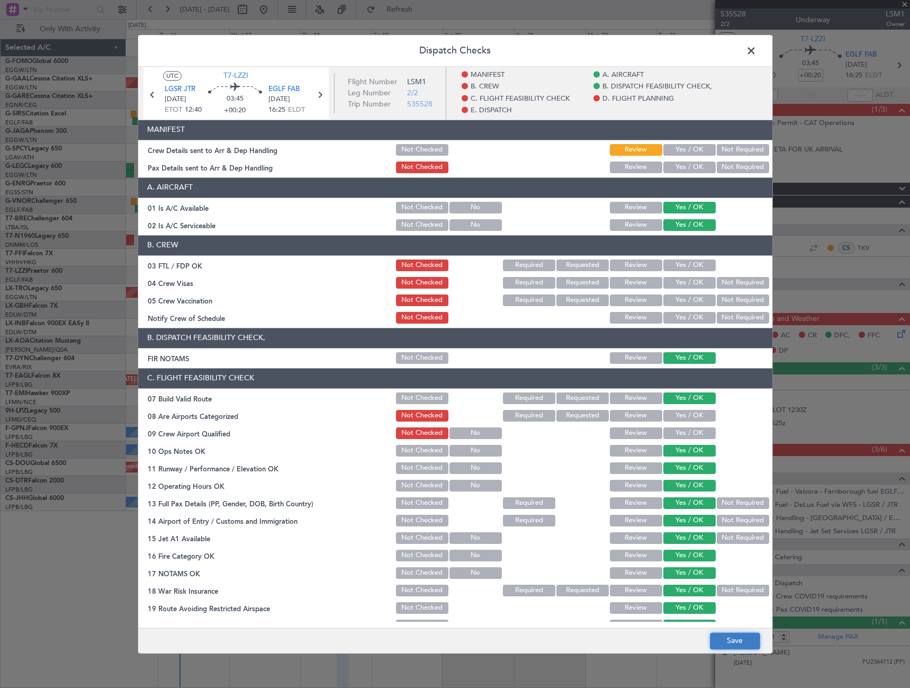
click at [729, 645] on button "Save" at bounding box center [735, 640] width 50 height 17
click at [756, 56] on span at bounding box center [756, 53] width 0 height 21
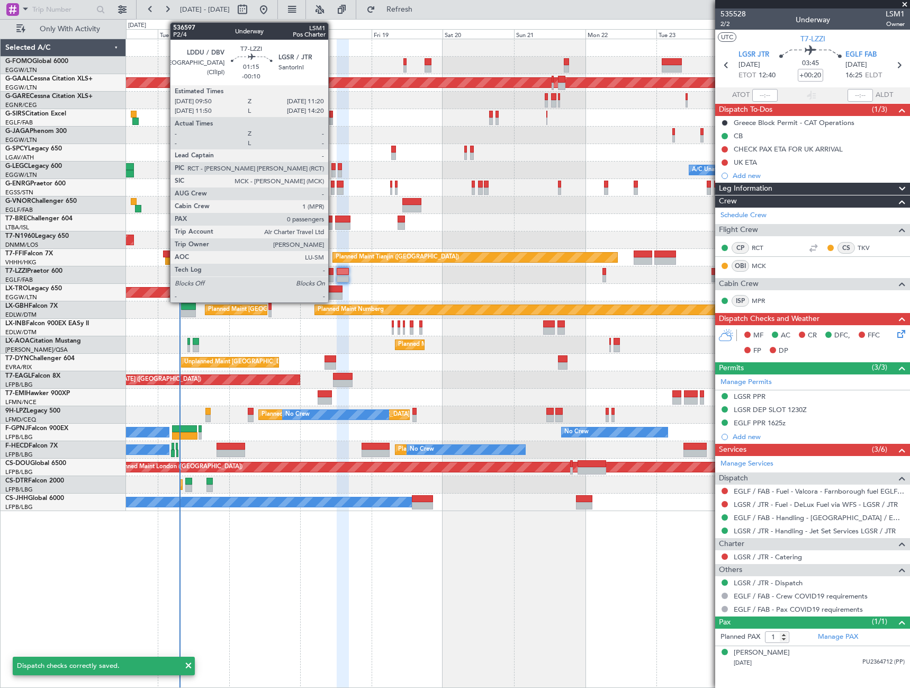
click at [333, 274] on div at bounding box center [331, 271] width 5 height 7
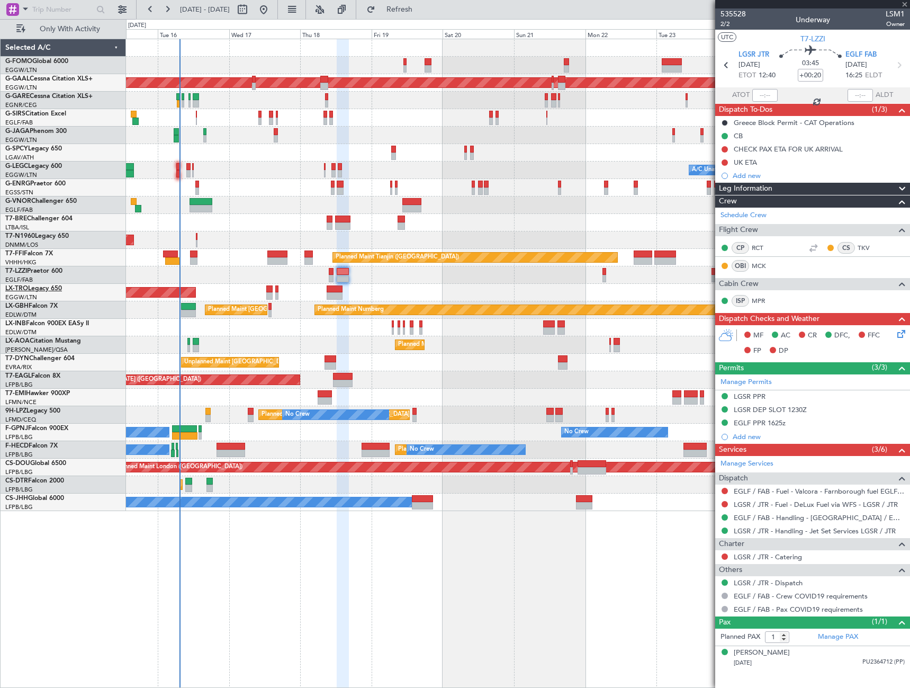
type input "-00:10"
type input "0"
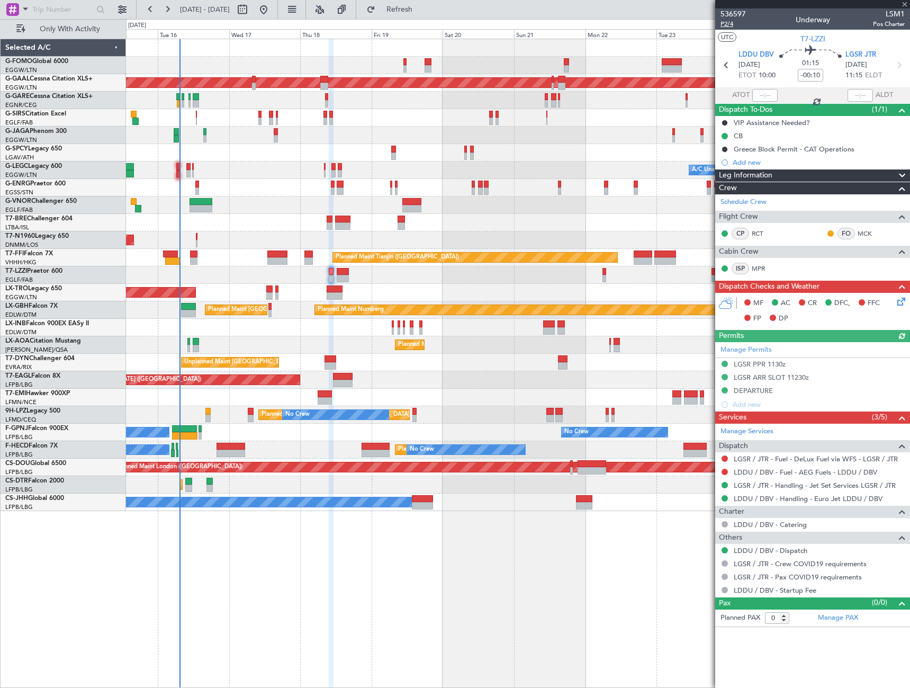
click at [722, 23] on span "P2/4" at bounding box center [732, 24] width 25 height 9
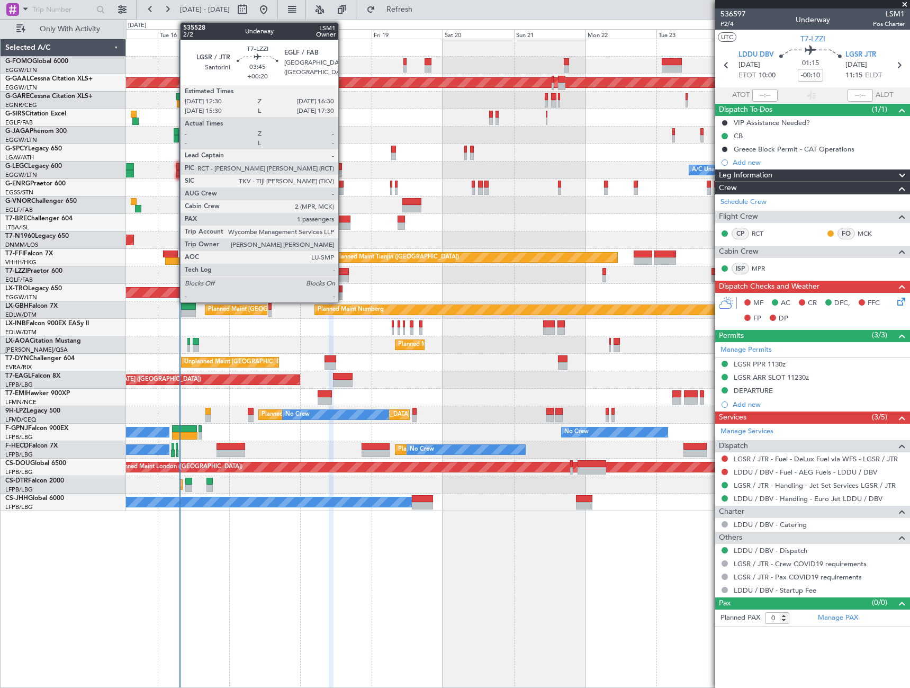
click at [343, 273] on div at bounding box center [343, 271] width 12 height 7
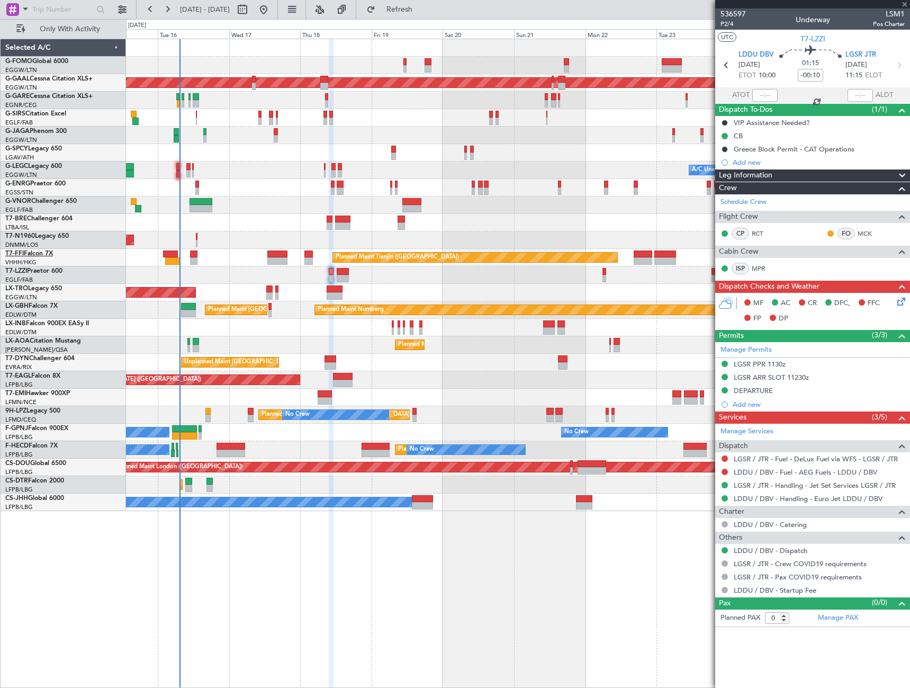
type input "+00:20"
type input "1"
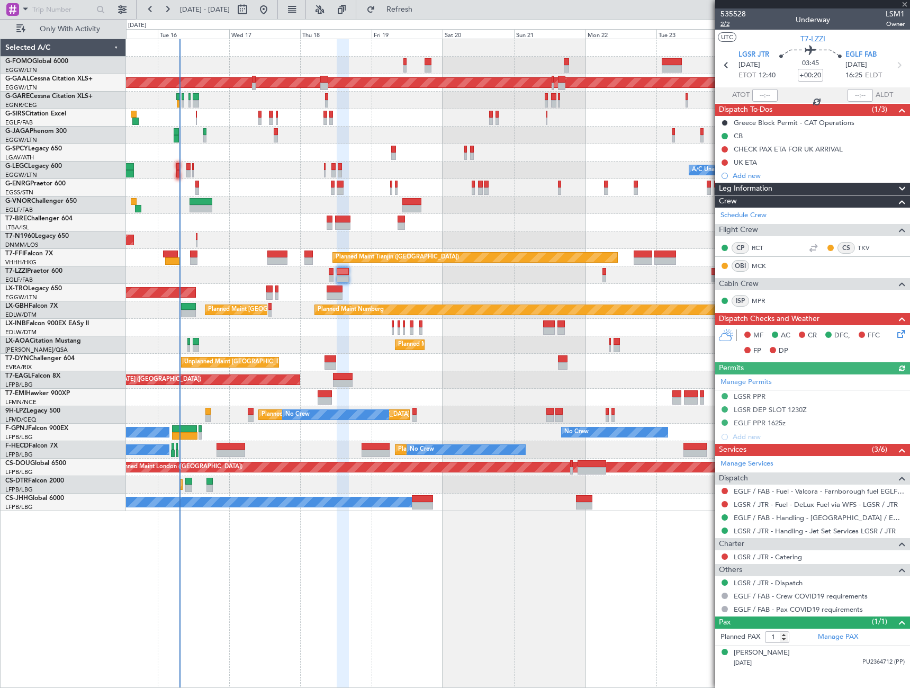
click at [729, 26] on span "2/2" at bounding box center [732, 24] width 25 height 9
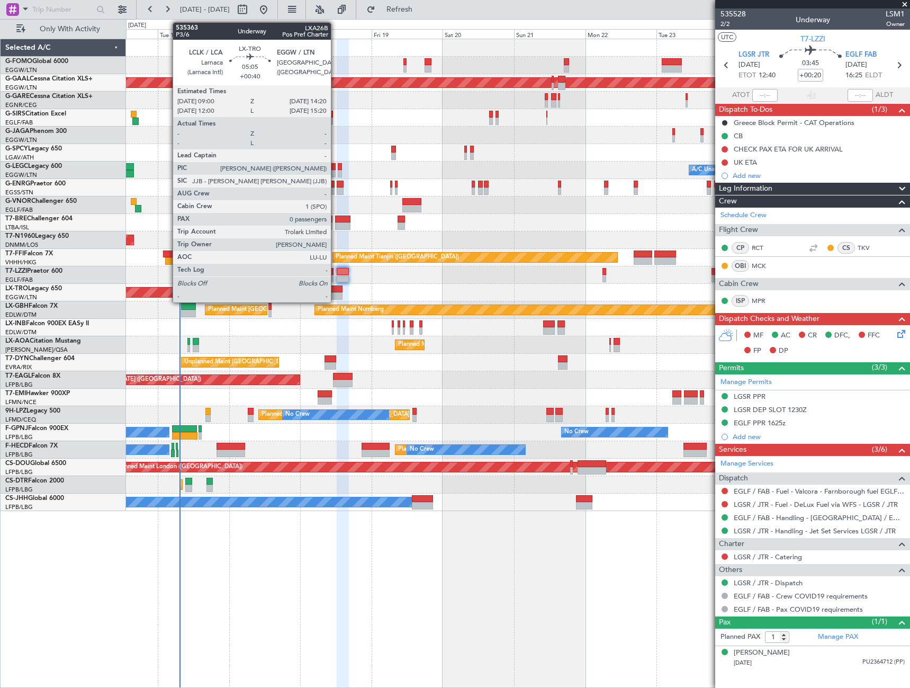
click at [336, 291] on div at bounding box center [335, 288] width 16 height 7
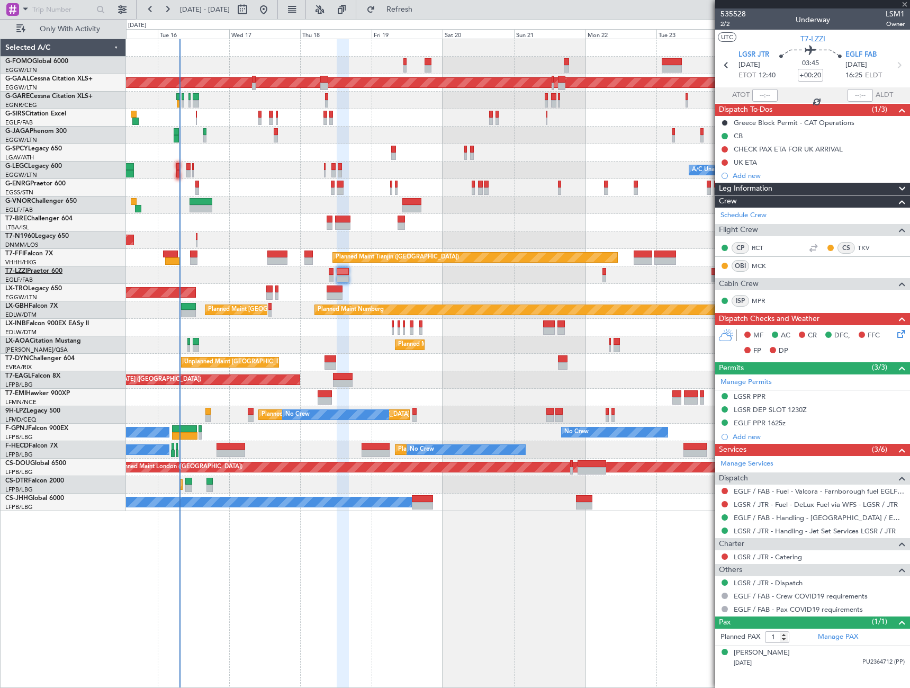
type input "+00:40"
type input "0"
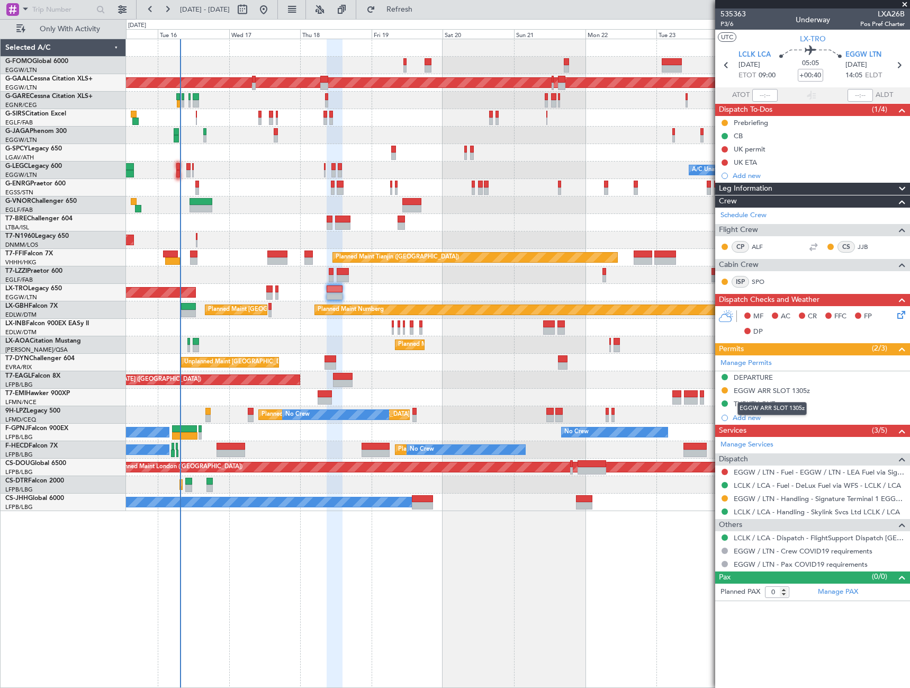
click at [771, 403] on div "EGGW ARR SLOT 1305z" at bounding box center [771, 408] width 69 height 13
click at [898, 314] on icon at bounding box center [899, 313] width 8 height 8
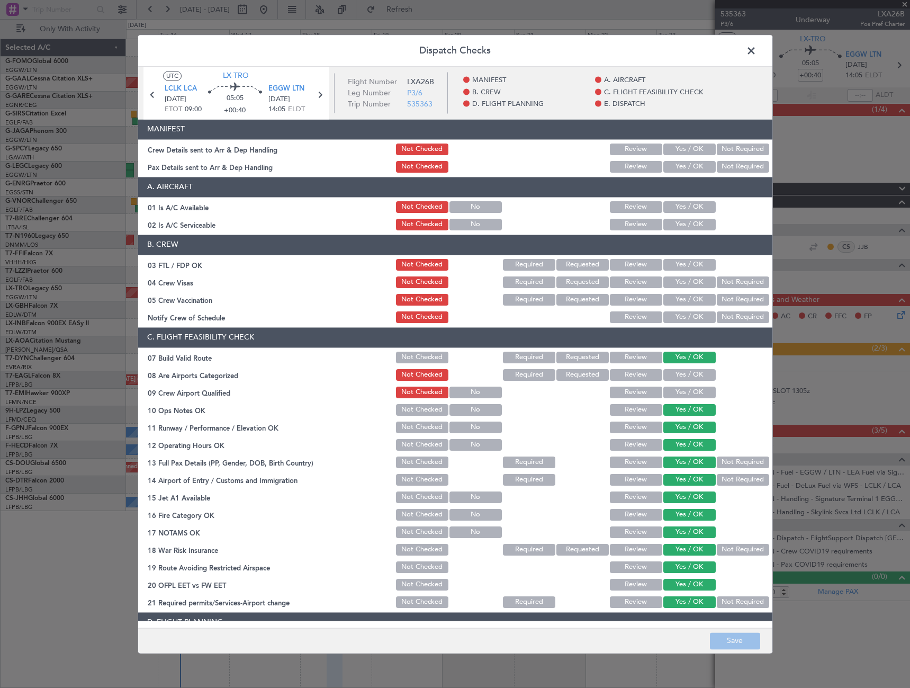
click at [700, 210] on button "Yes / OK" at bounding box center [689, 207] width 52 height 12
click at [700, 219] on button "Yes / OK" at bounding box center [689, 225] width 52 height 12
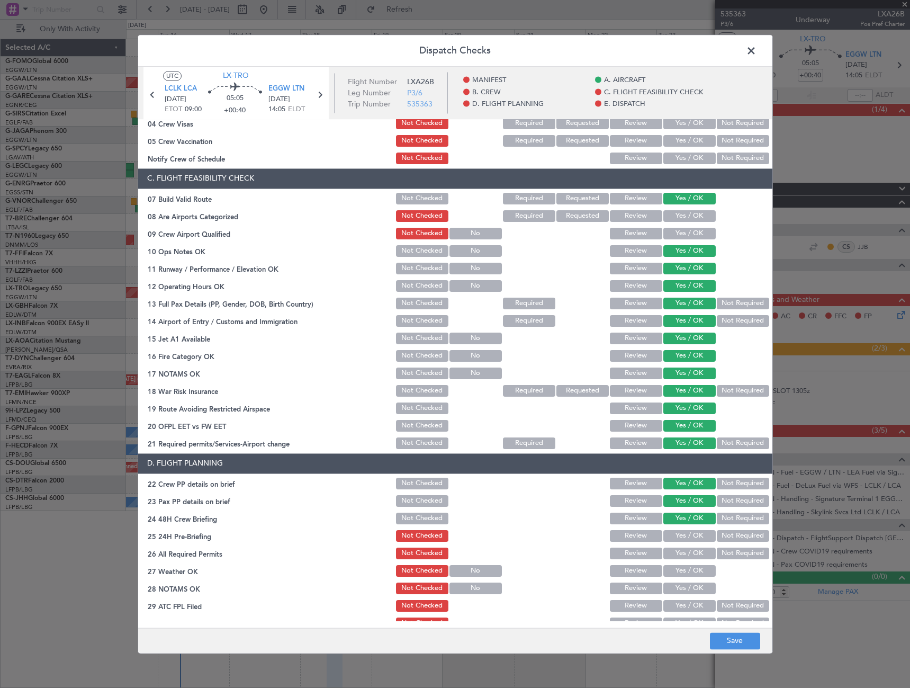
click at [744, 534] on button "Not Required" at bounding box center [743, 536] width 52 height 12
click at [731, 639] on button "Save" at bounding box center [735, 640] width 50 height 17
click at [759, 50] on header "Dispatch Checks" at bounding box center [455, 51] width 634 height 32
click at [756, 48] on span at bounding box center [756, 53] width 0 height 21
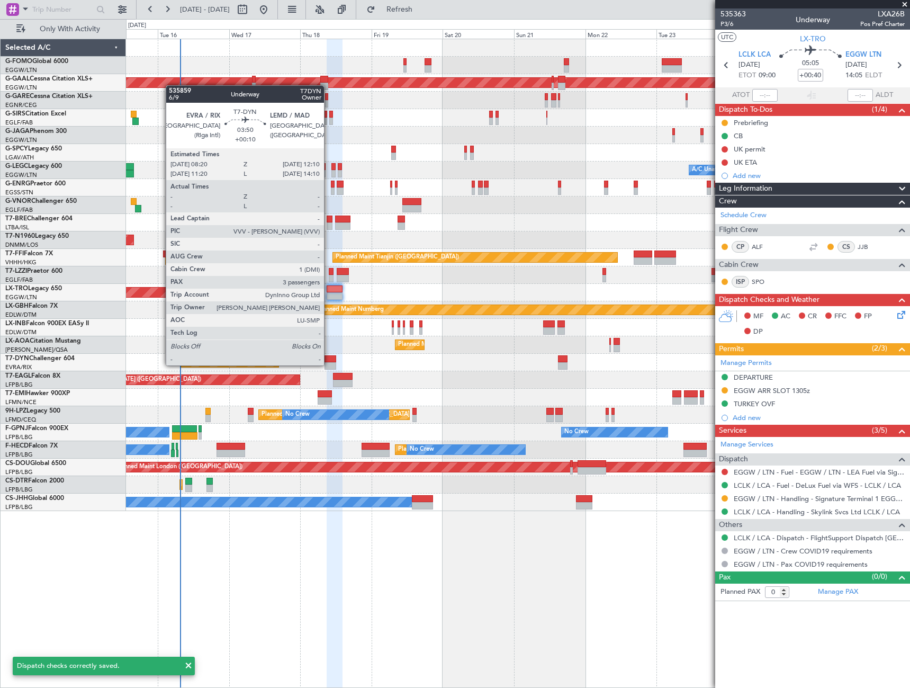
click at [330, 364] on div at bounding box center [330, 365] width 12 height 7
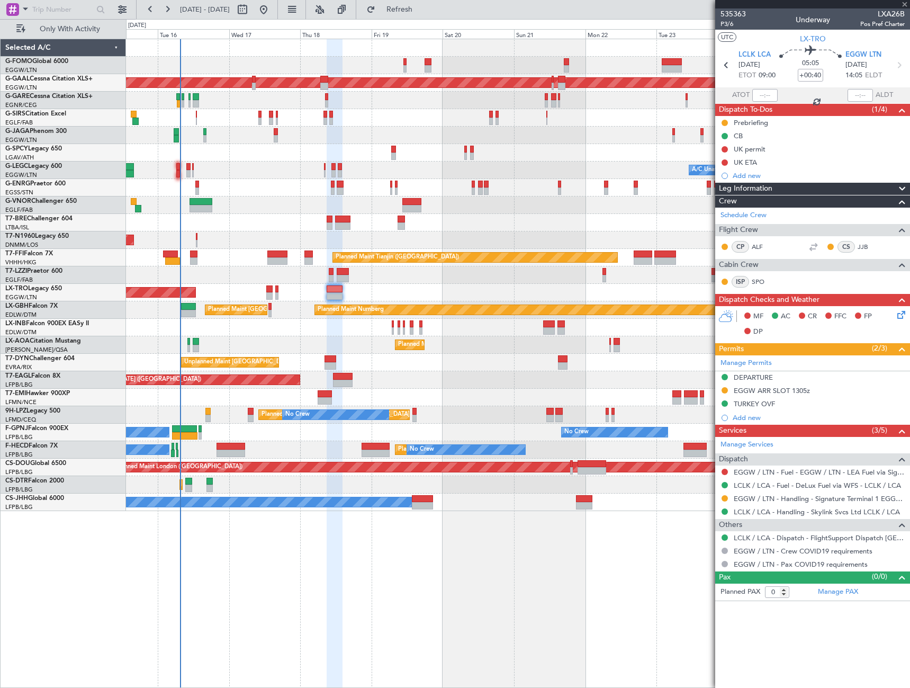
type input "+00:10"
type input "3"
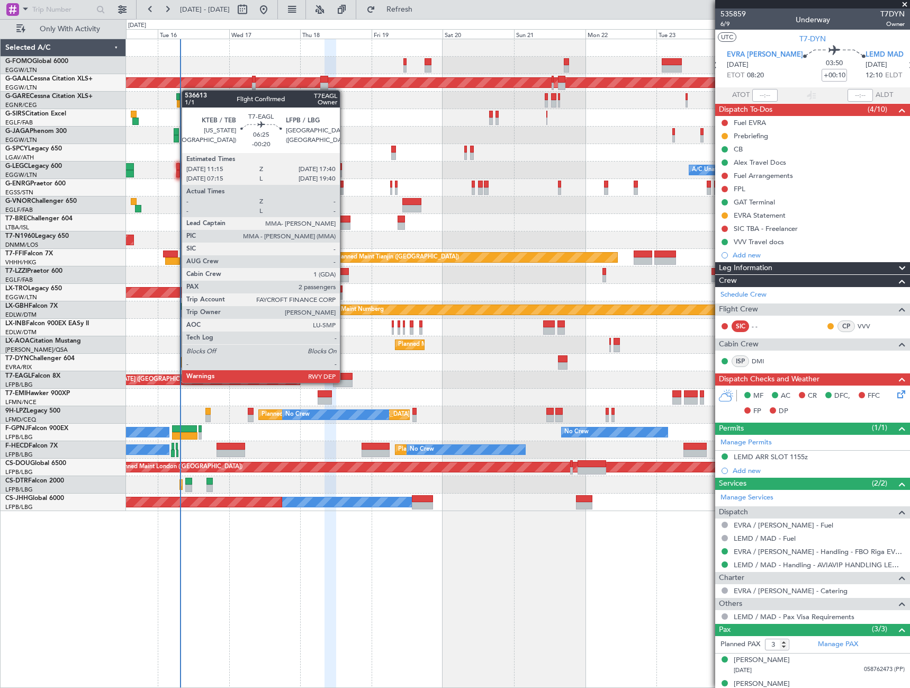
click at [345, 382] on div at bounding box center [342, 383] width 19 height 7
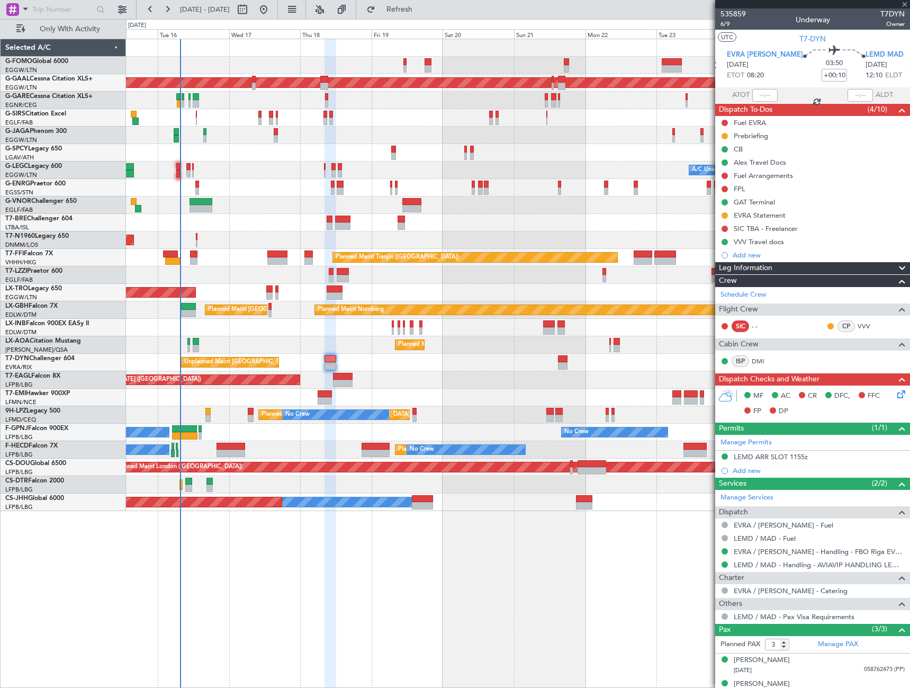
type input "-00:20"
type input "2"
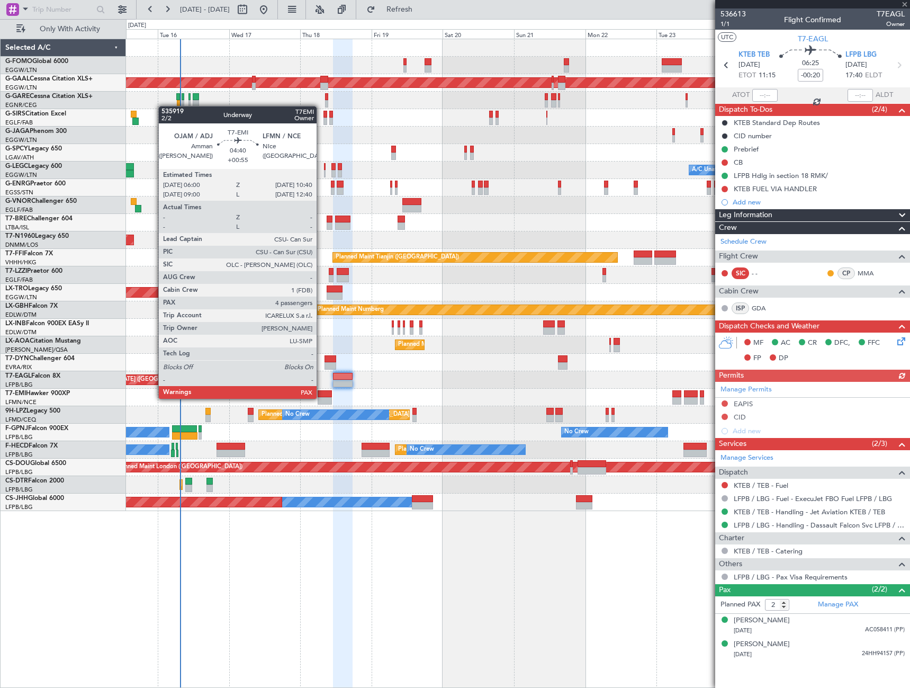
click at [321, 398] on div at bounding box center [325, 400] width 14 height 7
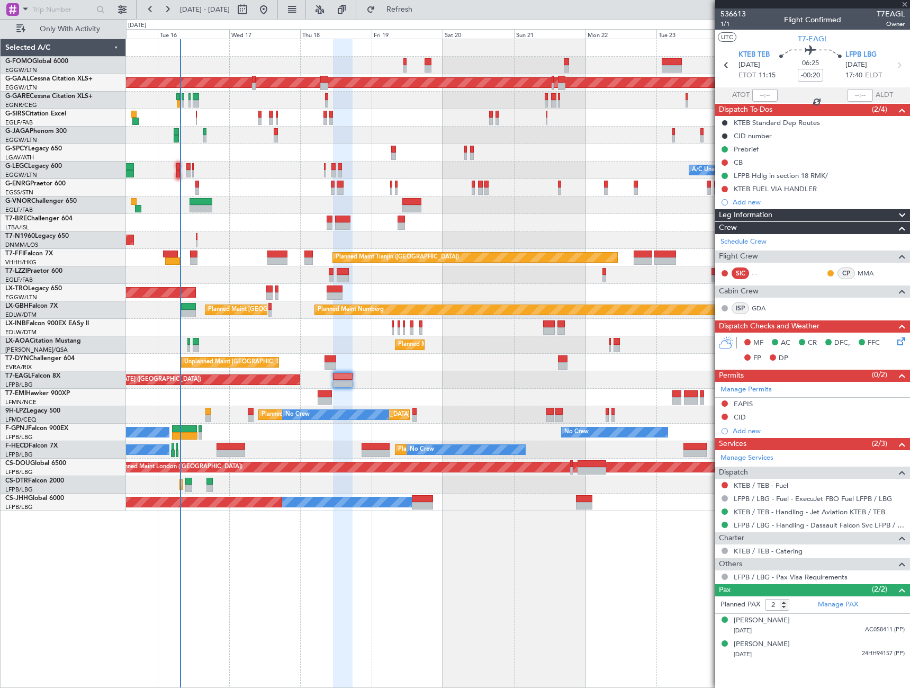
type input "+00:55"
type input "4"
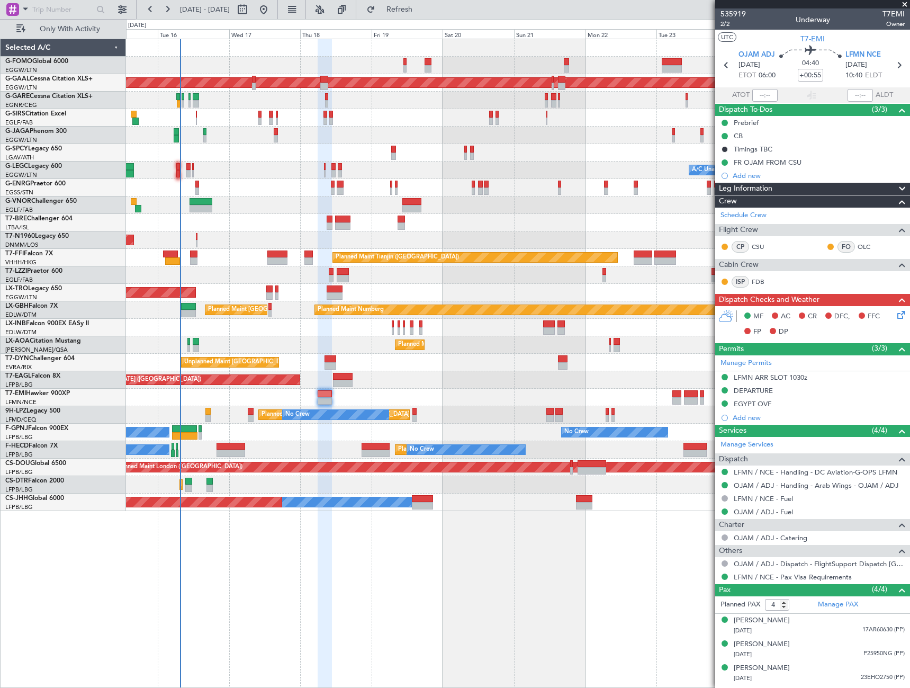
click at [756, 186] on span "Leg Information" at bounding box center [745, 189] width 53 height 12
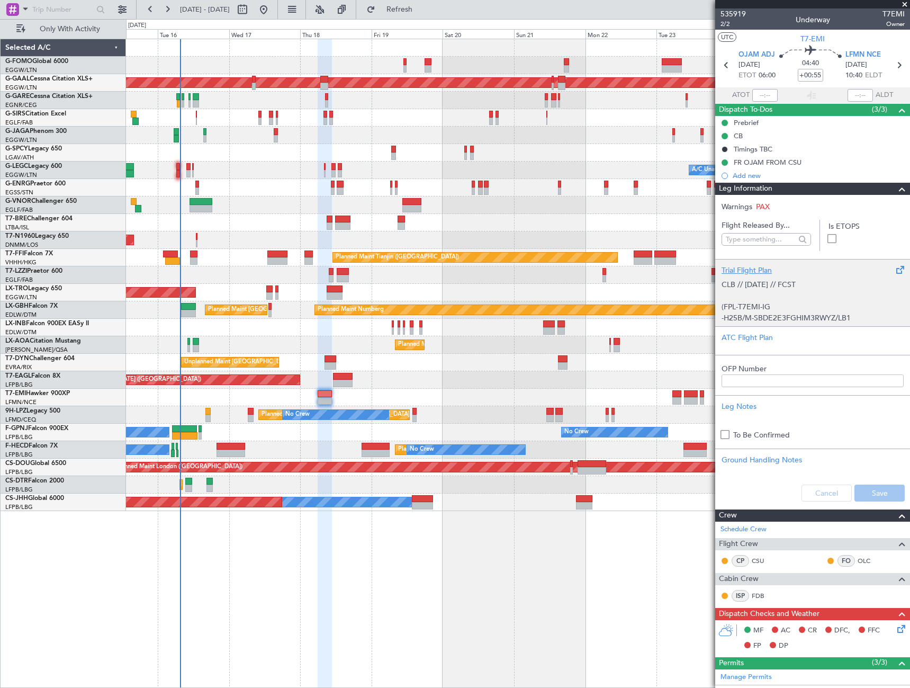
click at [811, 306] on p "CLB // 16SEP // FCST (FPL-T7EMI-IG -H25B/M-SBDE2E3FGHIM3RWYZ/LB1 -OJAM0600 -N04…" at bounding box center [812, 518] width 182 height 478
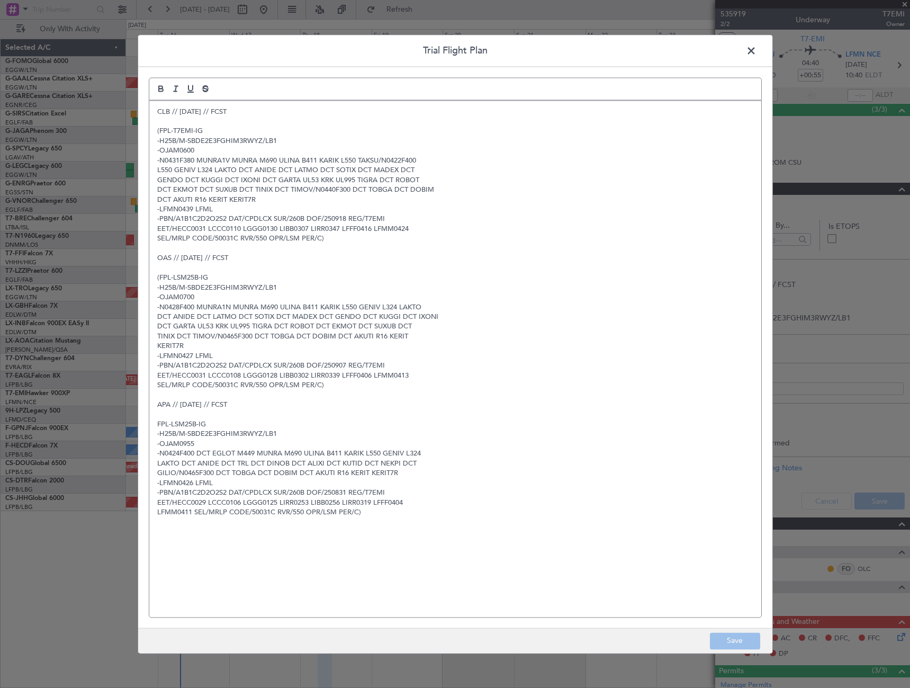
click at [756, 53] on span at bounding box center [756, 53] width 0 height 21
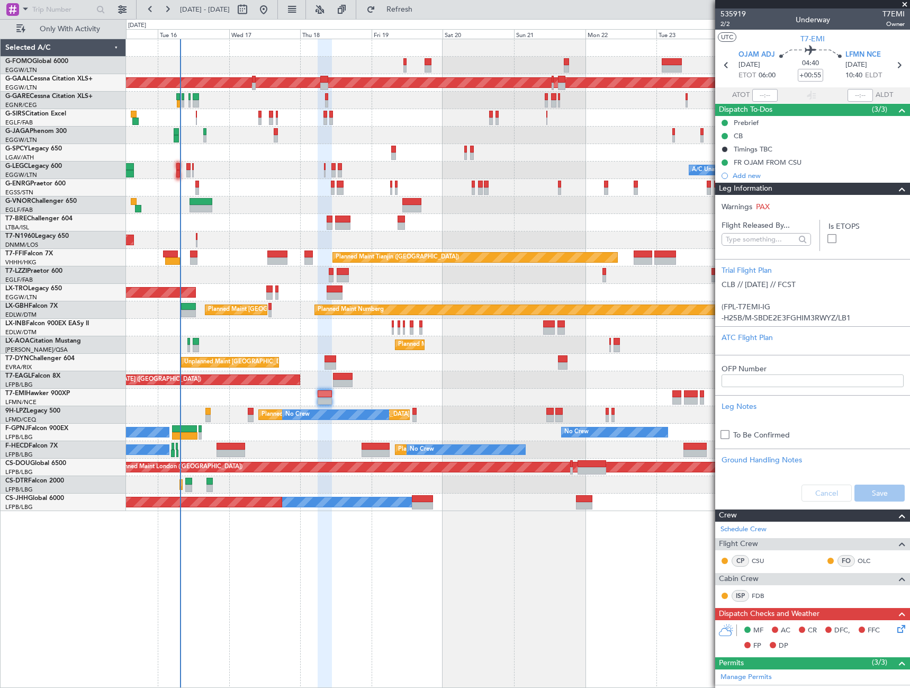
click at [896, 192] on span at bounding box center [902, 189] width 13 height 13
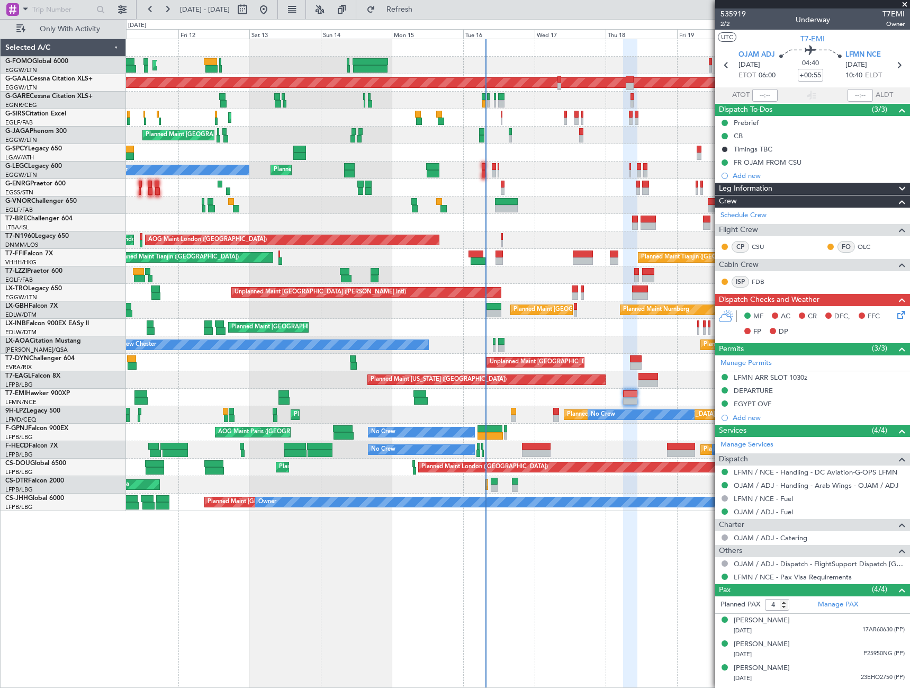
click at [532, 400] on div "Planned Maint Zurich Planned Maint Zurich" at bounding box center [517, 397] width 783 height 17
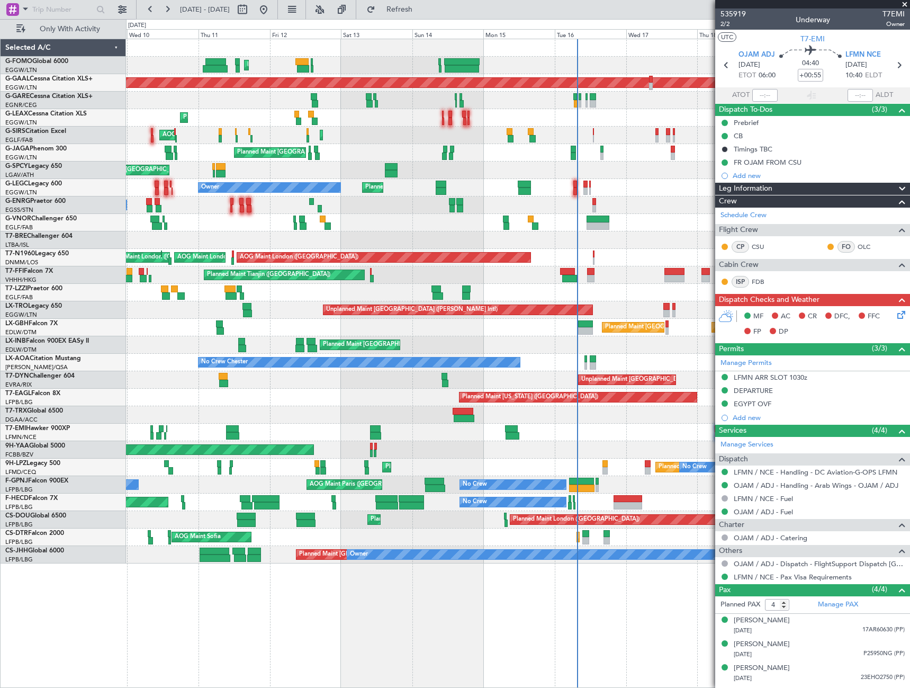
click at [291, 425] on div "Planned Maint [GEOGRAPHIC_DATA]" at bounding box center [517, 431] width 783 height 17
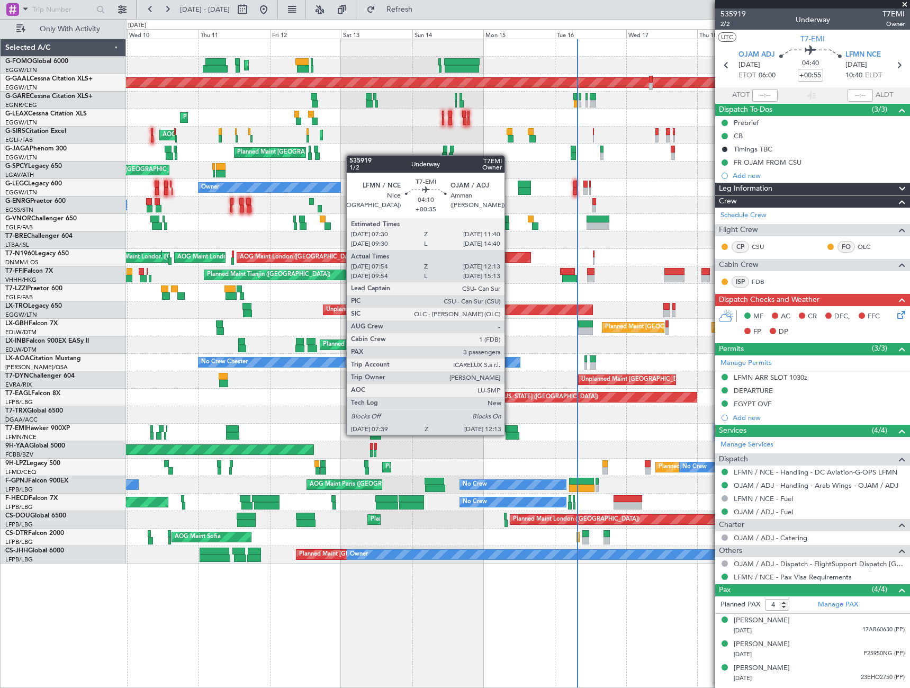
click at [509, 434] on div at bounding box center [512, 435] width 14 height 7
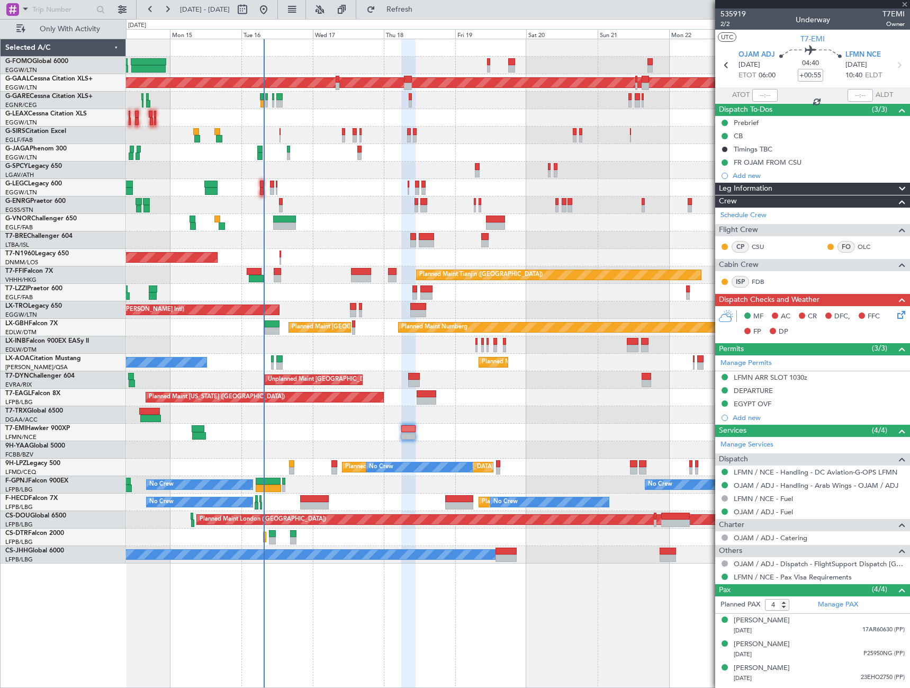
click at [225, 437] on div "Planned Maint London (Luton) Planned Maint Dusseldorf Planned Maint London (Far…" at bounding box center [517, 301] width 783 height 524
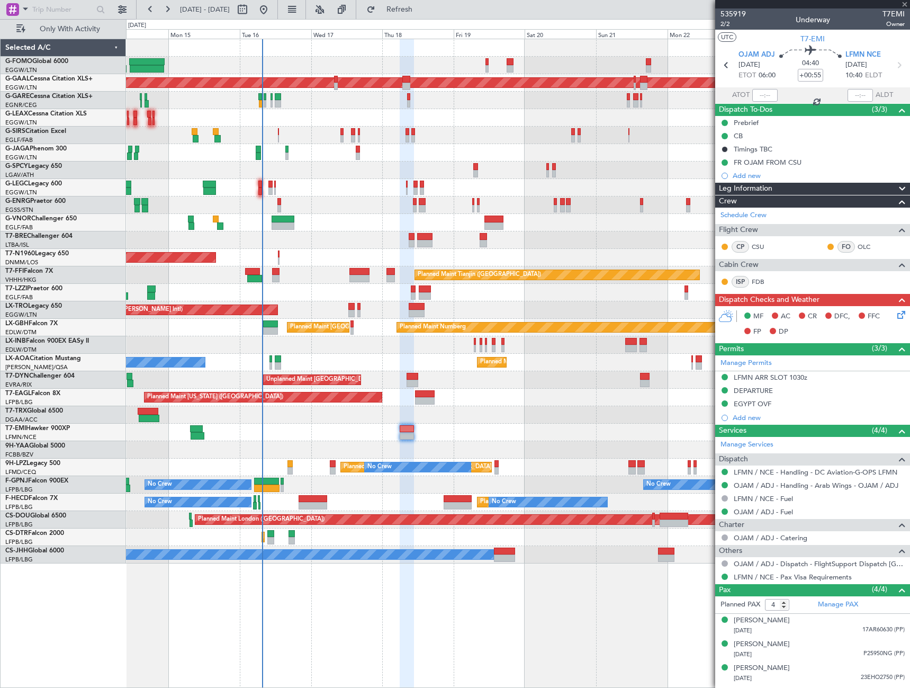
type input "+00:35"
type input "07:54"
type input "12:13"
type input "3"
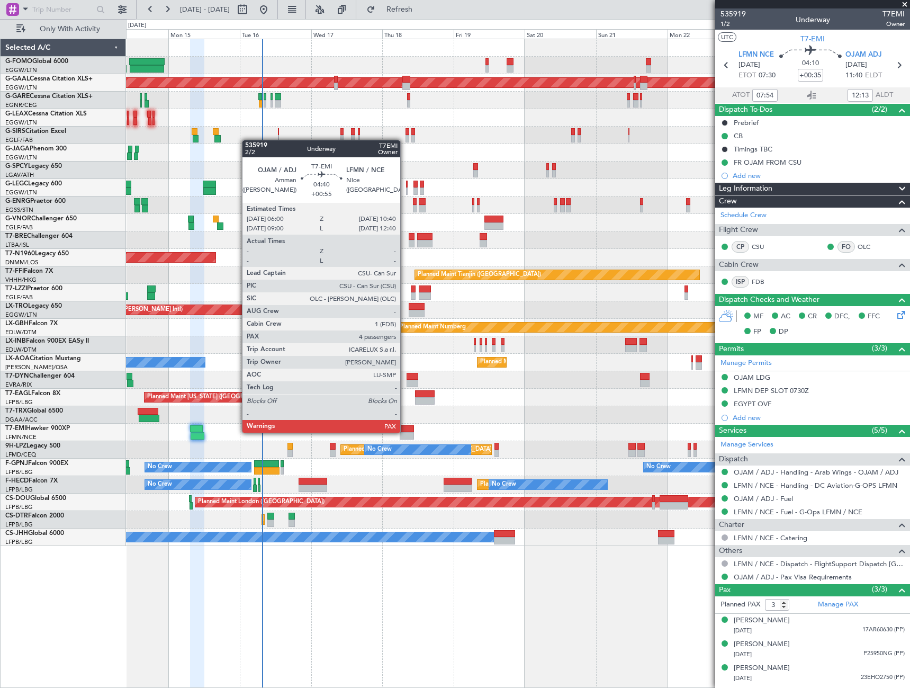
click at [405, 431] on div at bounding box center [407, 428] width 14 height 7
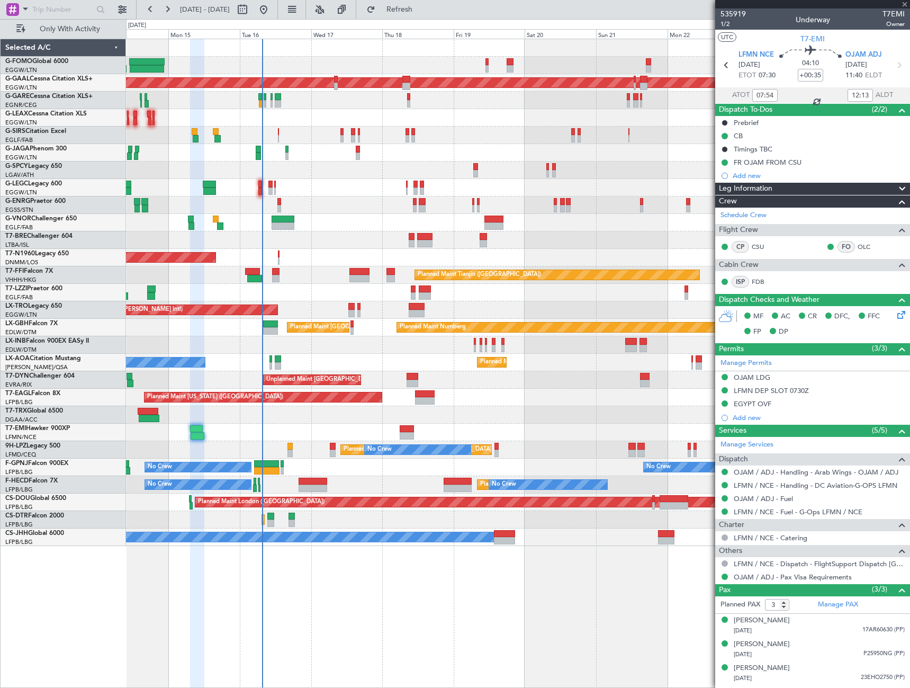
type input "+00:55"
type input "4"
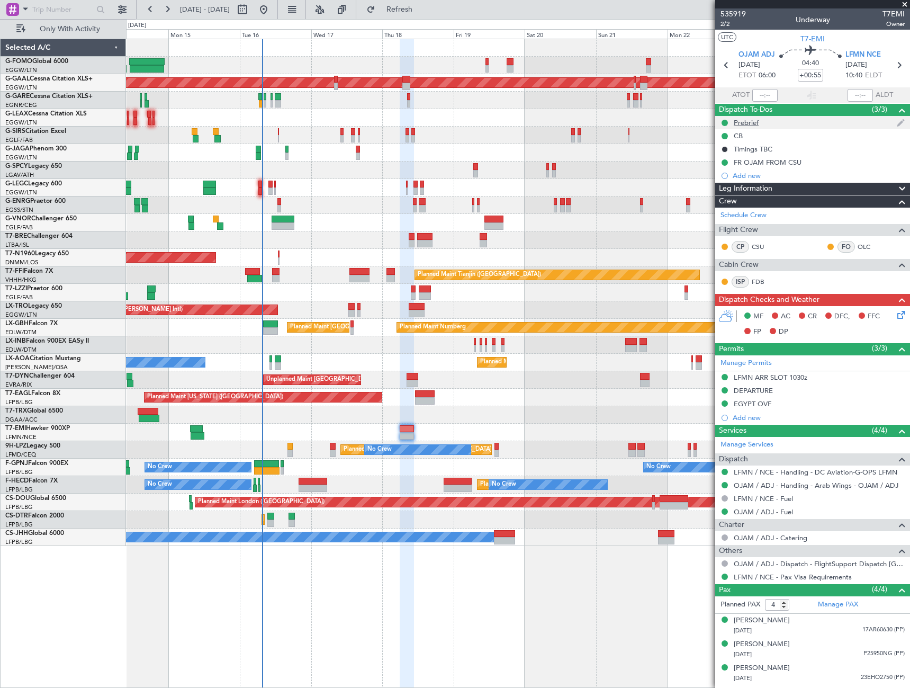
click at [748, 119] on div "Prebrief" at bounding box center [746, 122] width 25 height 9
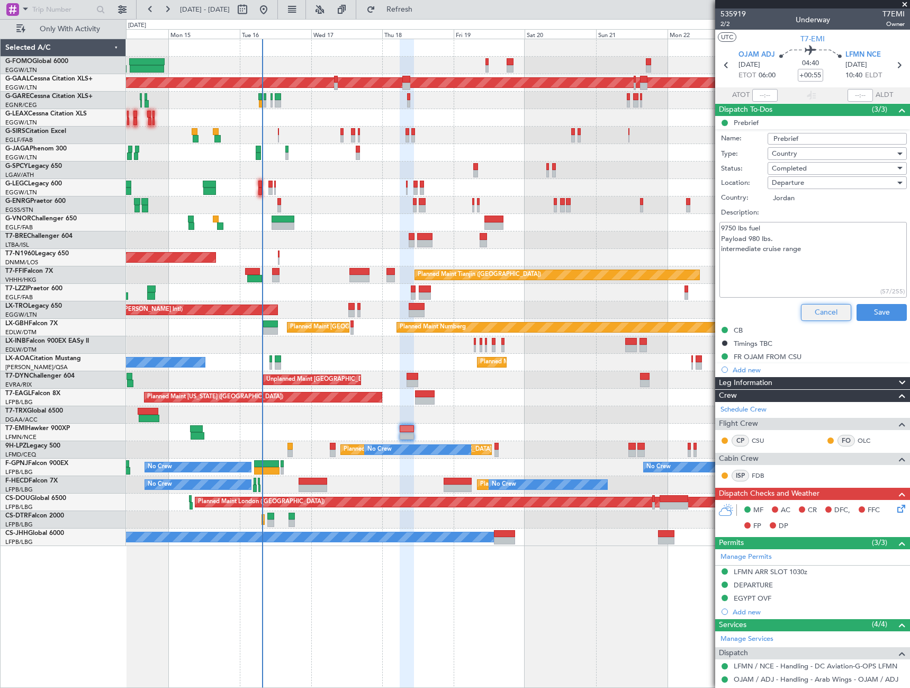
click at [813, 309] on button "Cancel" at bounding box center [826, 312] width 50 height 17
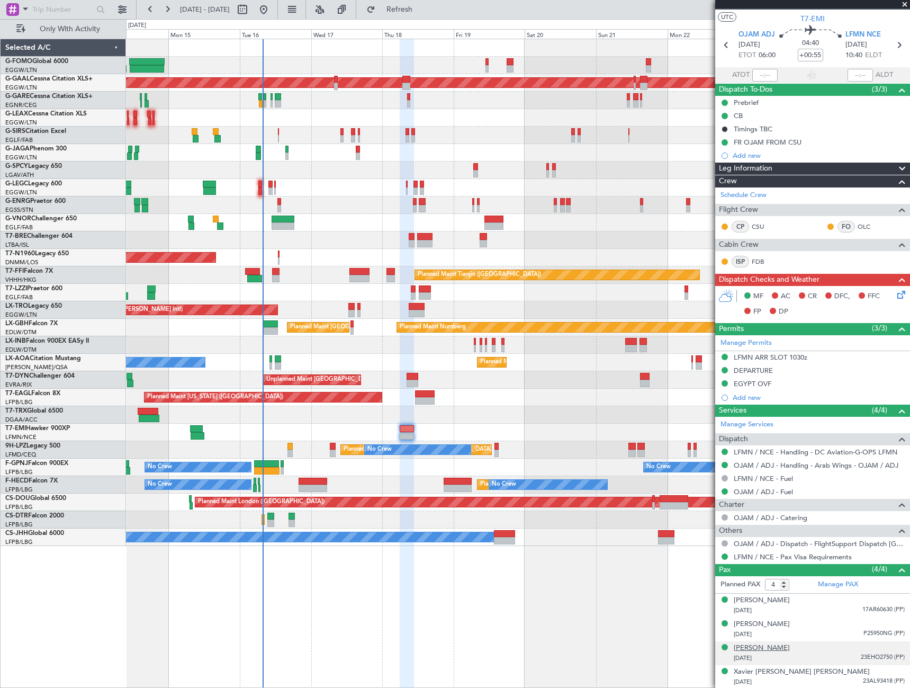
scroll to position [21, 0]
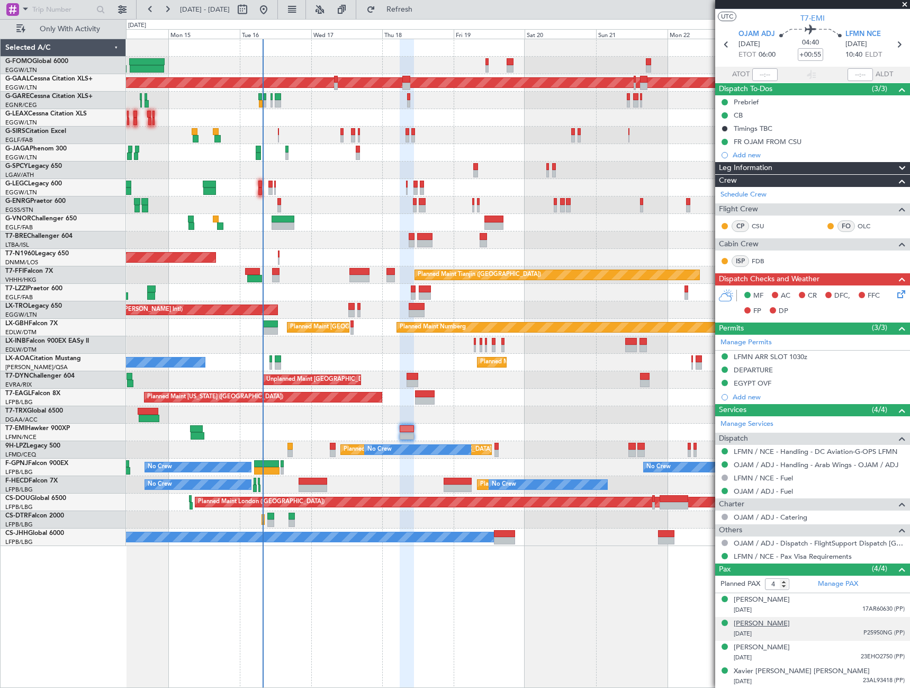
click at [769, 625] on div "Samir Traboulsi" at bounding box center [762, 623] width 56 height 11
click at [756, 100] on div "Prebrief" at bounding box center [746, 101] width 25 height 9
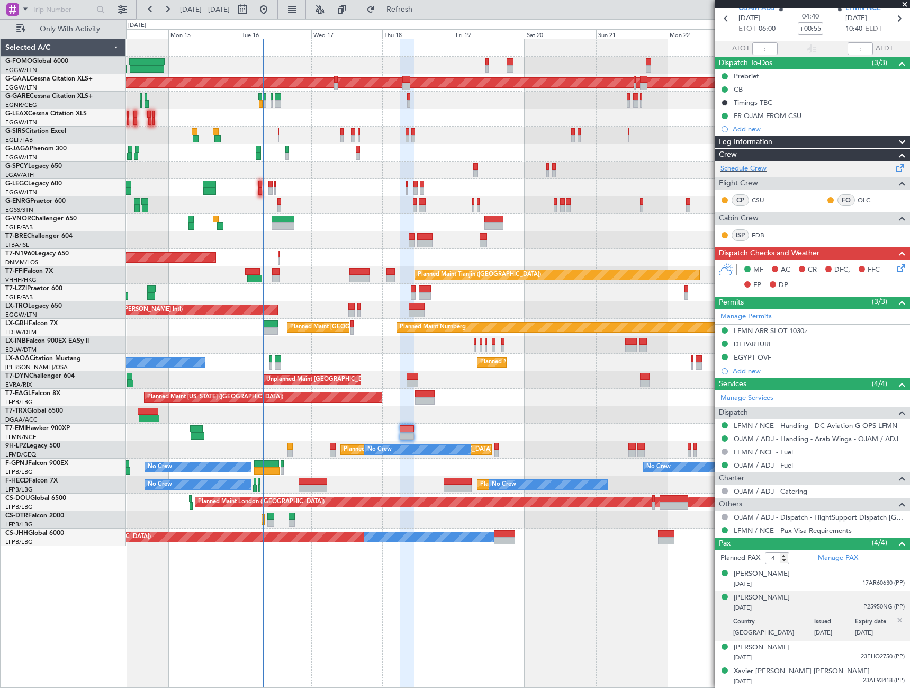
scroll to position [0, 0]
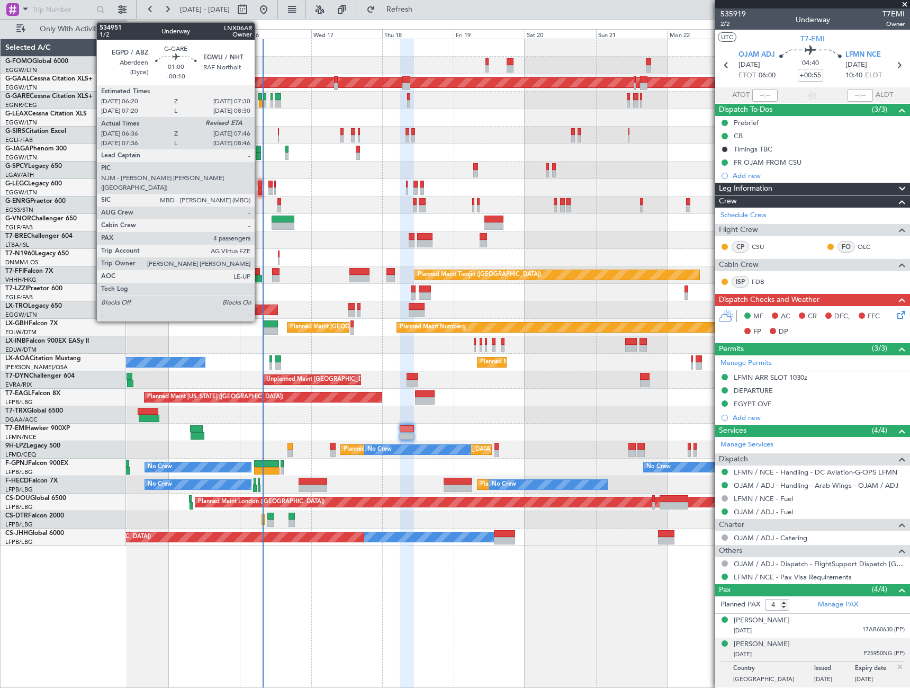
click at [259, 102] on div at bounding box center [261, 103] width 4 height 7
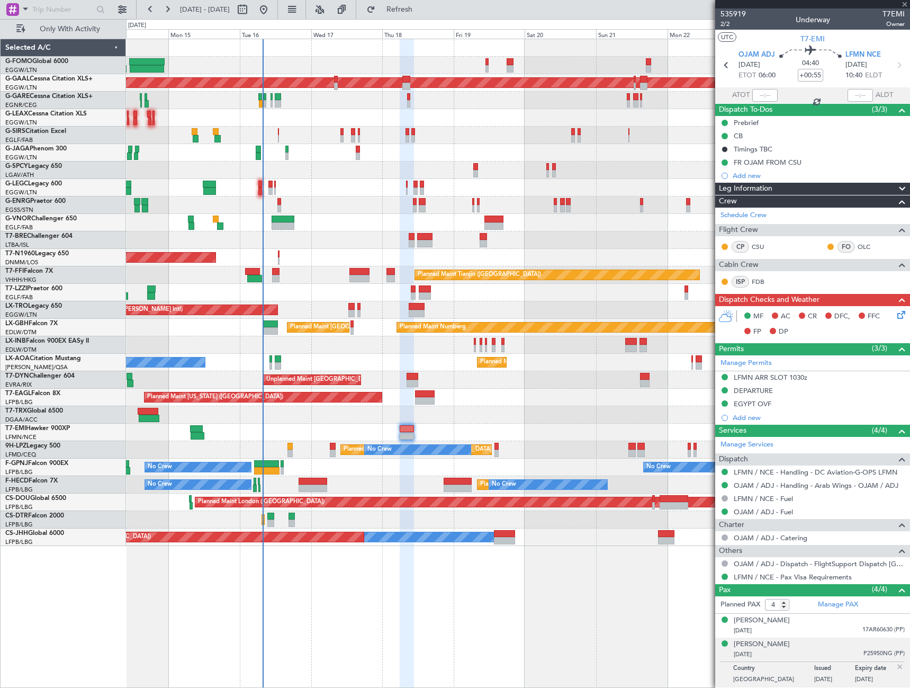
type input "-00:10"
type input "06:36"
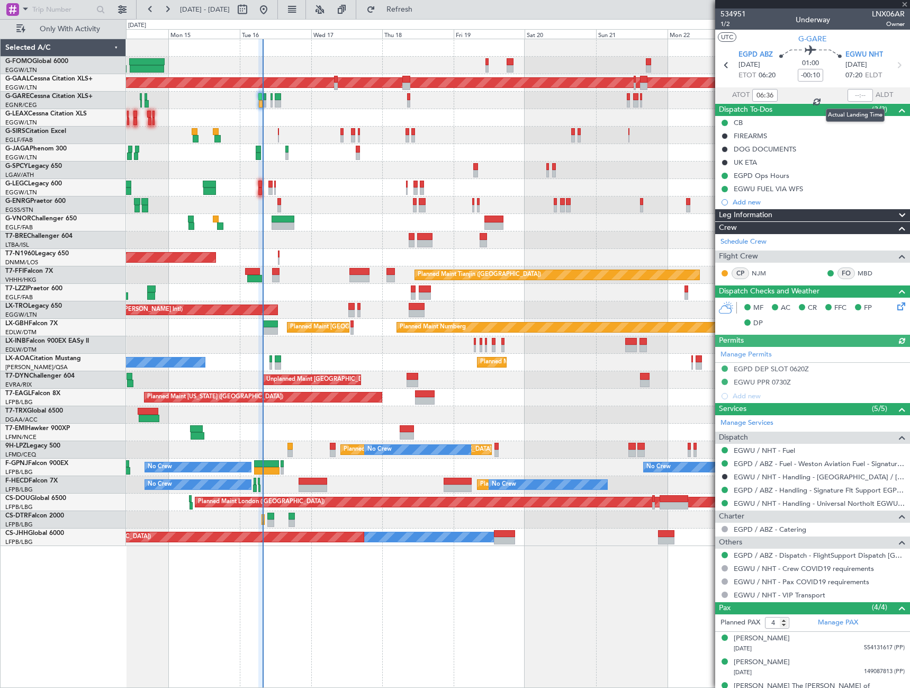
click at [853, 94] on div at bounding box center [859, 95] width 25 height 13
click at [856, 93] on div at bounding box center [859, 95] width 25 height 13
click at [855, 94] on input "text" at bounding box center [859, 95] width 25 height 13
type input "07:43"
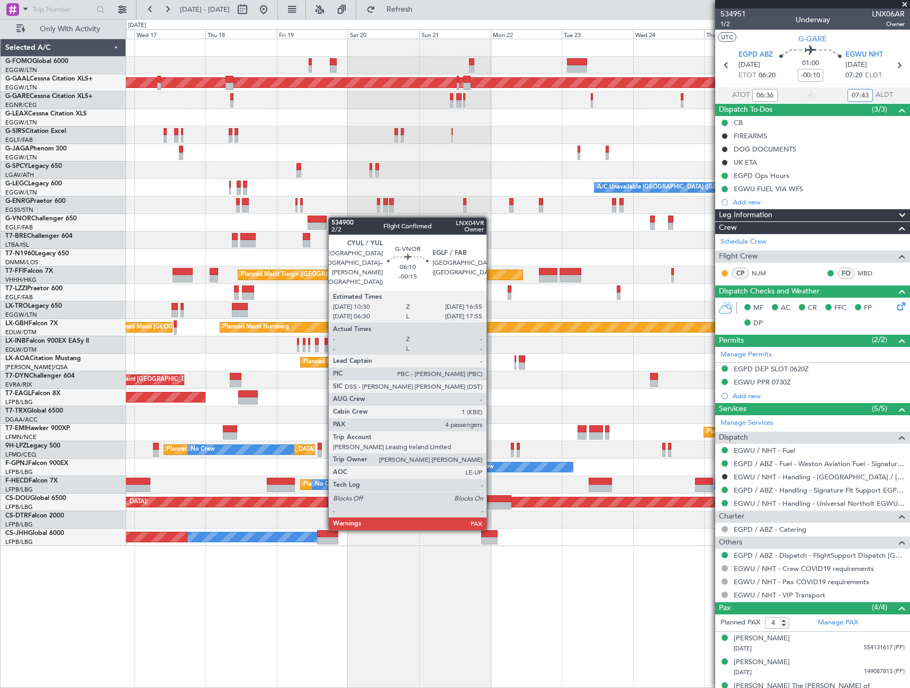
click at [331, 218] on div "Planned Maint Dusseldorf A/C Unavailable London (Luton) AOG Maint London (Stans…" at bounding box center [517, 292] width 783 height 507
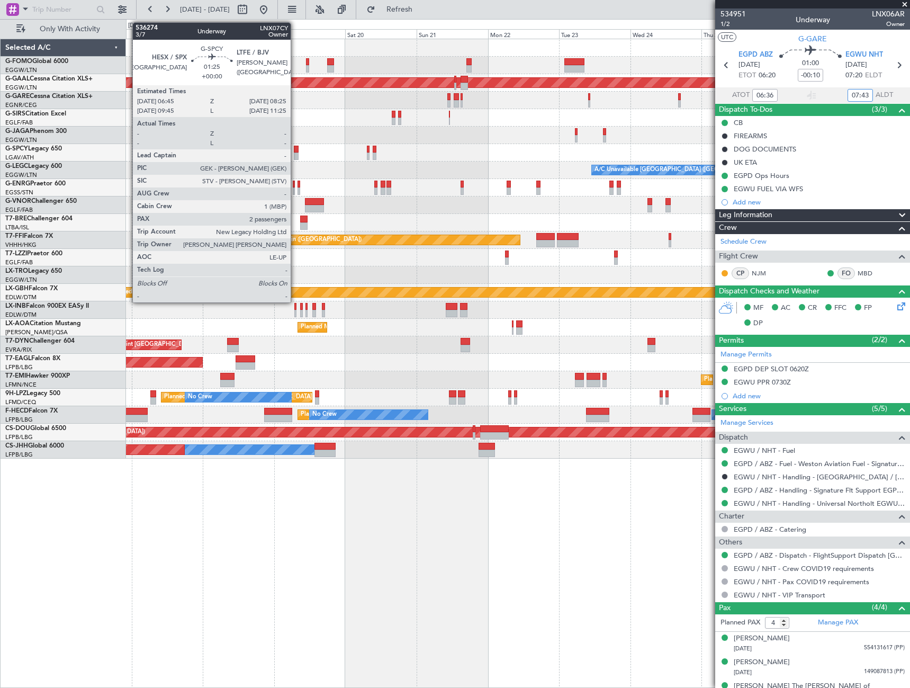
click at [295, 151] on div at bounding box center [296, 149] width 5 height 7
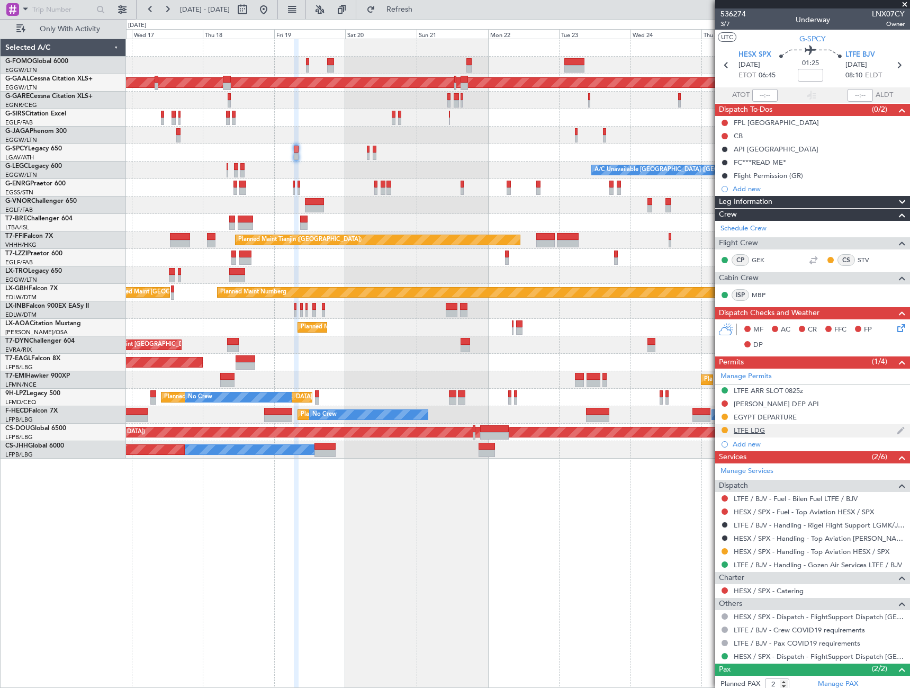
click at [744, 430] on div "LTFE LDG" at bounding box center [749, 430] width 31 height 9
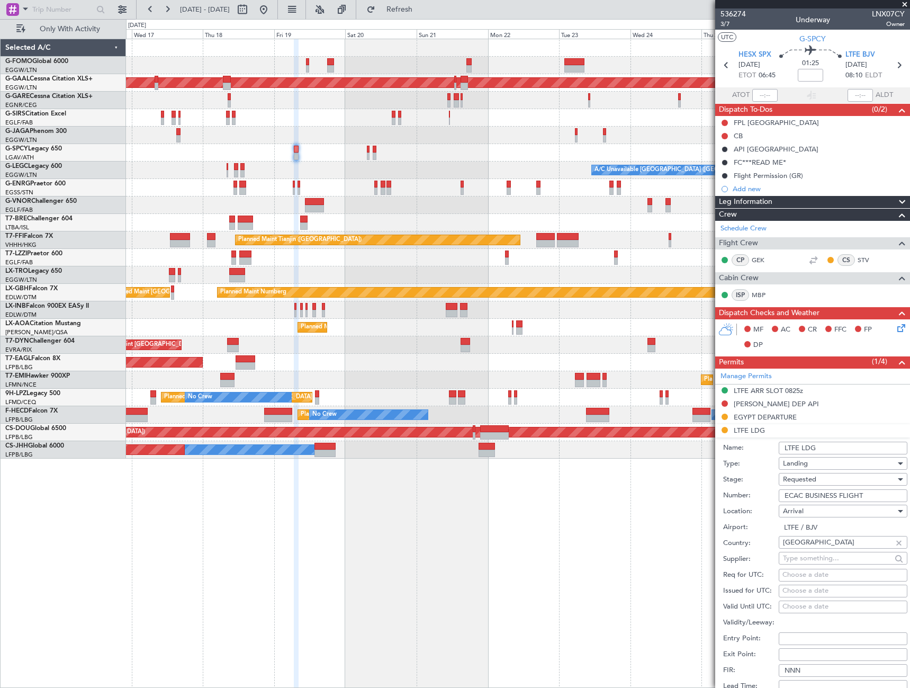
click at [815, 475] on span "Requested" at bounding box center [799, 479] width 33 height 10
click at [812, 558] on span "Received OK" at bounding box center [838, 560] width 111 height 16
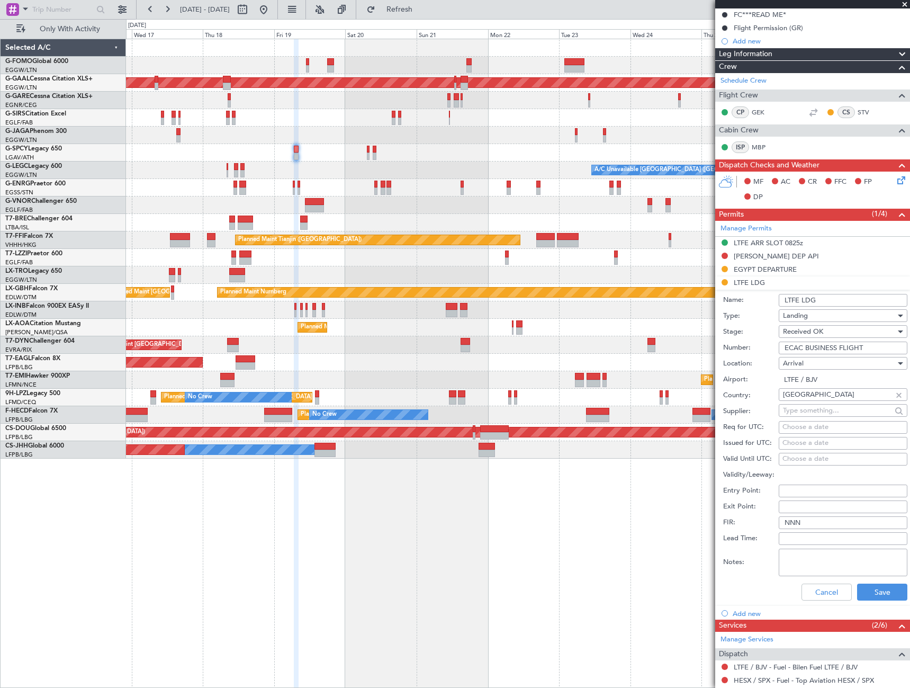
scroll to position [212, 0]
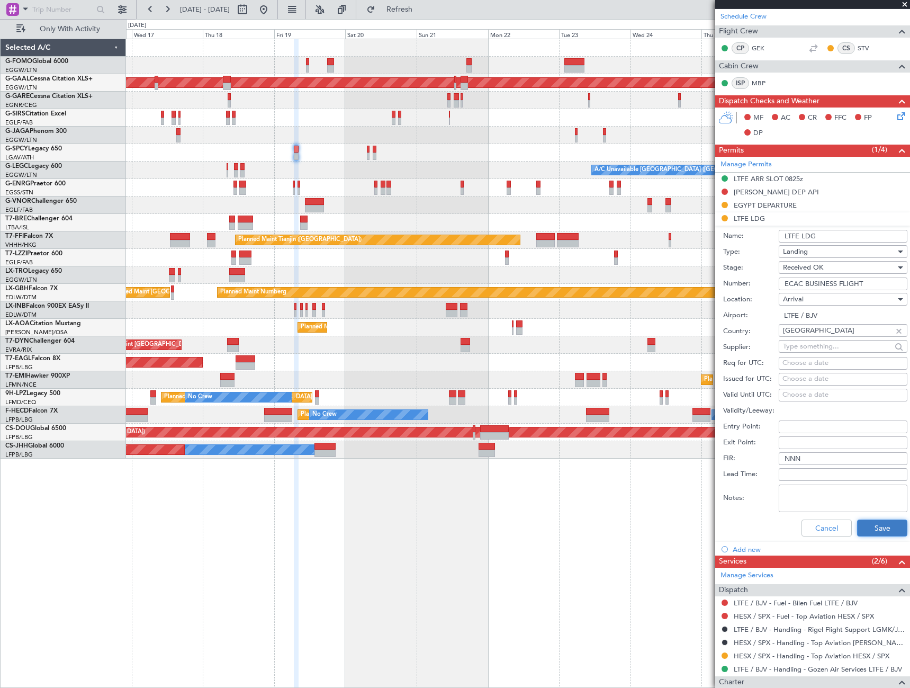
click at [878, 519] on button "Save" at bounding box center [882, 527] width 50 height 17
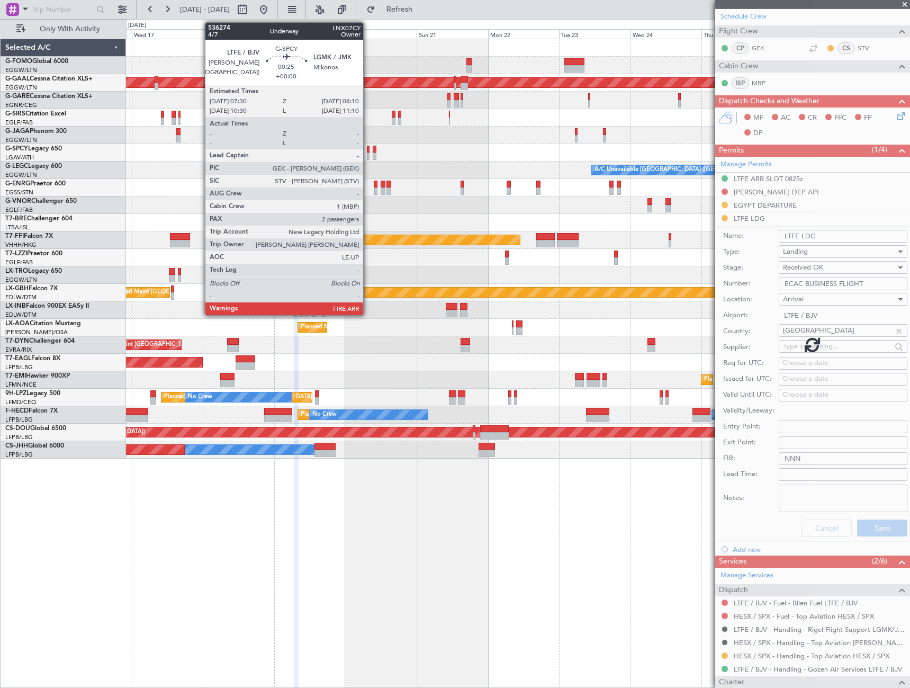
click at [368, 154] on div at bounding box center [368, 155] width 2 height 7
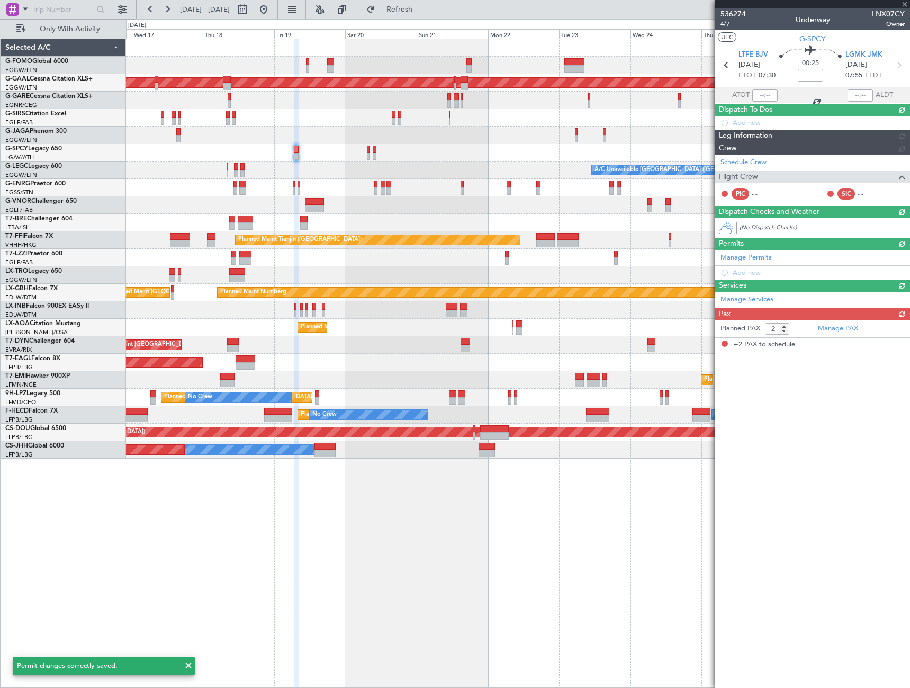
scroll to position [0, 0]
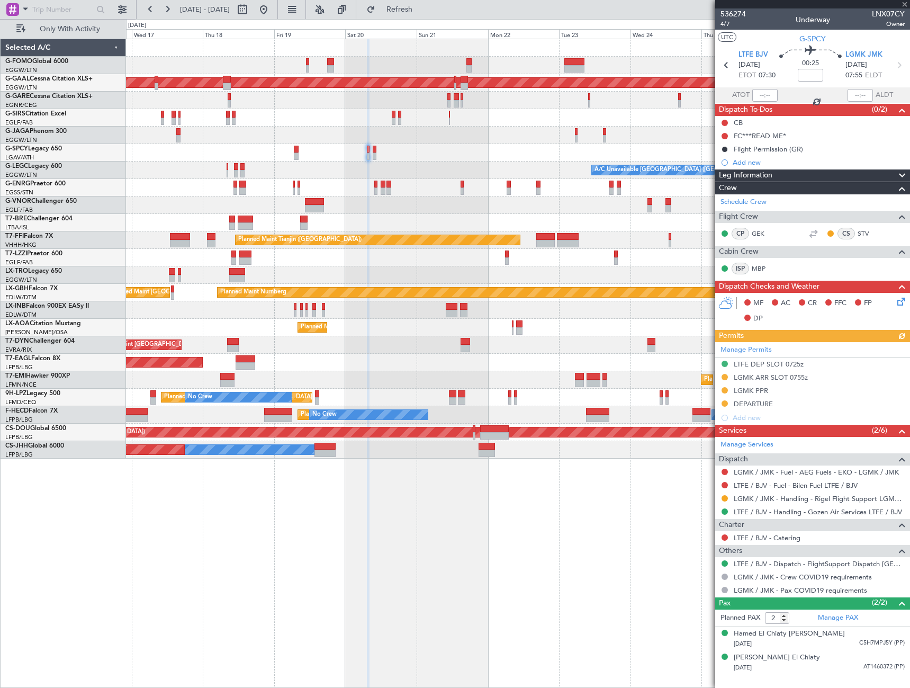
click at [758, 394] on div "Manage Permits LTFE DEP SLOT 0725z LGMK ARR SLOT 0755z LGMK PPR DEPARTURE Add n…" at bounding box center [812, 383] width 195 height 83
click at [751, 403] on div "DEPARTURE" at bounding box center [753, 403] width 39 height 9
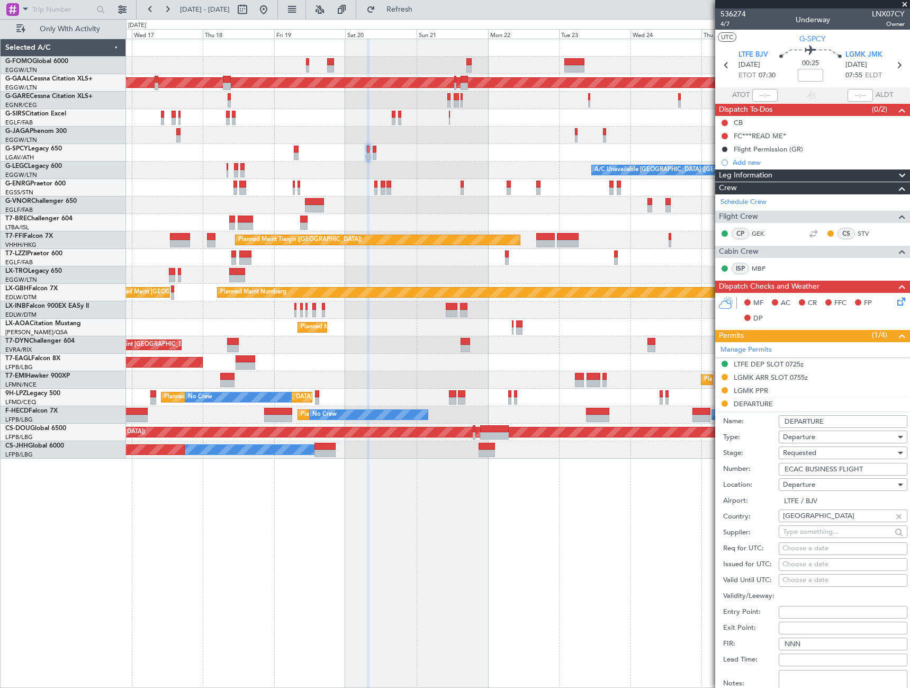
click at [828, 451] on div "Requested" at bounding box center [839, 453] width 113 height 16
click at [817, 534] on span "Received OK" at bounding box center [838, 533] width 111 height 16
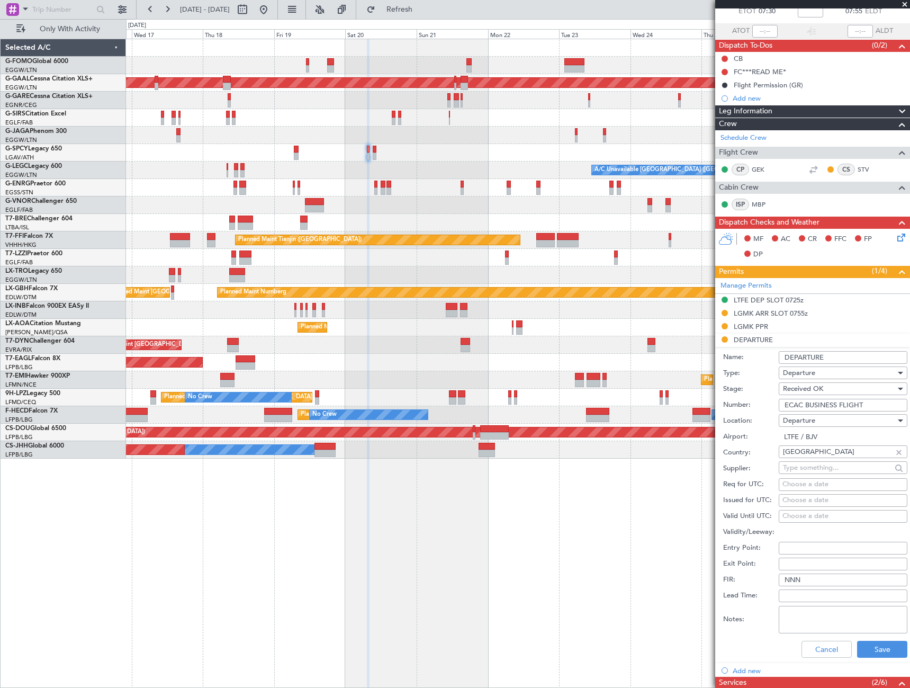
scroll to position [159, 0]
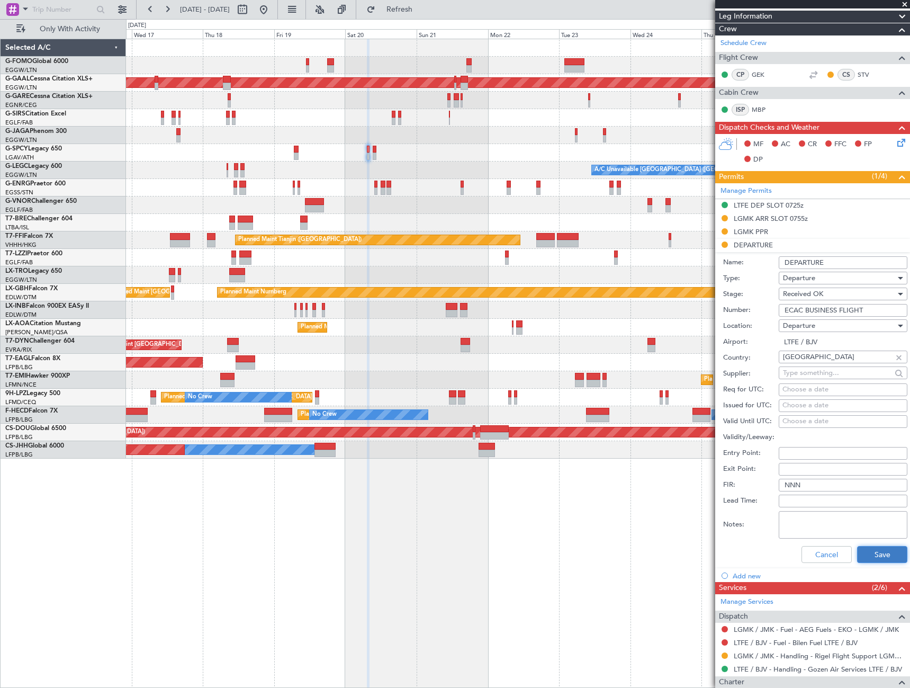
click at [882, 556] on button "Save" at bounding box center [882, 554] width 50 height 17
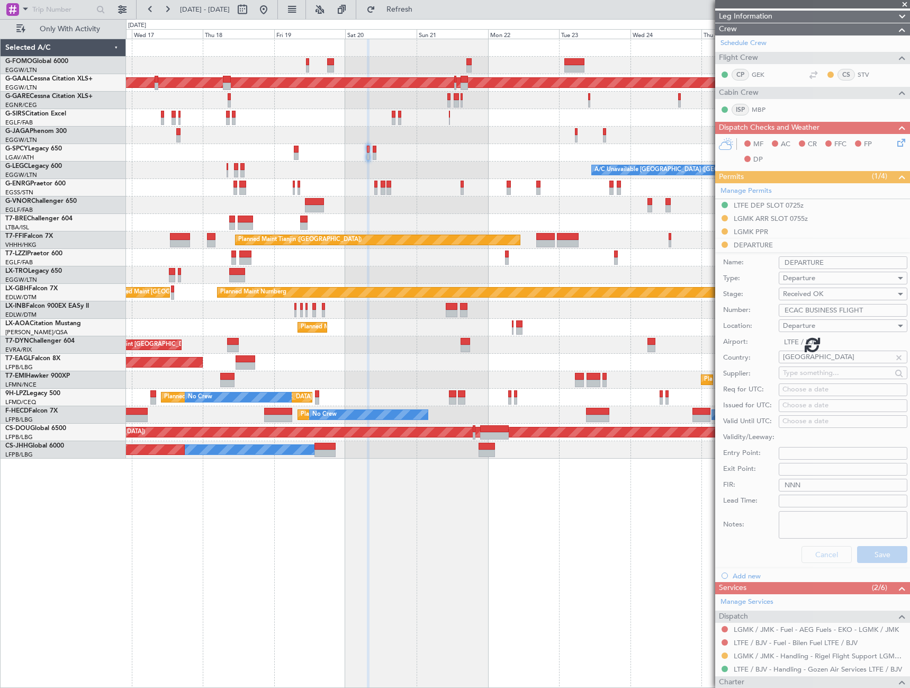
scroll to position [0, 0]
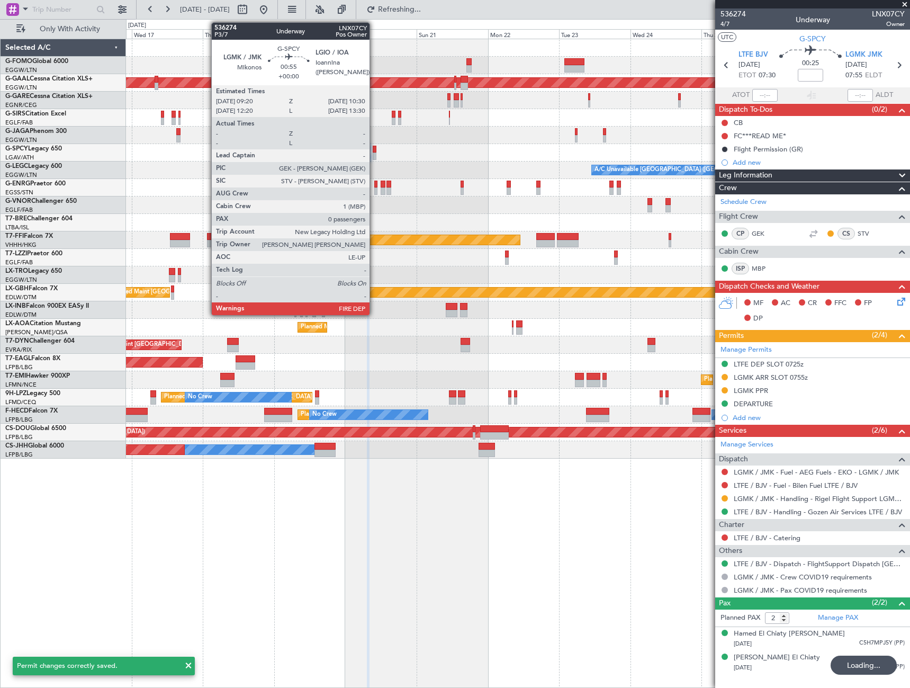
click at [374, 151] on div at bounding box center [375, 149] width 4 height 7
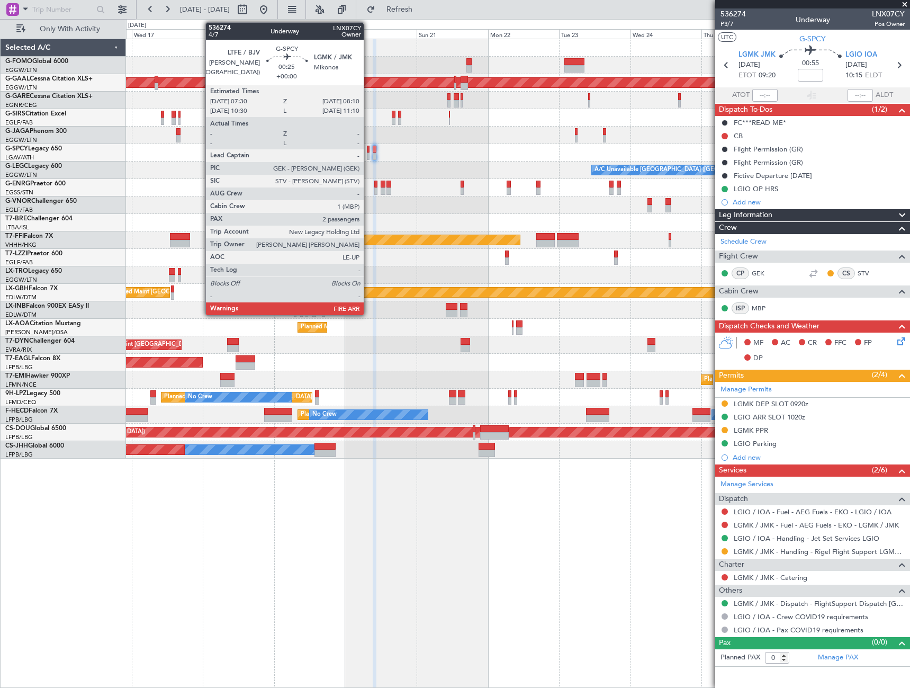
click at [368, 150] on div at bounding box center [368, 149] width 2 height 7
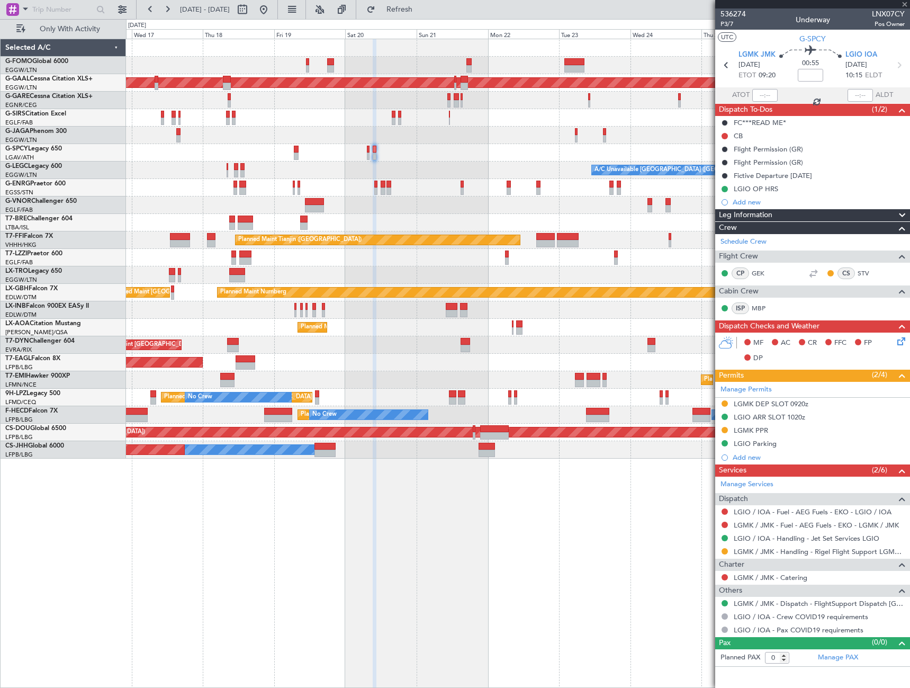
type input "2"
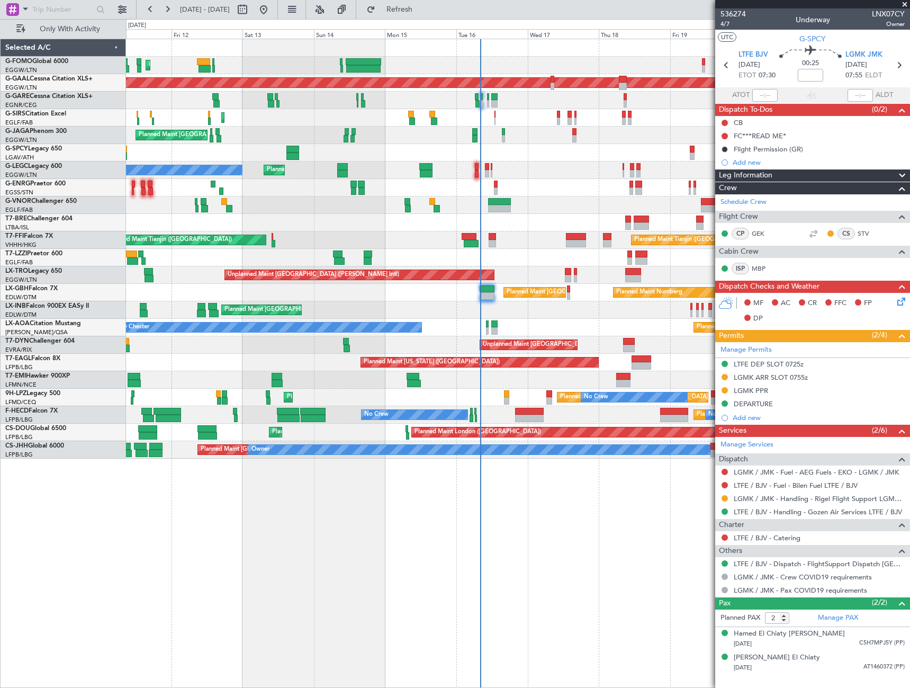
click at [623, 564] on div "Planned Maint London (Luton) Planned Maint Dusseldorf Unplanned Maint Chester P…" at bounding box center [518, 363] width 784 height 649
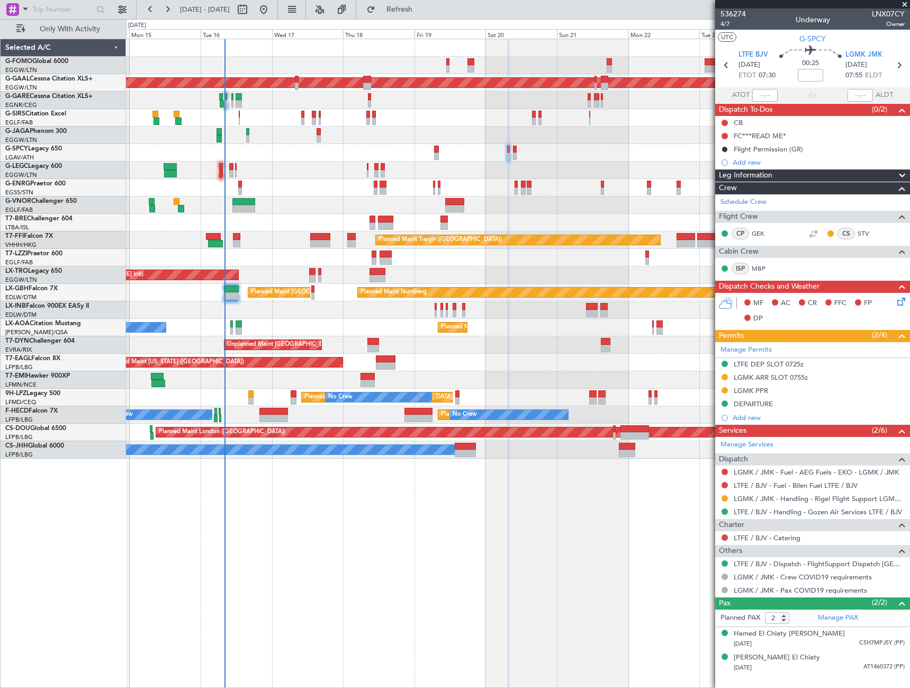
click at [299, 563] on div "Planned Maint Dusseldorf Planned Maint London (Farnborough) Planned Maint Londo…" at bounding box center [518, 363] width 784 height 649
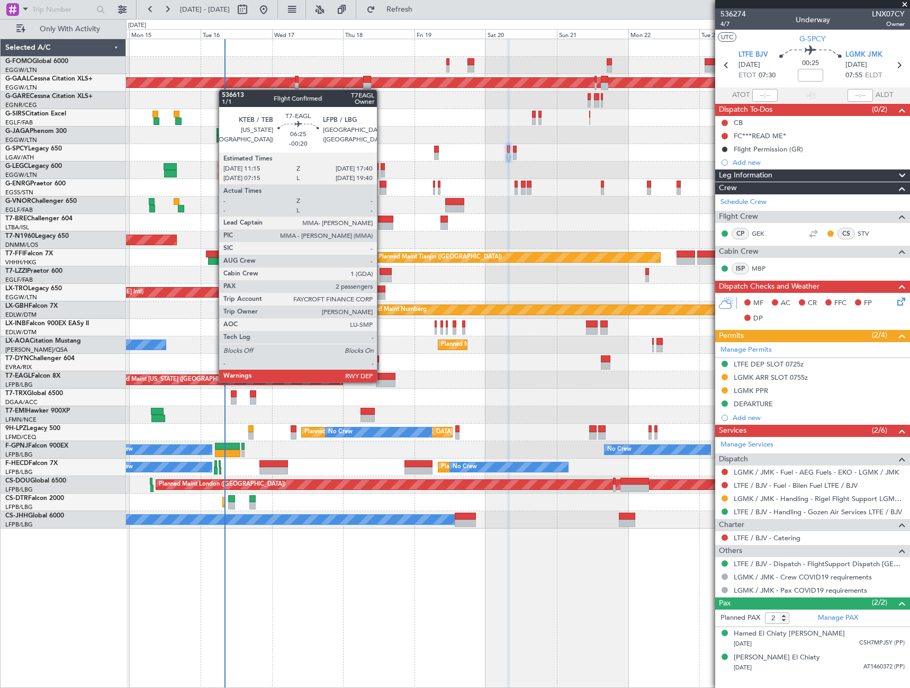
click at [382, 381] on div at bounding box center [385, 383] width 19 height 7
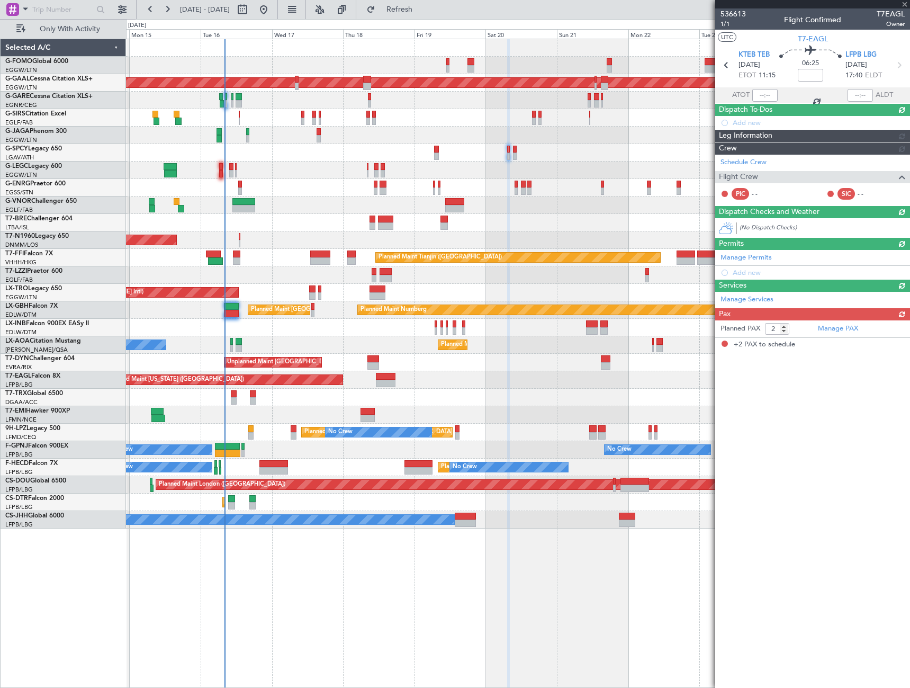
type input "-00:20"
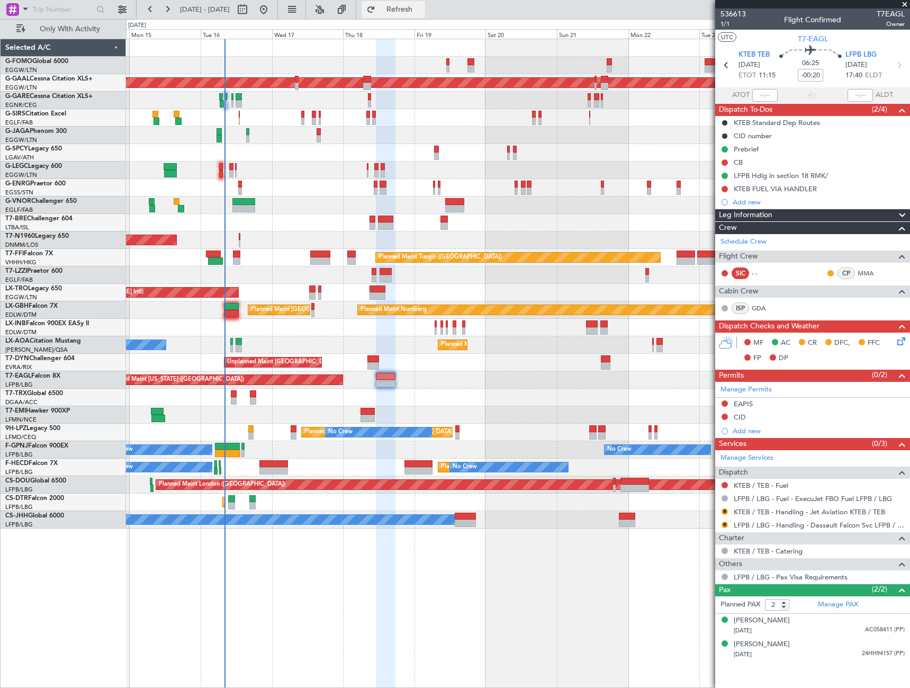
click at [420, 6] on span "Refresh" at bounding box center [399, 9] width 44 height 7
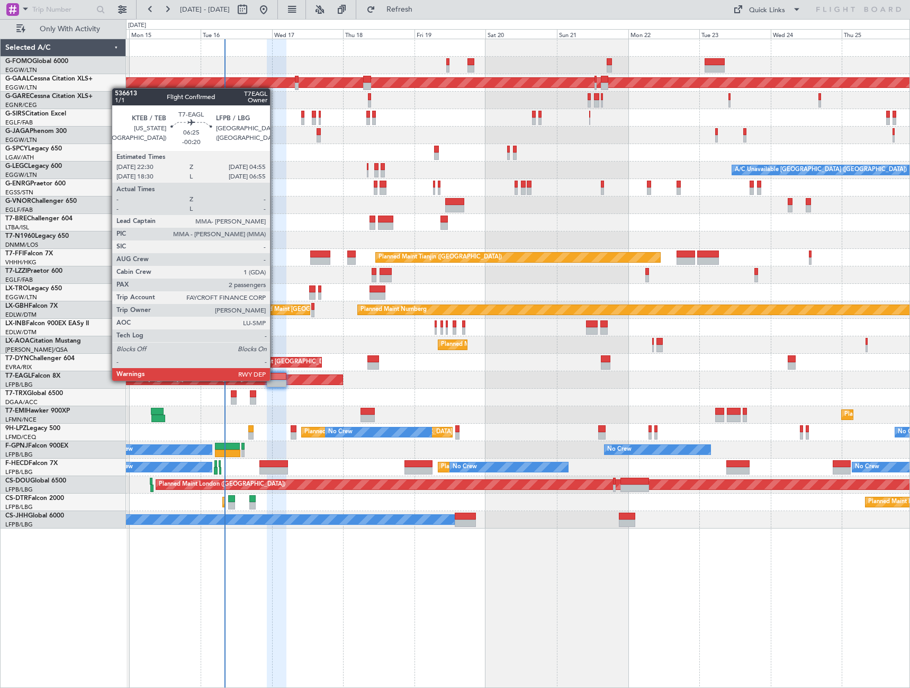
click at [275, 380] on div at bounding box center [276, 383] width 19 height 7
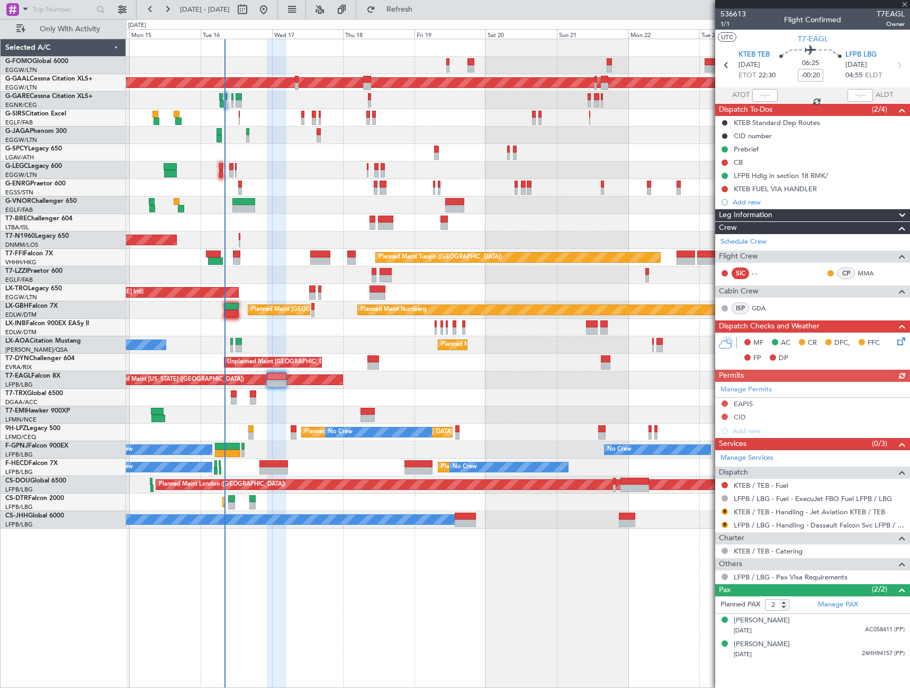
click at [802, 211] on div "Leg Information" at bounding box center [812, 215] width 195 height 12
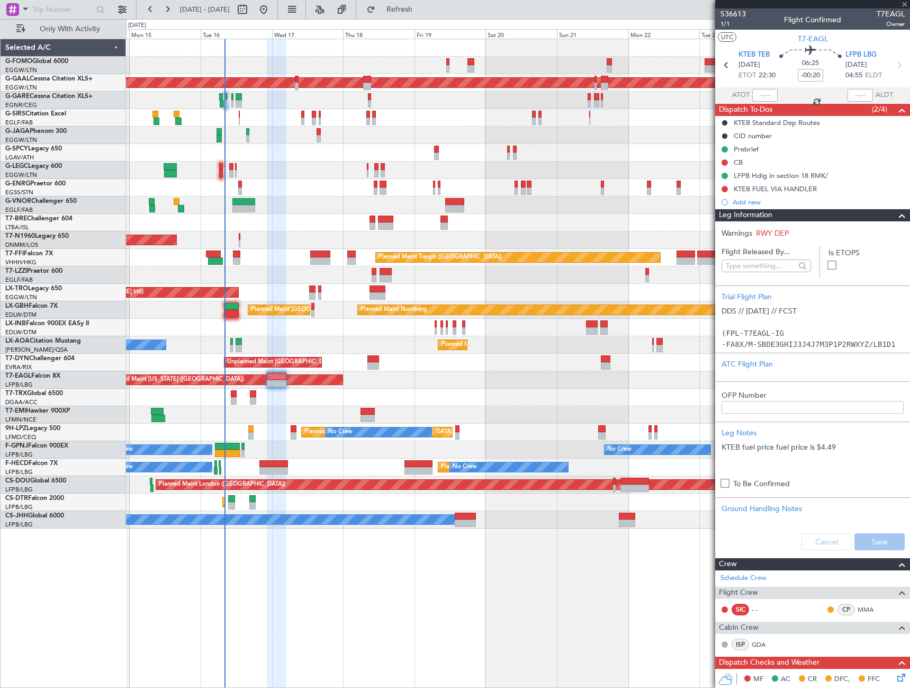
click at [802, 211] on div "Leg Information" at bounding box center [812, 215] width 195 height 12
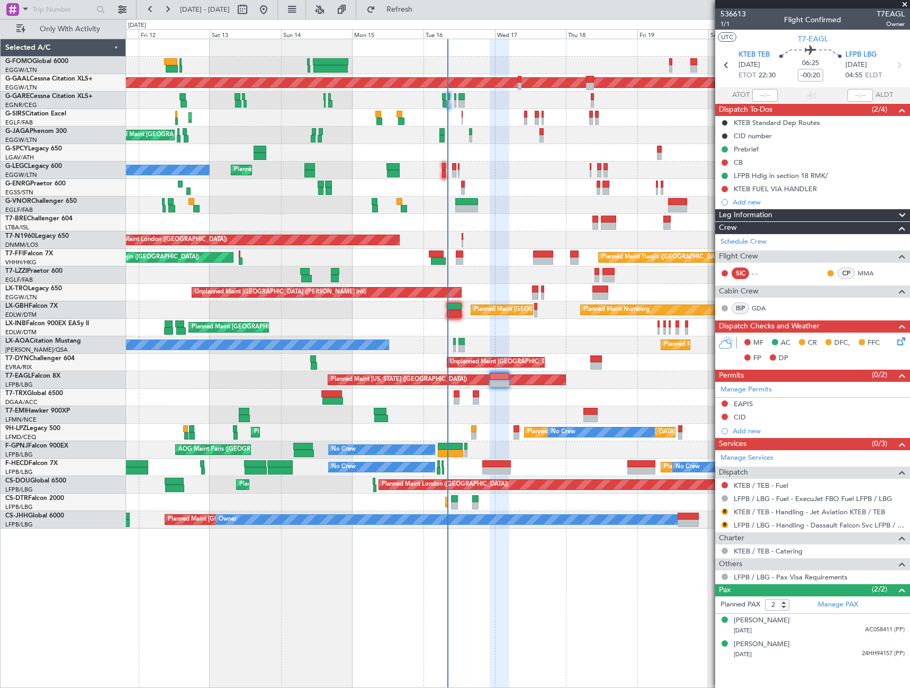
click at [422, 570] on div "Planned Maint London (Luton) Planned Maint Dusseldorf Planned Maint London (Far…" at bounding box center [518, 363] width 784 height 649
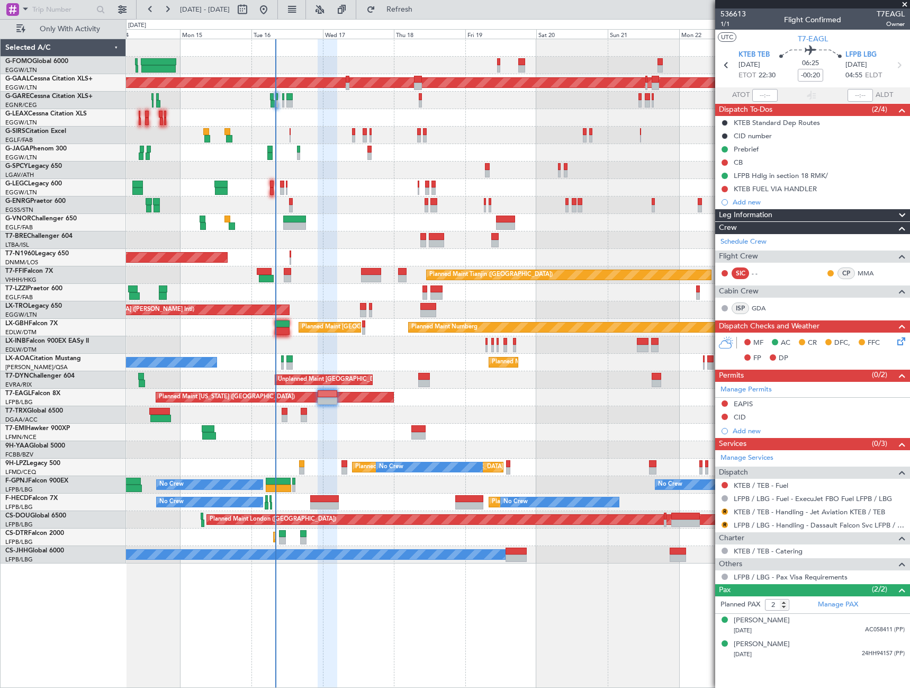
click at [346, 436] on div "Planned Maint [GEOGRAPHIC_DATA]" at bounding box center [517, 431] width 783 height 17
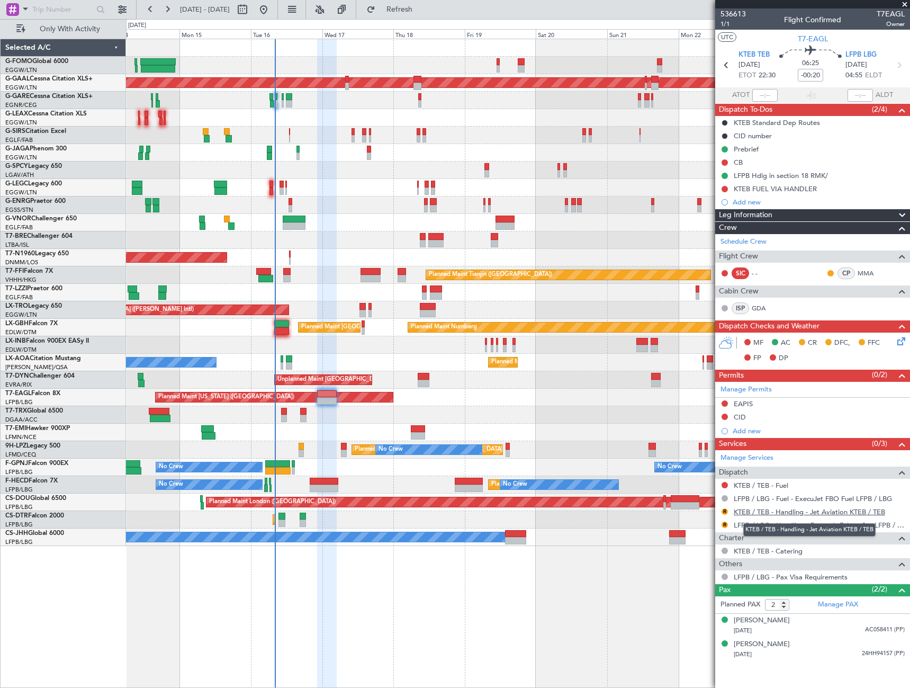
click at [792, 508] on link "KTEB / TEB - Handling - Jet Aviation KTEB / TEB" at bounding box center [809, 511] width 151 height 9
click at [756, 306] on link "GDA" at bounding box center [764, 308] width 24 height 10
click at [771, 645] on div "[PERSON_NAME]" at bounding box center [762, 644] width 56 height 11
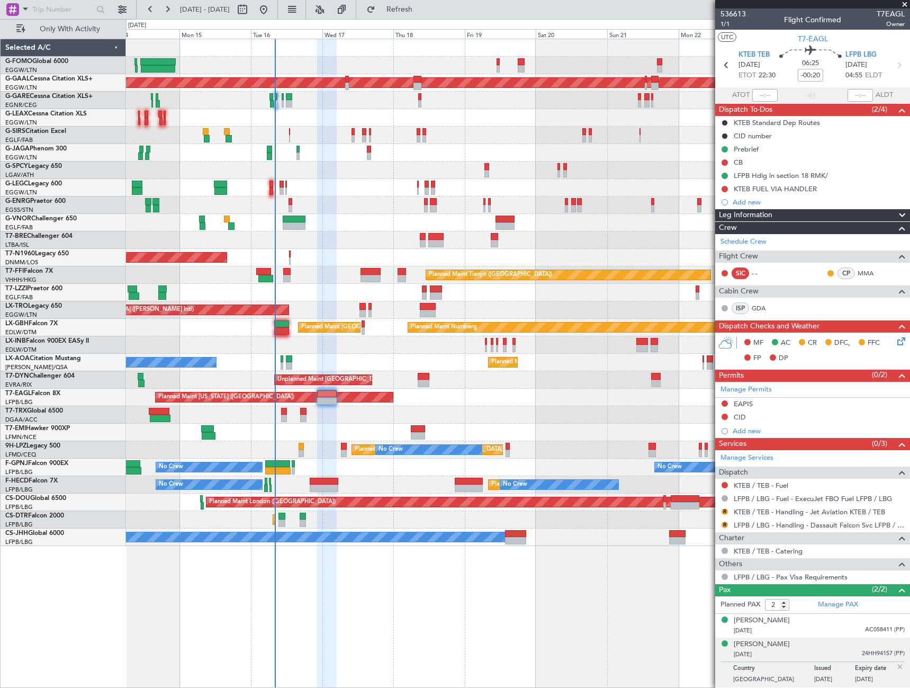
click at [817, 215] on div "Leg Information" at bounding box center [812, 215] width 195 height 12
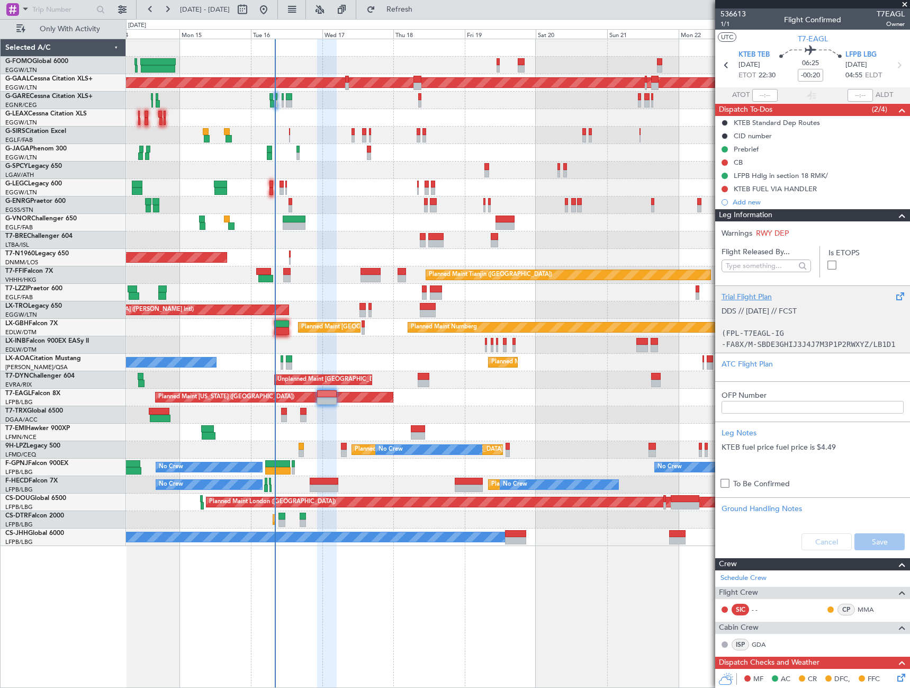
click at [781, 322] on p at bounding box center [812, 322] width 182 height 11
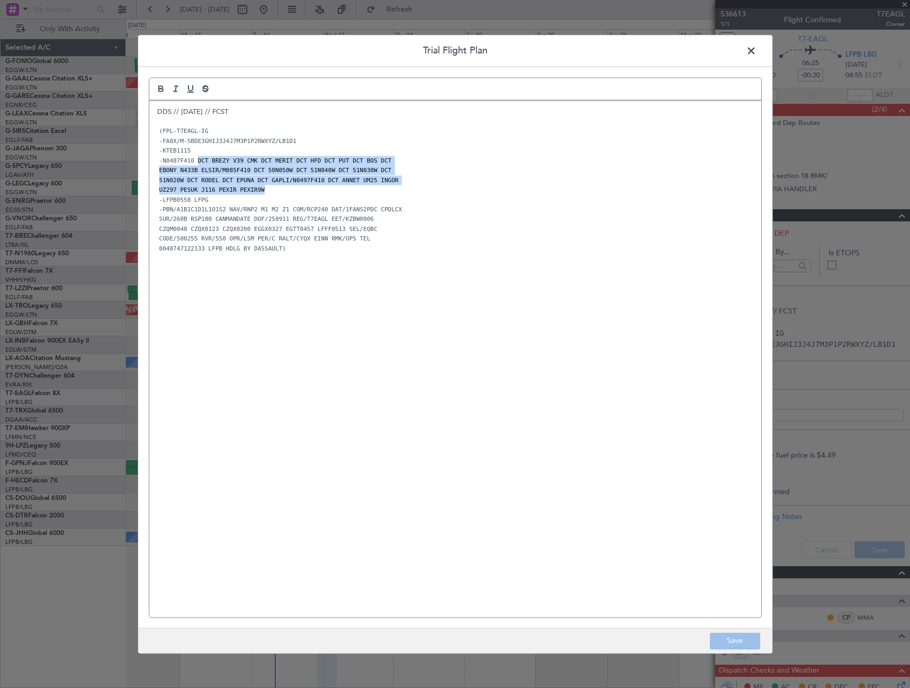
drag, startPoint x: 196, startPoint y: 161, endPoint x: 265, endPoint y: 187, distance: 73.7
click at [265, 187] on div "DDS // [DATE] // FCST (FPL-T7EAGL-IG -FA8X/M-SBDE3GHIJ3J4J7M3P1P2RWXYZ/LB1D1 -K…" at bounding box center [455, 359] width 612 height 516
copy div "DCT BREZY V39 CMK DCT MERIT DCT HFD DCT PUT DCT BOS DCT EBONY N433B ELSIR/M085F…"
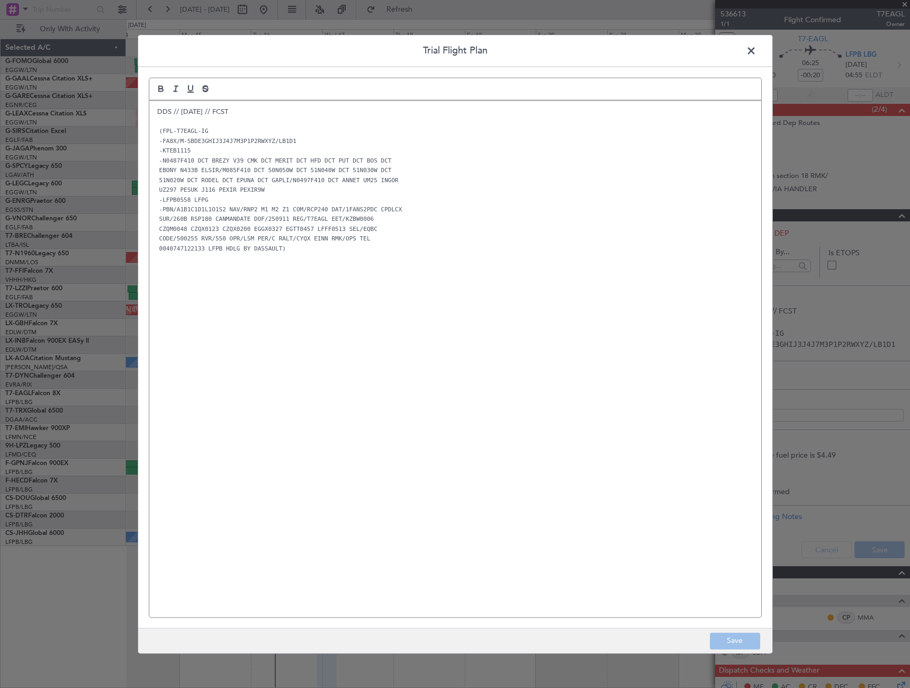
click at [756, 55] on span at bounding box center [756, 53] width 0 height 21
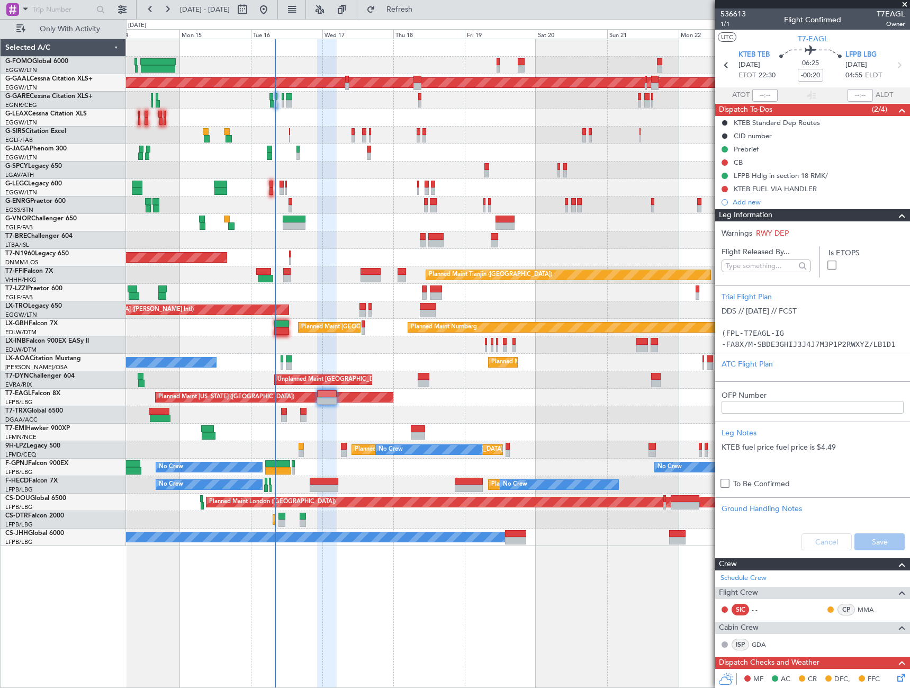
drag, startPoint x: 889, startPoint y: 212, endPoint x: 529, endPoint y: 198, distance: 360.2
click at [896, 212] on span at bounding box center [902, 215] width 13 height 13
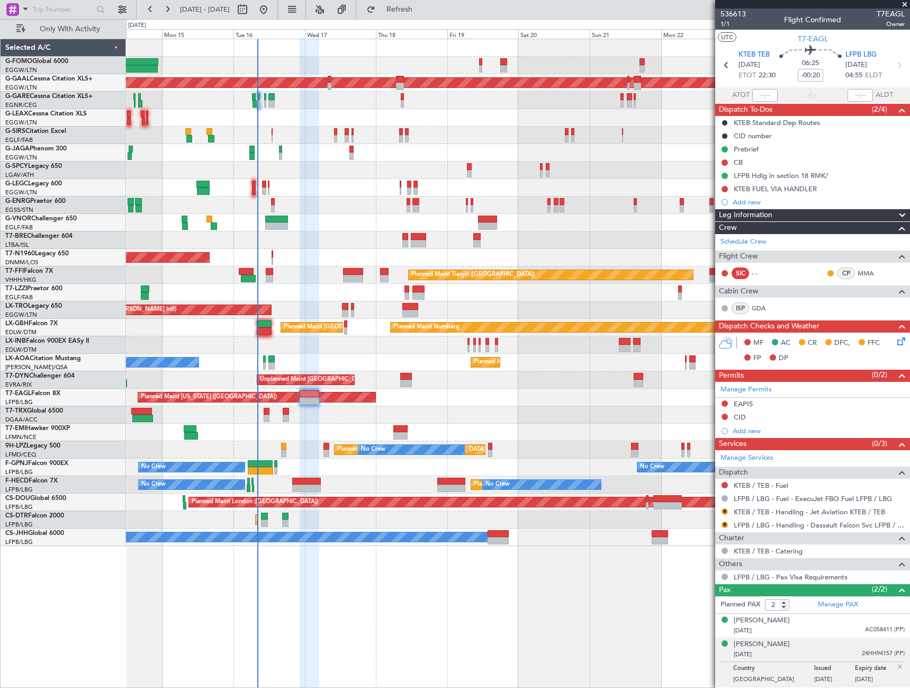
click at [205, 460] on div "Planned Maint Dusseldorf Planned Maint London (Farnborough) Planned Maint Londo…" at bounding box center [517, 292] width 783 height 507
click at [818, 40] on span "T7-EAGL" at bounding box center [813, 38] width 30 height 11
click at [745, 202] on div "Add new" at bounding box center [814, 201] width 162 height 9
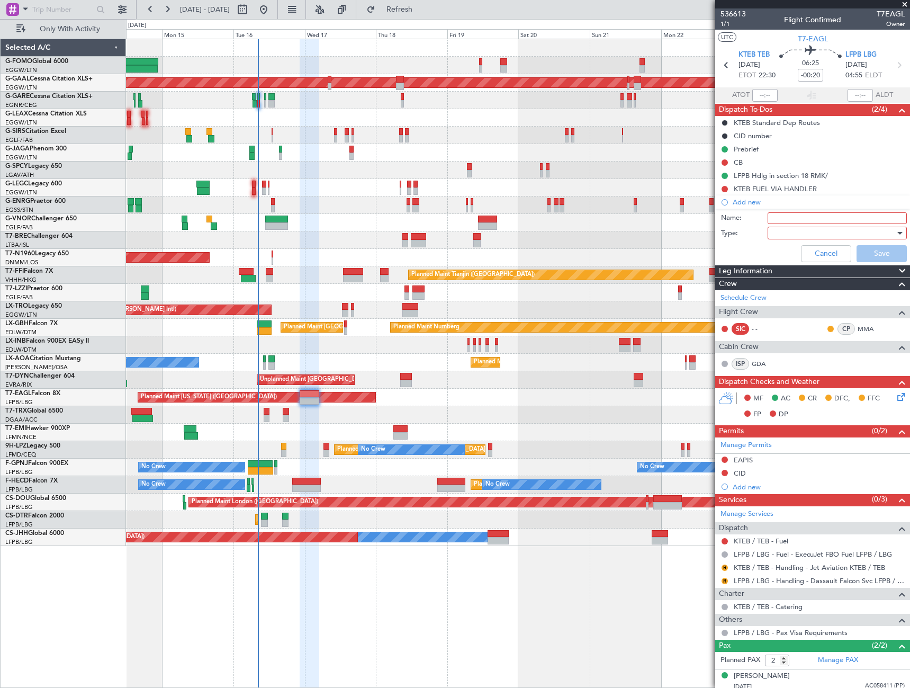
click at [785, 215] on input "Name:" at bounding box center [836, 218] width 139 height 12
click at [816, 214] on input "LFPB" at bounding box center [836, 218] width 139 height 12
click at [861, 233] on div at bounding box center [833, 233] width 123 height 16
click at [833, 212] on div at bounding box center [455, 344] width 910 height 688
click at [817, 218] on input "LFPB closure" at bounding box center [836, 218] width 139 height 12
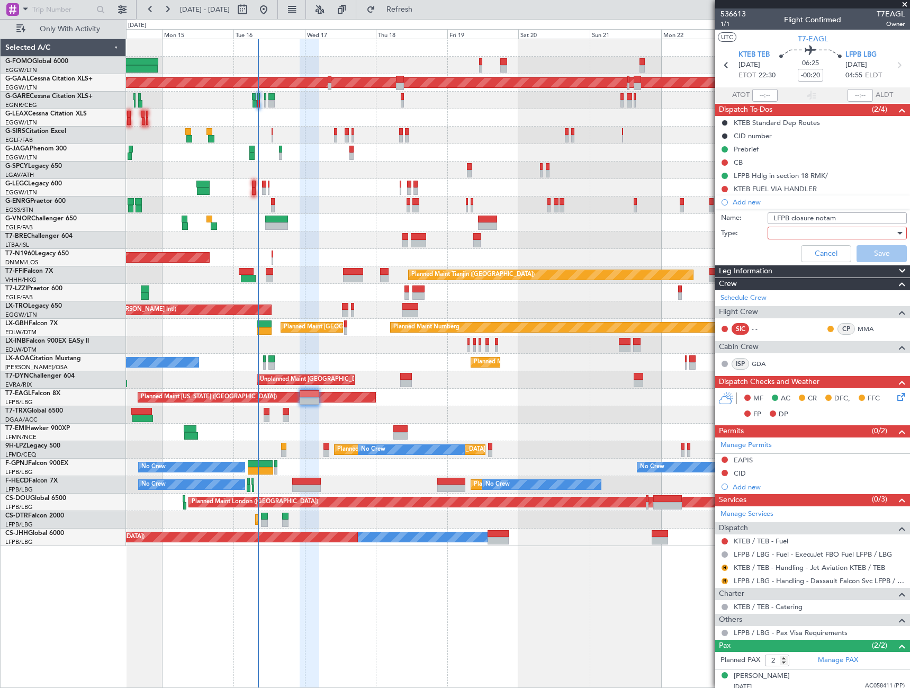
type input "LFPB closure notam"
click at [843, 230] on div at bounding box center [833, 233] width 123 height 16
click at [806, 257] on span "Generic" at bounding box center [832, 255] width 124 height 16
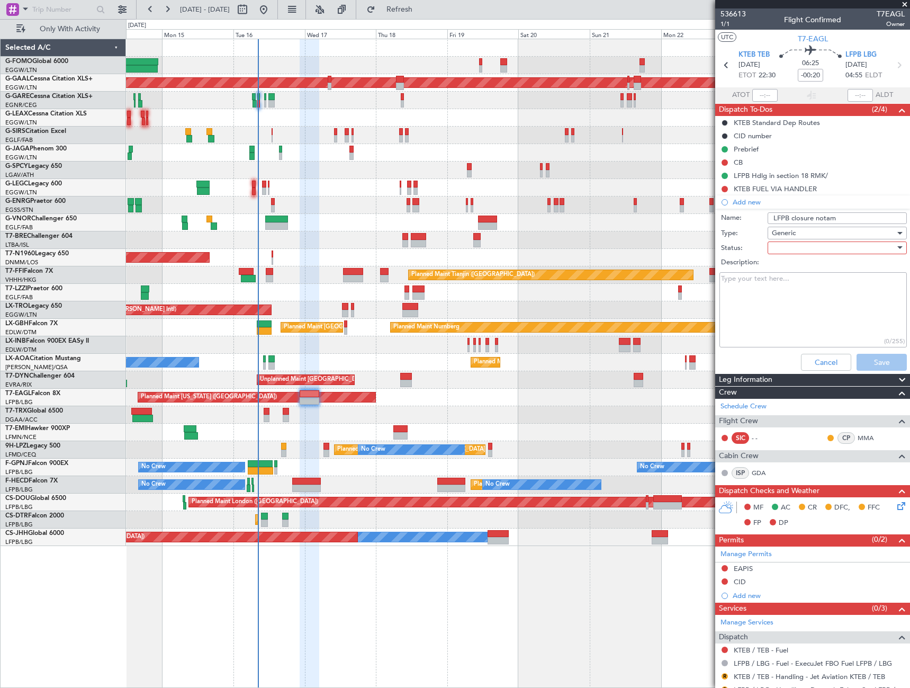
click at [807, 249] on div at bounding box center [833, 248] width 123 height 16
click at [801, 301] on span "Completed" at bounding box center [832, 301] width 124 height 16
click at [776, 296] on textarea "Description:" at bounding box center [812, 310] width 187 height 76
paste textarea "IN EFFECT: 2000-0400 AD CLOSED Number: A4296/25 LFPB Effective: Sep 15 2025, 20…"
type textarea "IN EFFECT: 2000-0400 AD CLOSED Number: A4296/25 LFPB Effective: Sep 15 2025, 20…"
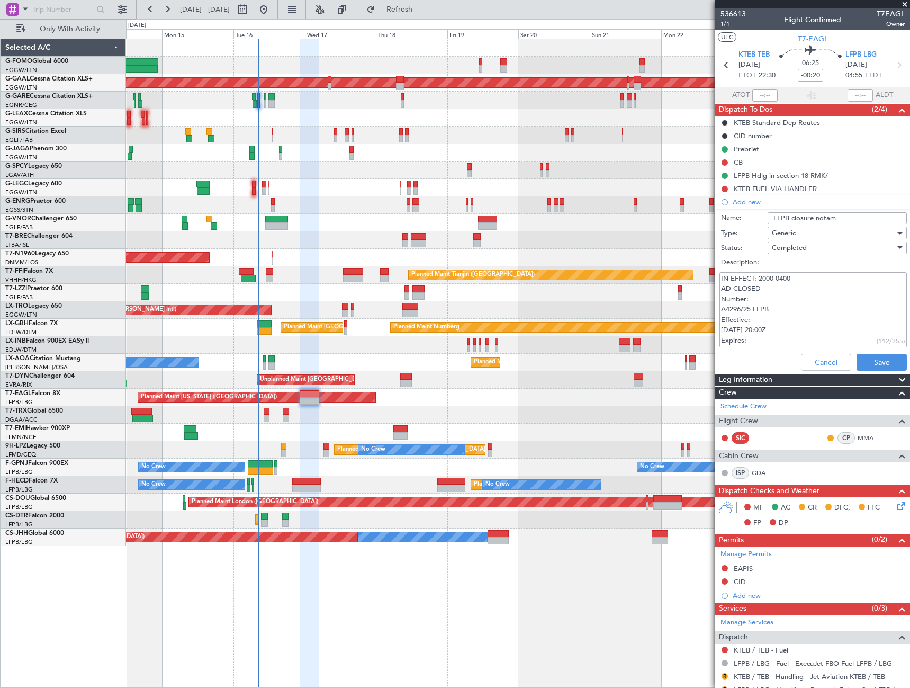
scroll to position [8, 0]
click at [879, 362] on button "Save" at bounding box center [881, 362] width 50 height 17
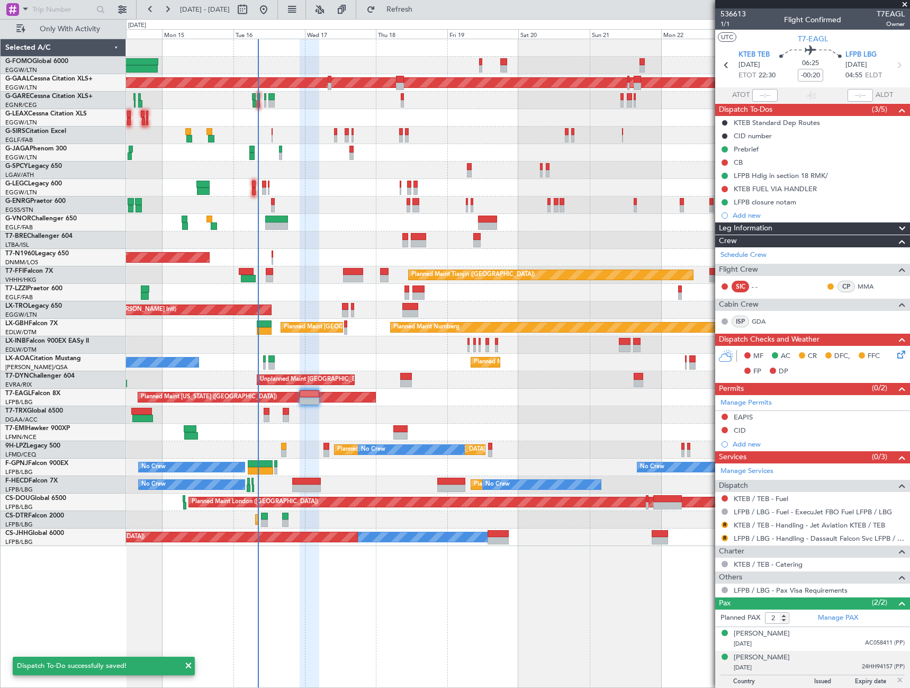
click at [792, 225] on div "Leg Information" at bounding box center [812, 228] width 195 height 12
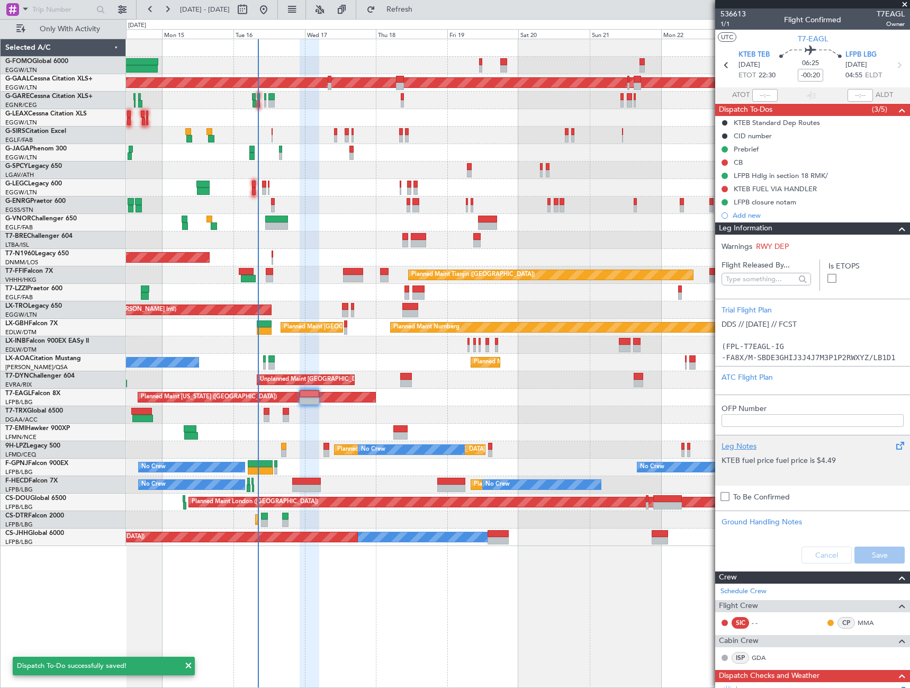
click at [753, 445] on div "Leg Notes" at bounding box center [812, 445] width 182 height 11
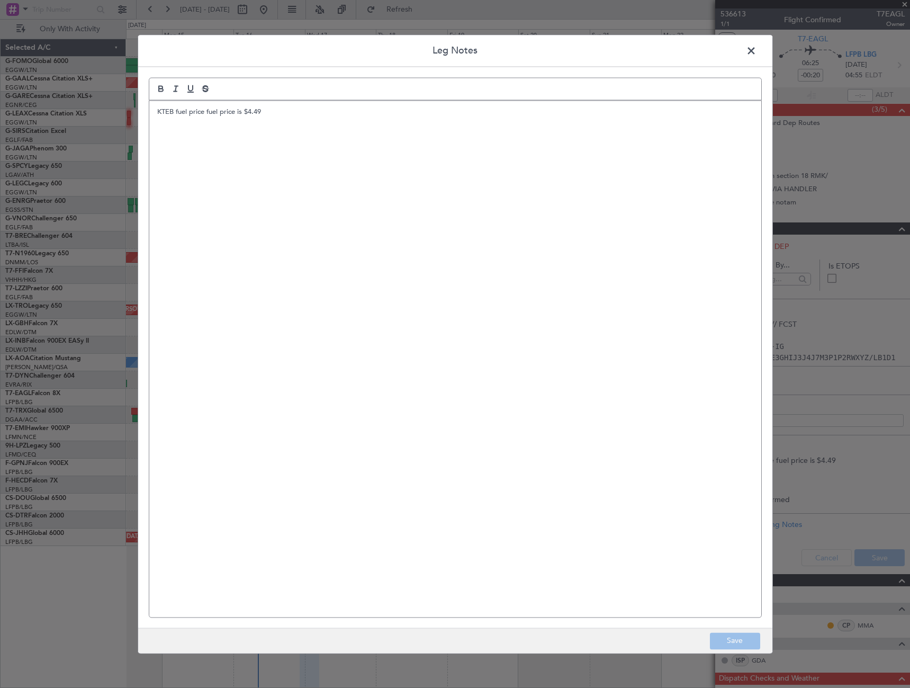
click at [297, 119] on div "KTEB fuel price fuel price is $4.49" at bounding box center [455, 359] width 612 height 516
click at [733, 645] on button "Save" at bounding box center [735, 640] width 50 height 17
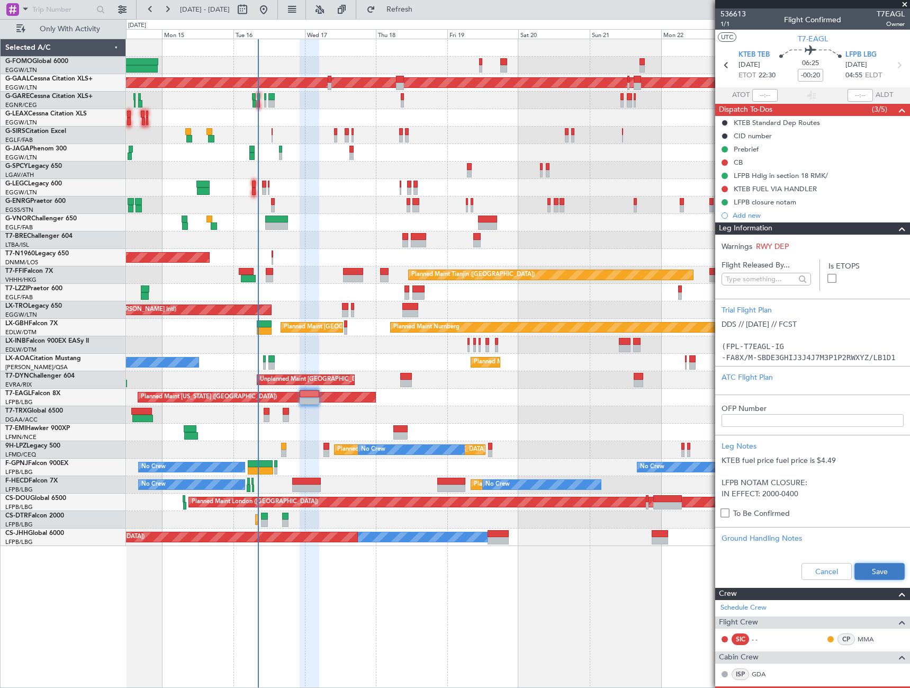
click at [880, 571] on button "Save" at bounding box center [879, 571] width 50 height 17
click at [896, 228] on span at bounding box center [902, 228] width 13 height 13
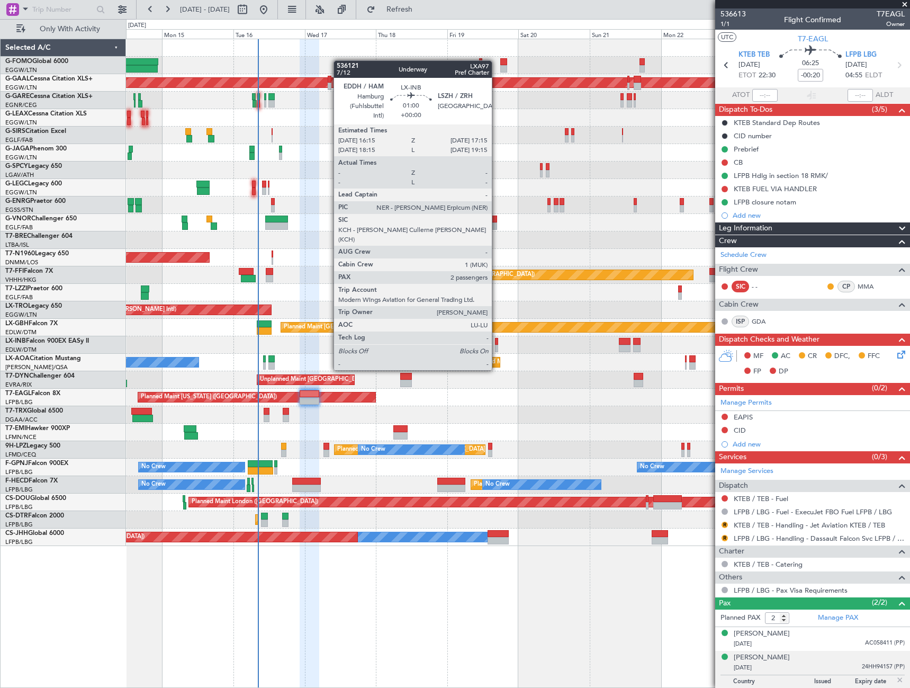
click at [523, 371] on div "Planned Maint Nice (Côte d'Azur Airport) No Crew Chester" at bounding box center [517, 362] width 783 height 17
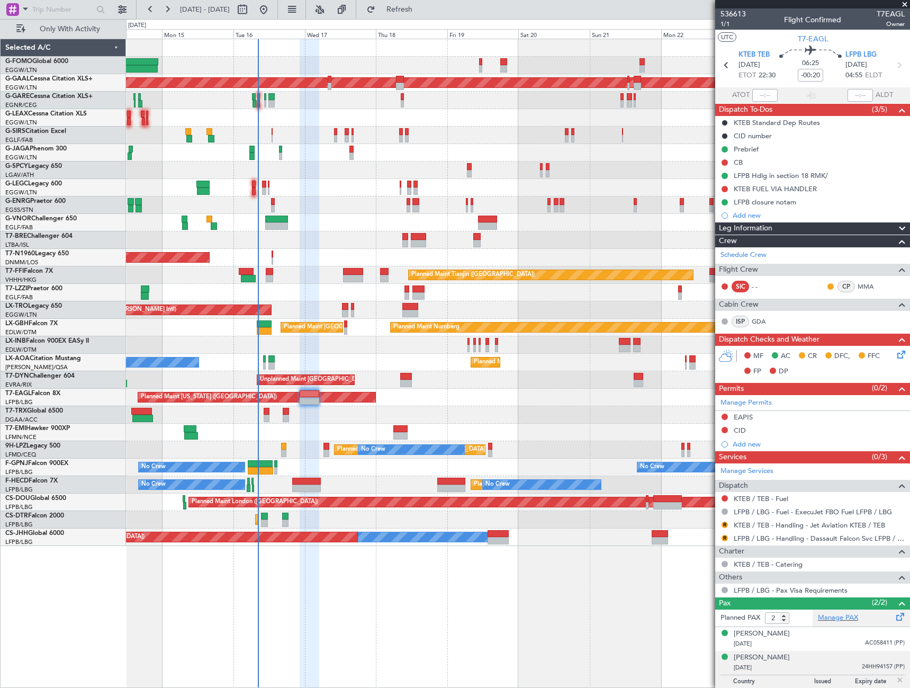
click at [835, 623] on div "Manage PAX" at bounding box center [860, 617] width 97 height 17
click at [741, 250] on link "Schedule Crew" at bounding box center [743, 255] width 46 height 11
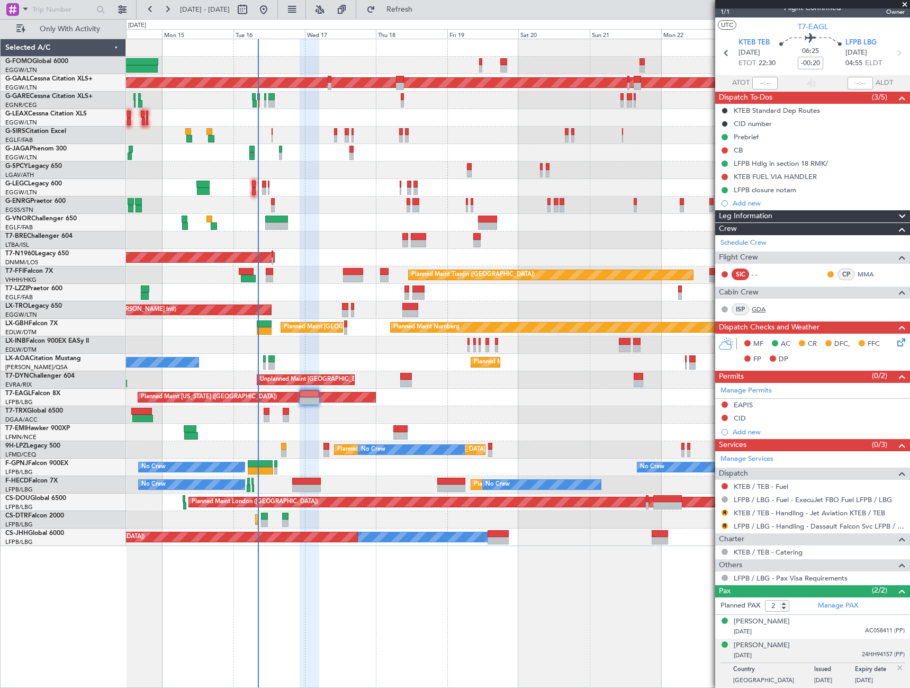
click at [754, 306] on link "GDA" at bounding box center [764, 309] width 24 height 10
click at [422, 8] on span "Refresh" at bounding box center [399, 9] width 44 height 7
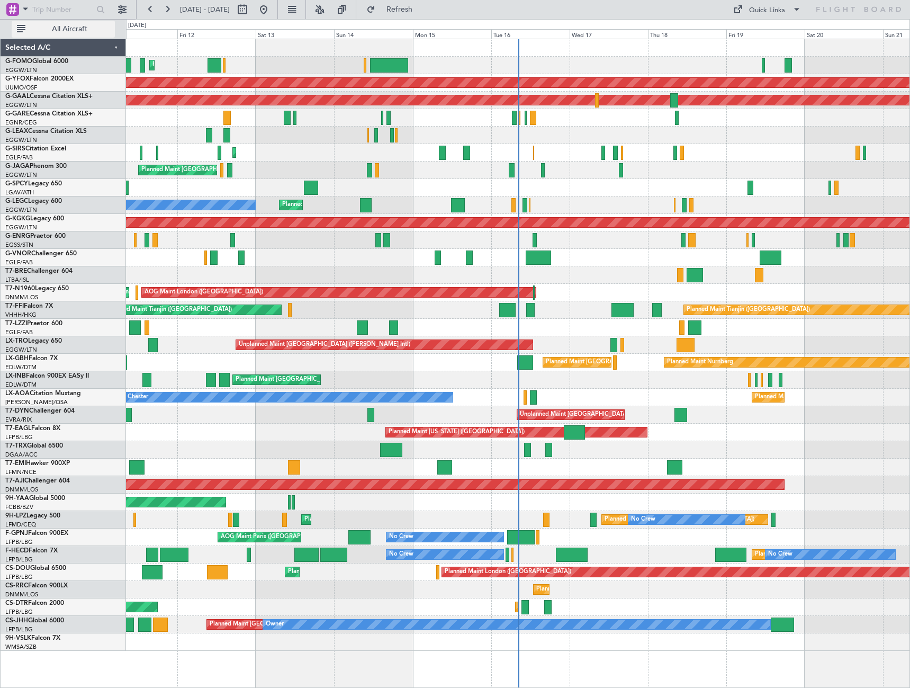
drag, startPoint x: 50, startPoint y: 24, endPoint x: 66, endPoint y: 33, distance: 18.7
click at [50, 24] on button "All Aircraft" at bounding box center [63, 29] width 103 height 17
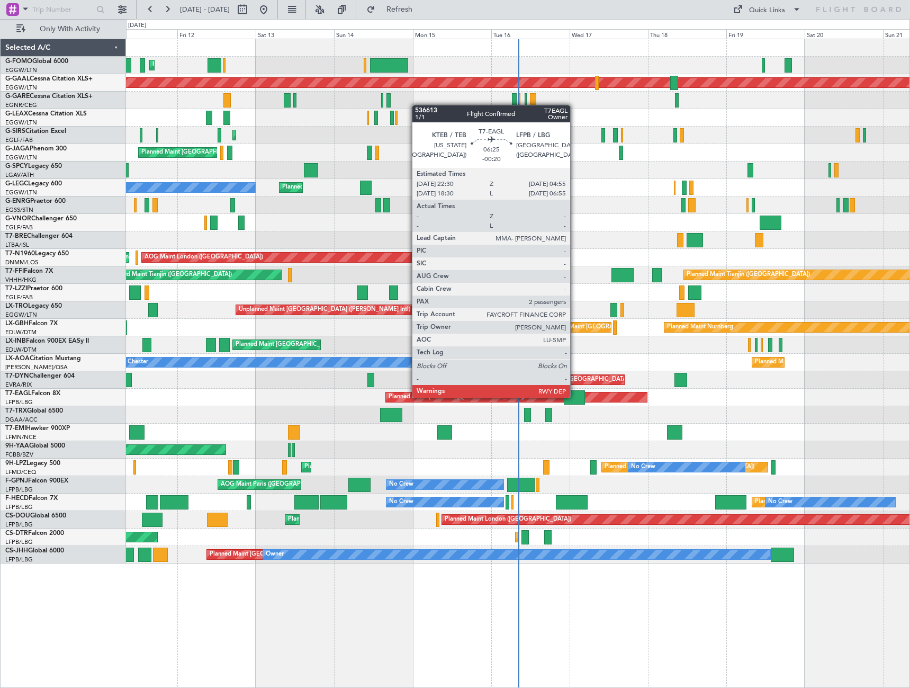
click at [575, 396] on div at bounding box center [574, 397] width 21 height 14
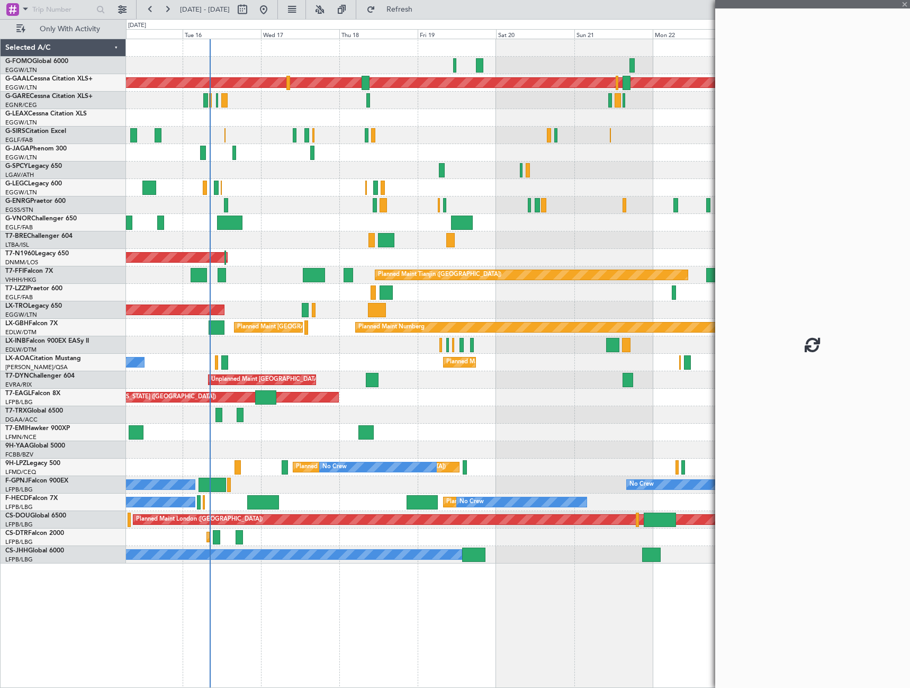
click at [319, 425] on div "Planned Maint [GEOGRAPHIC_DATA]" at bounding box center [517, 431] width 783 height 17
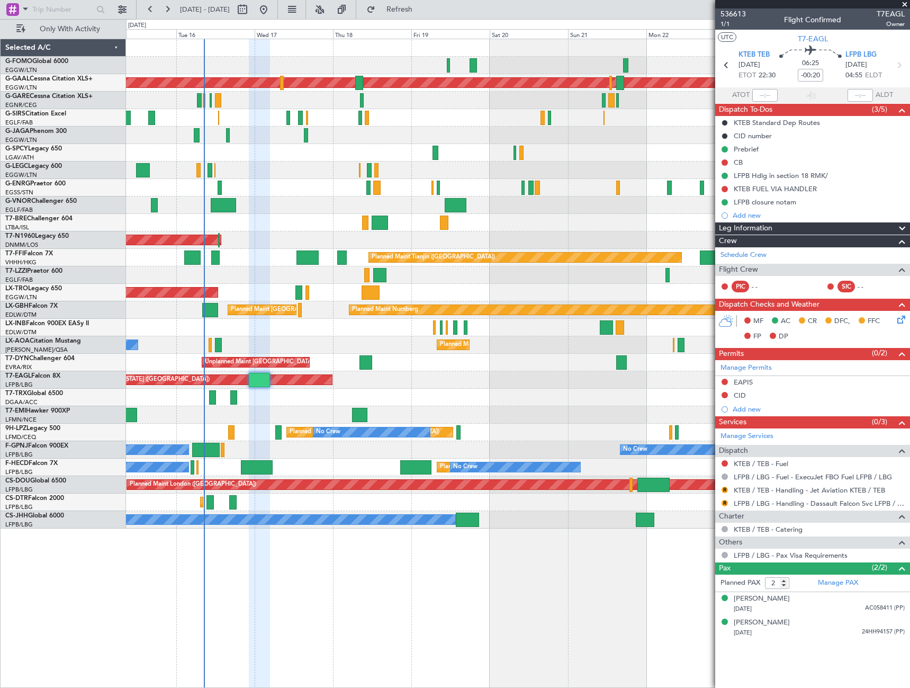
click at [799, 224] on div "Leg Information" at bounding box center [812, 228] width 195 height 12
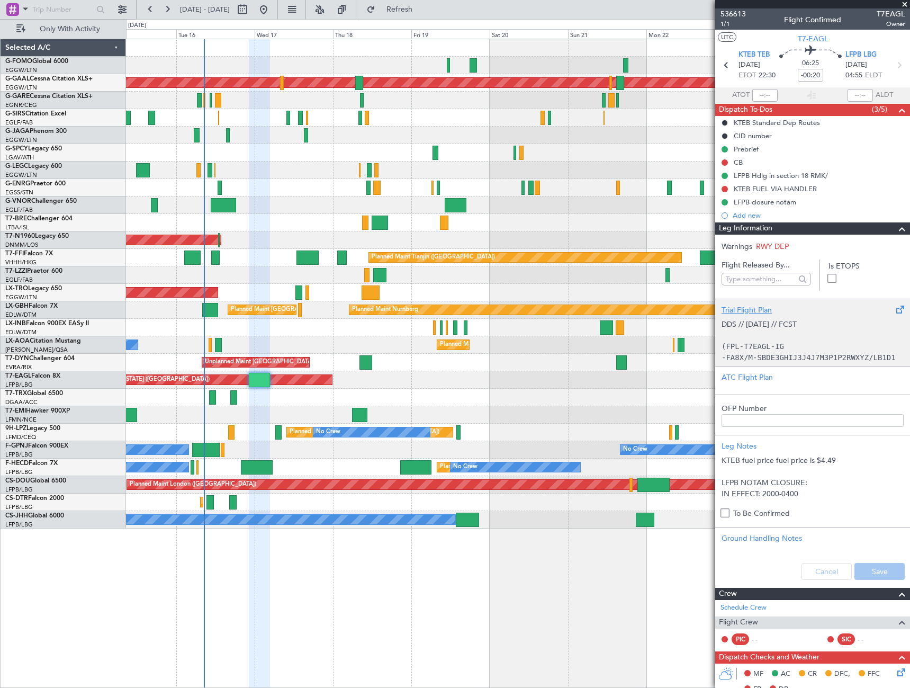
click at [740, 308] on div "Trial Flight Plan" at bounding box center [812, 309] width 182 height 11
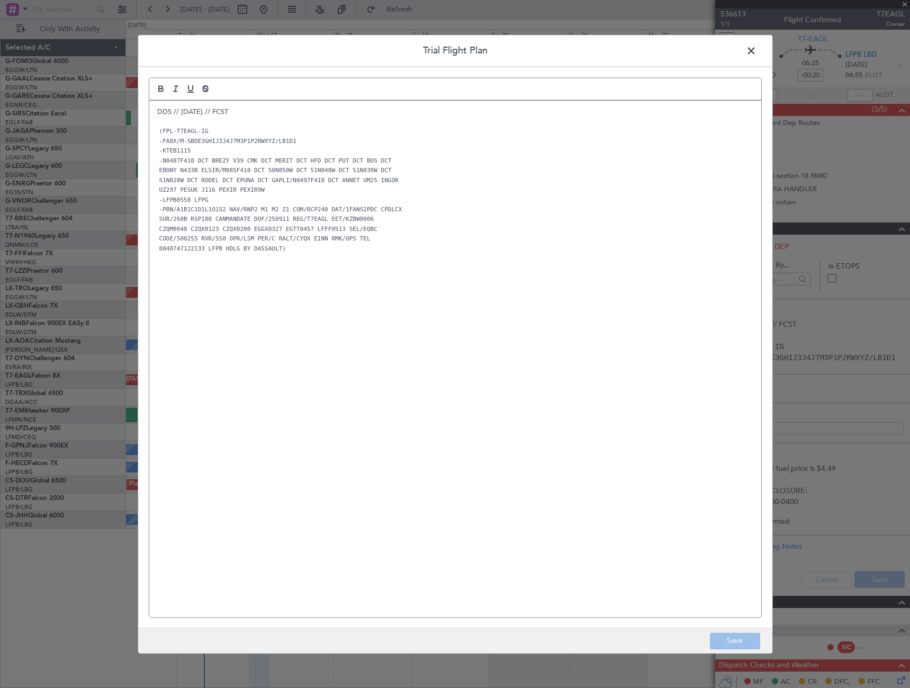
click at [158, 113] on p "DDS // [DATE] // FCST" at bounding box center [455, 112] width 596 height 10
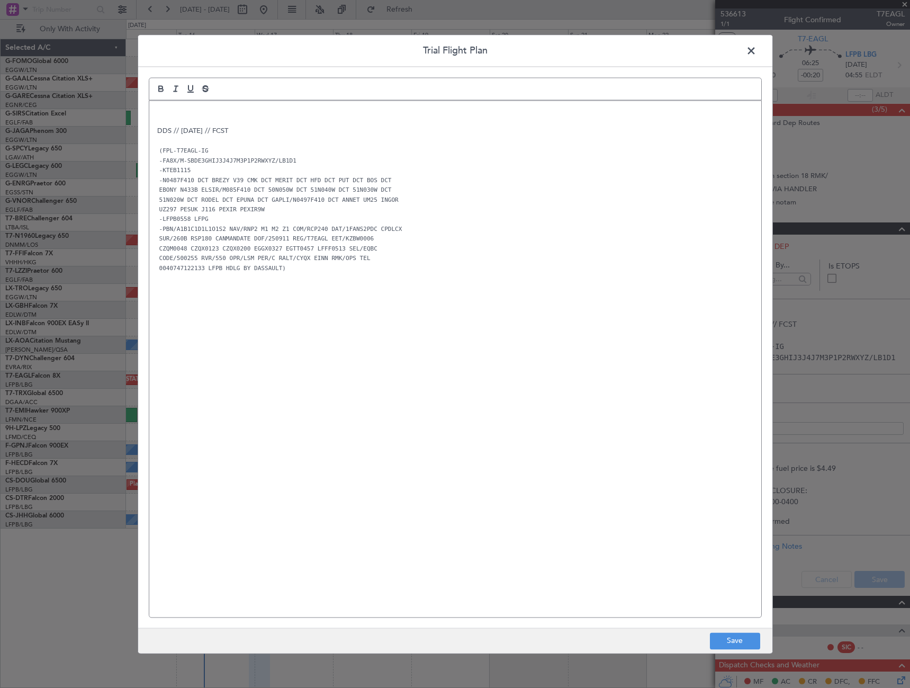
click at [158, 113] on p at bounding box center [455, 112] width 596 height 10
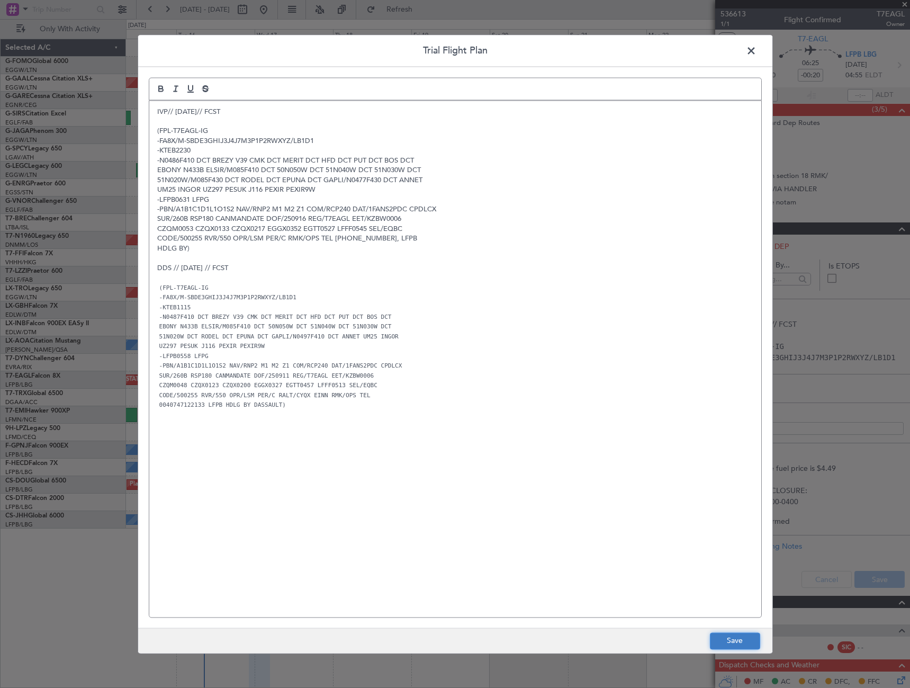
click at [744, 638] on button "Save" at bounding box center [735, 640] width 50 height 17
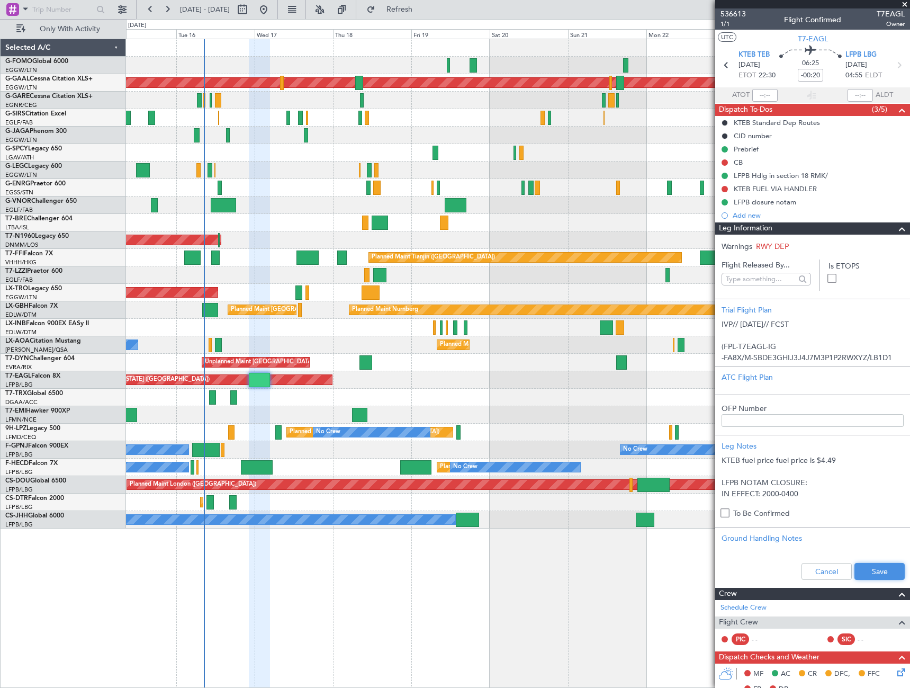
drag, startPoint x: 894, startPoint y: 567, endPoint x: 887, endPoint y: 566, distance: 7.5
click at [892, 567] on button "Save" at bounding box center [879, 571] width 50 height 17
click at [881, 566] on div "Cancel Save" at bounding box center [812, 571] width 195 height 32
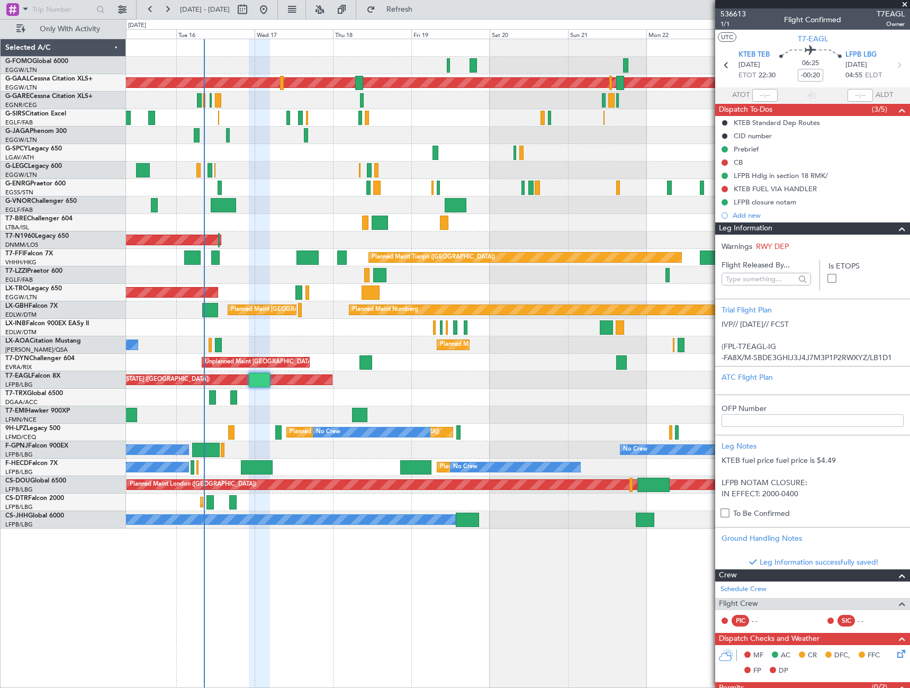
click at [897, 228] on span at bounding box center [902, 228] width 13 height 13
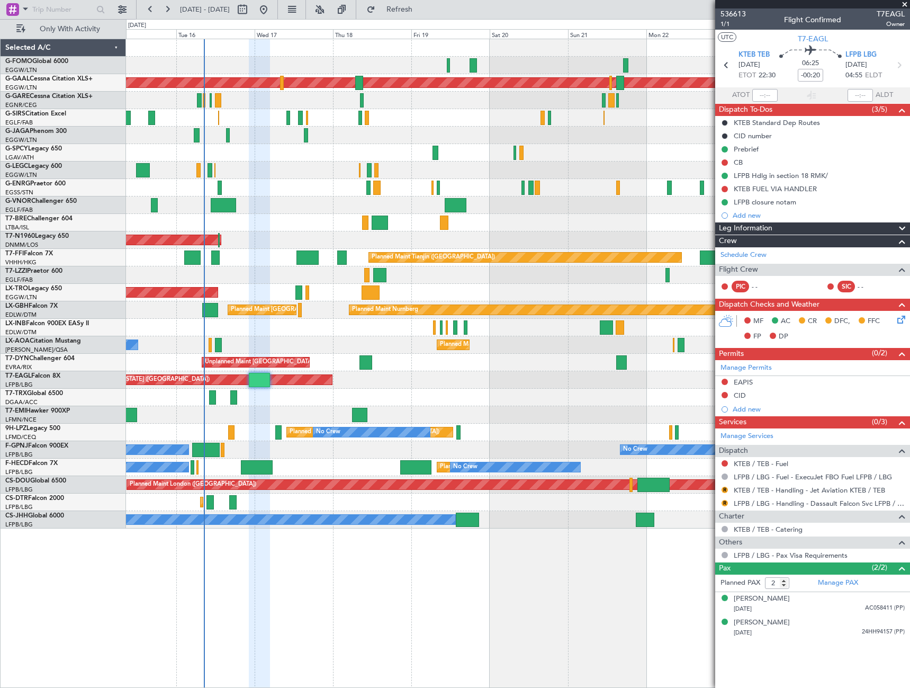
click at [796, 664] on article "536613 1/1 Flight Confirmed T7EAGL Owner UTC T7-EAGL KTEB TEB [DATE] ETOT 22:30…" at bounding box center [812, 347] width 195 height 679
click at [819, 76] on input "-00:20" at bounding box center [810, 75] width 25 height 13
click at [821, 75] on input "-00:20" at bounding box center [810, 75] width 25 height 13
type input "-00:15"
click at [752, 150] on div "Prebrief" at bounding box center [746, 148] width 25 height 9
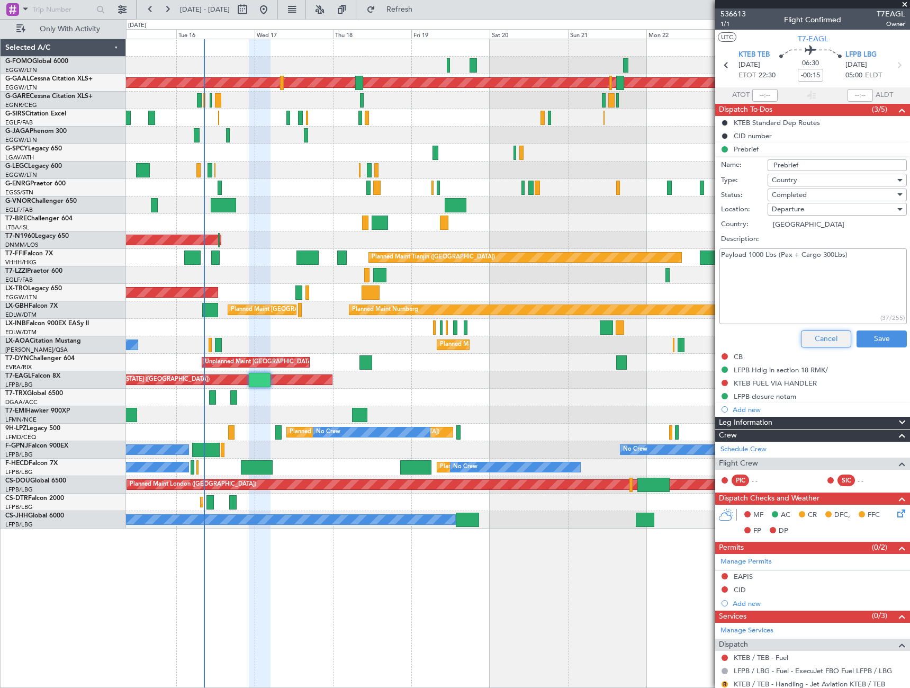
click at [802, 339] on button "Cancel" at bounding box center [826, 338] width 50 height 17
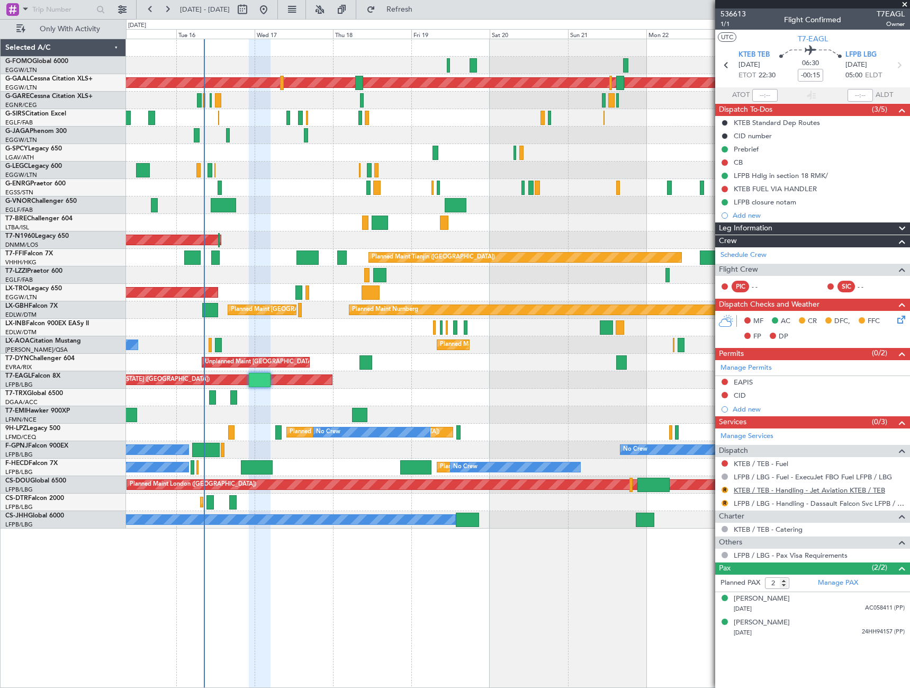
click at [840, 487] on link "KTEB / TEB - Handling - Jet Aviation KTEB / TEB" at bounding box center [809, 489] width 151 height 9
click at [832, 503] on link "LFPB / LBG - Handling - Dassault Falcon Svc LFPB / LBG" at bounding box center [819, 503] width 171 height 9
click at [422, 13] on span "Refresh" at bounding box center [399, 9] width 44 height 7
click at [902, 320] on icon at bounding box center [899, 317] width 8 height 8
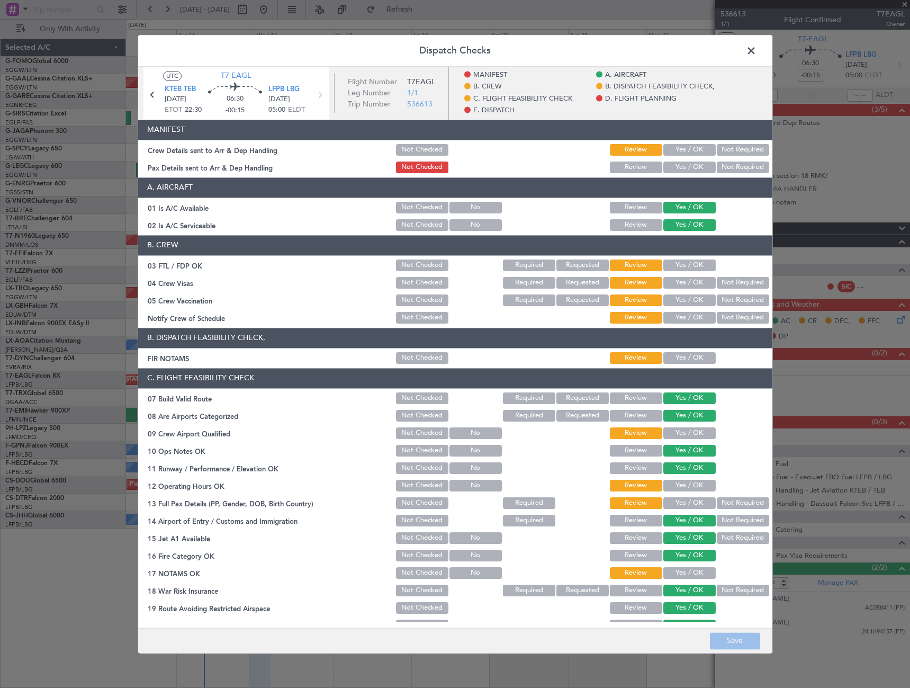
click at [756, 50] on span at bounding box center [756, 53] width 0 height 21
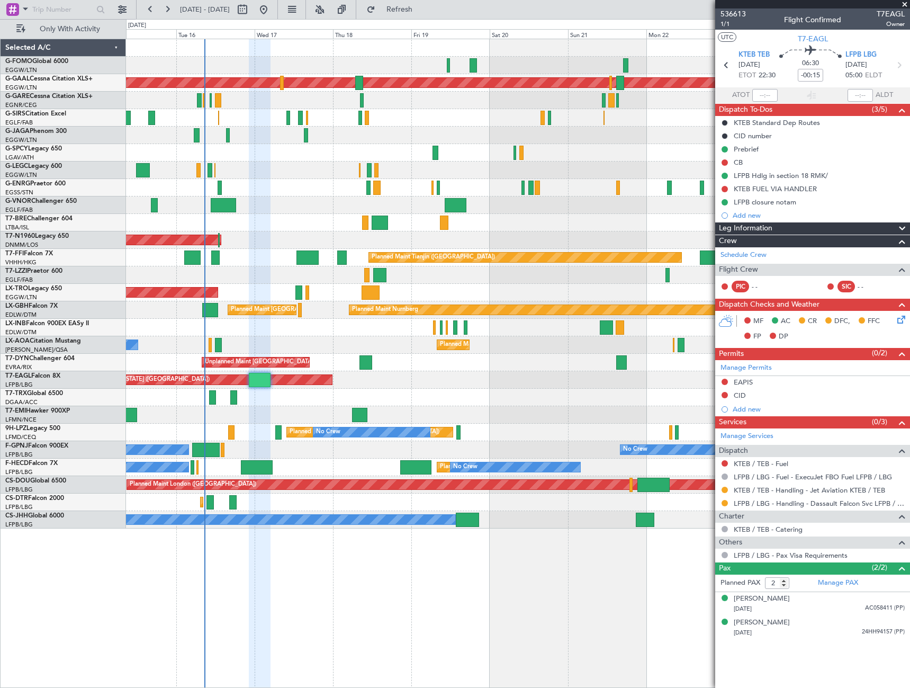
click at [675, 545] on div "Planned Maint Dusseldorf A/C Unavailable [GEOGRAPHIC_DATA] ([GEOGRAPHIC_DATA]) …" at bounding box center [518, 363] width 784 height 649
